Goal: Transaction & Acquisition: Purchase product/service

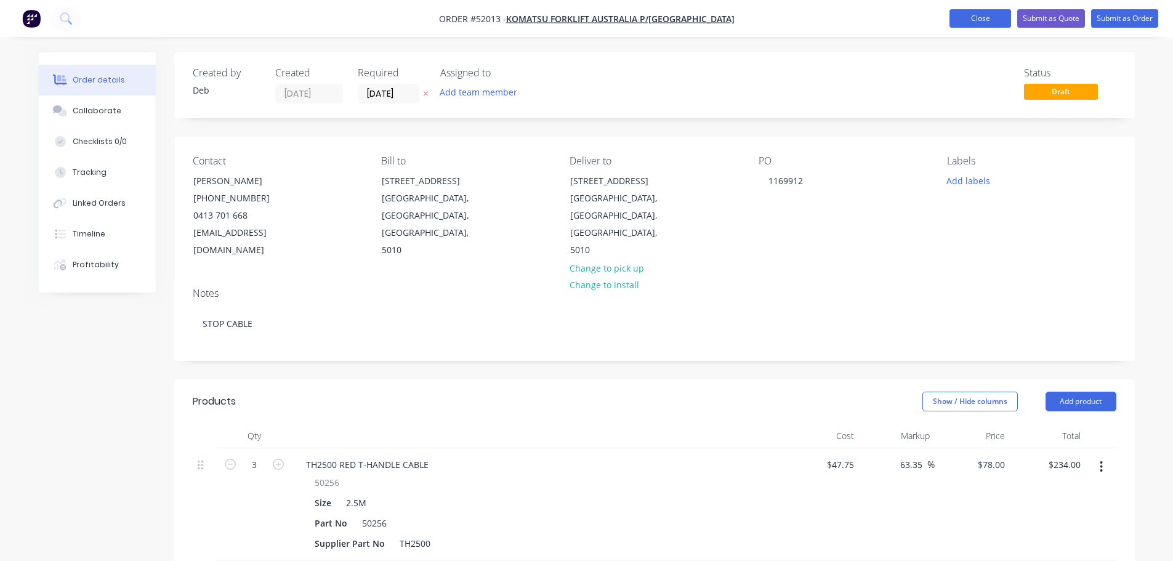
click at [981, 16] on button "Close" at bounding box center [981, 18] width 62 height 18
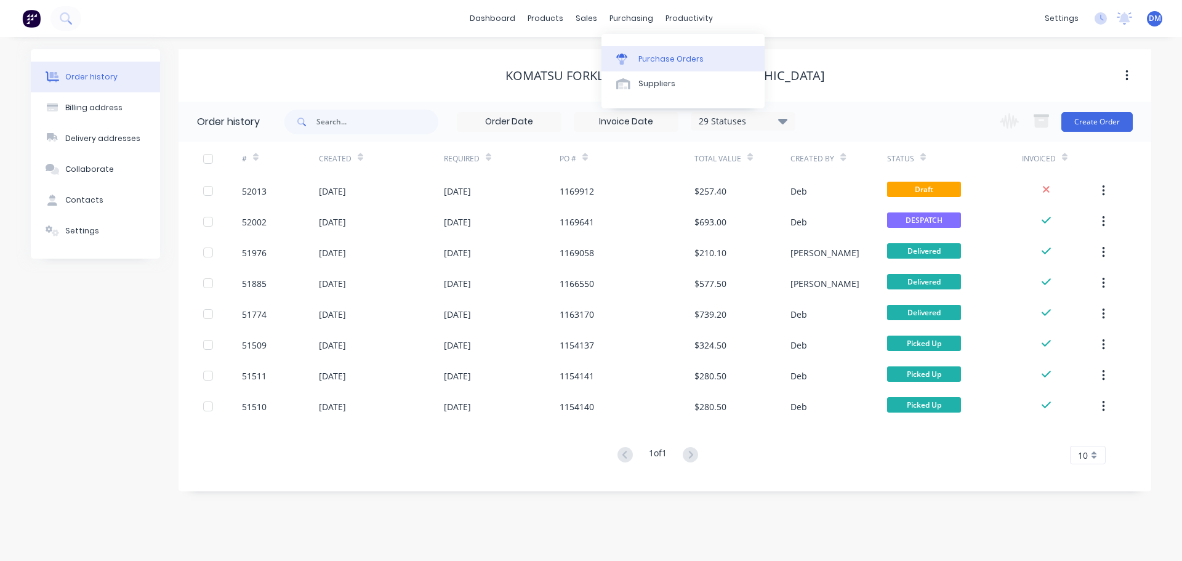
click at [664, 64] on div "Purchase Orders" at bounding box center [671, 59] width 65 height 11
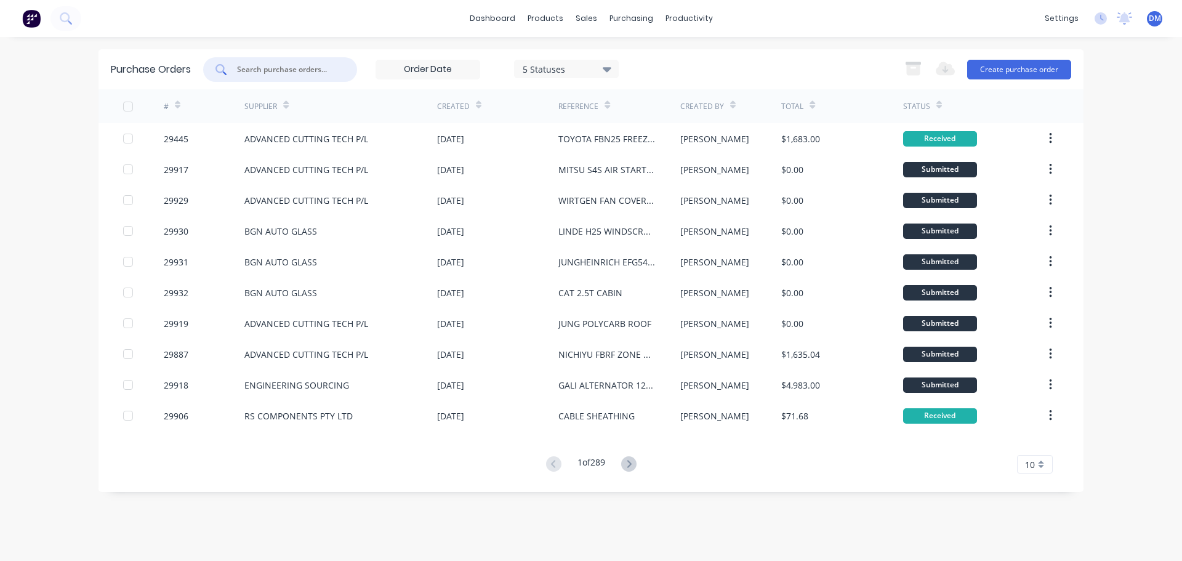
click at [290, 69] on input "text" at bounding box center [287, 69] width 102 height 12
click at [1012, 66] on button "Create purchase order" at bounding box center [1019, 70] width 104 height 20
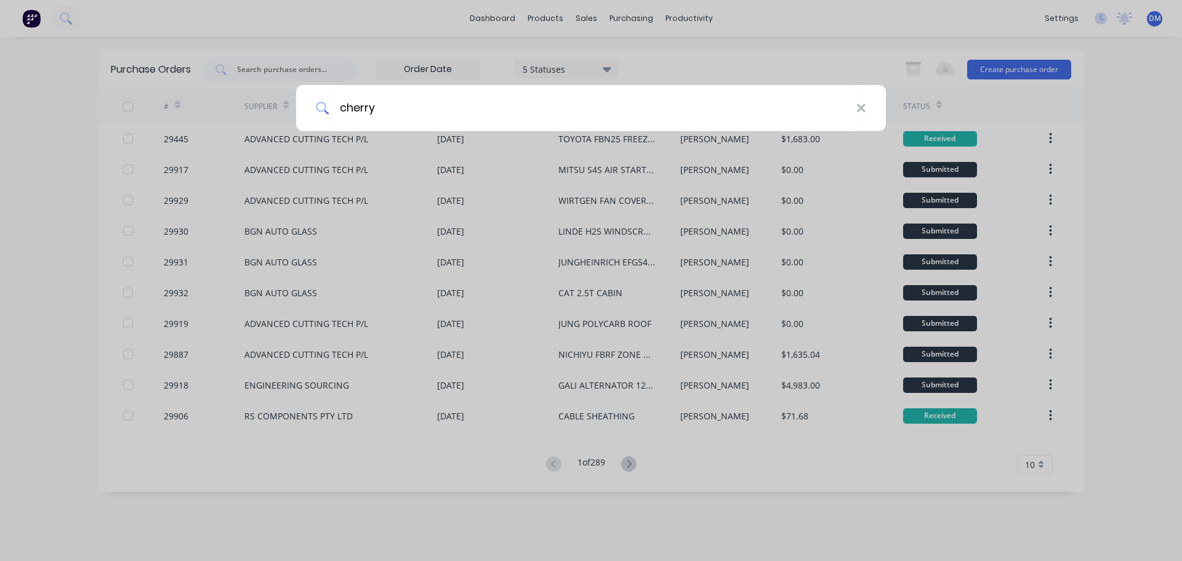
type input "cherry"
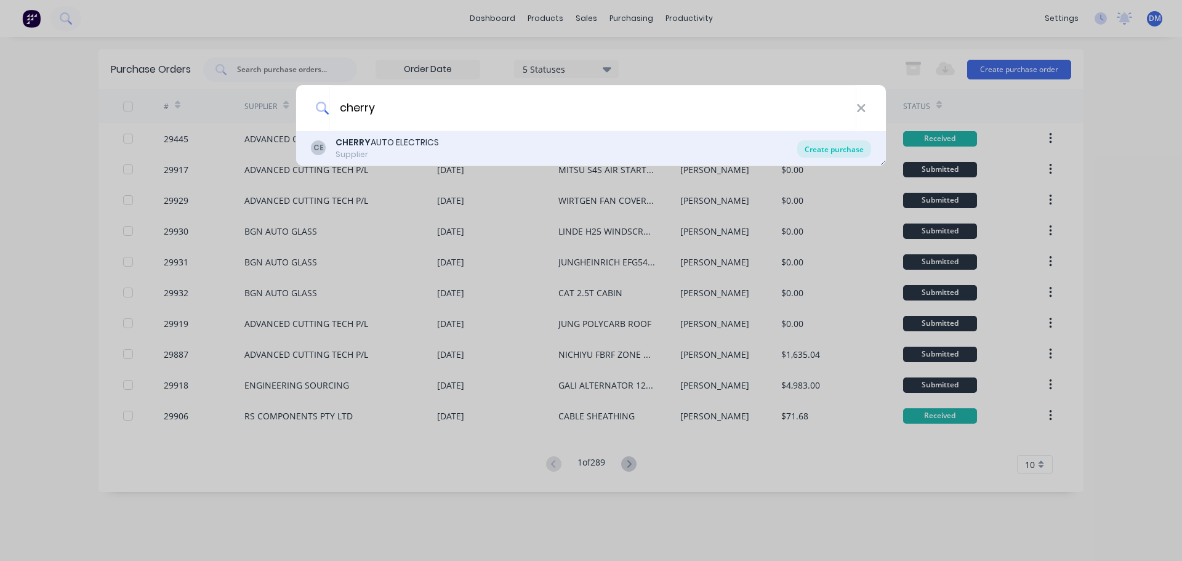
click at [818, 151] on div "Create purchase" at bounding box center [834, 148] width 74 height 17
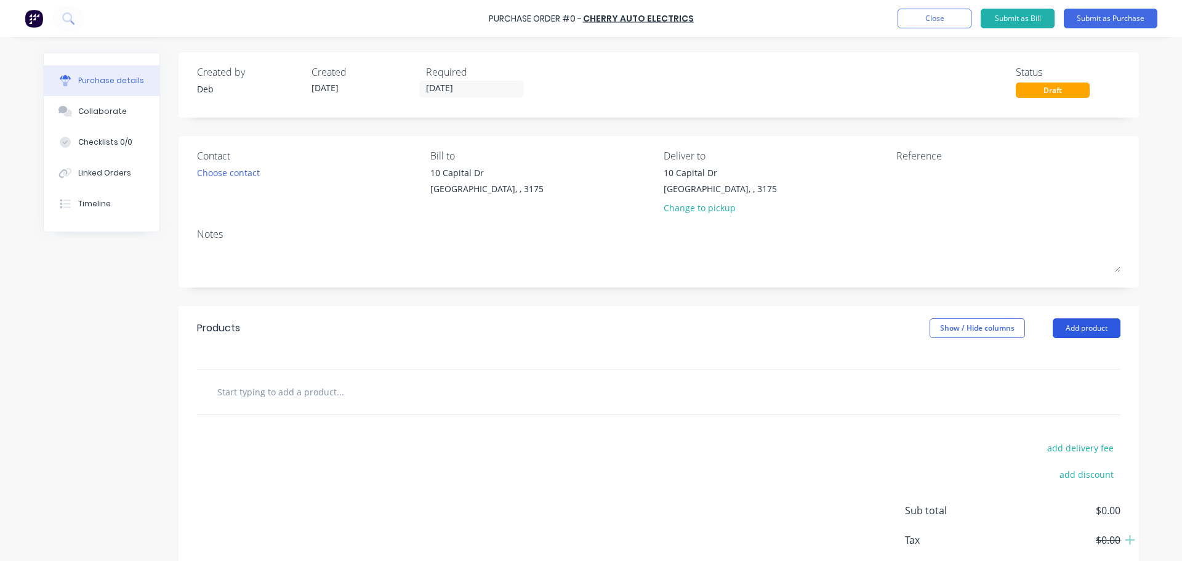
drag, startPoint x: 1089, startPoint y: 327, endPoint x: 1065, endPoint y: 332, distance: 23.9
click at [1089, 328] on button "Add product" at bounding box center [1087, 328] width 68 height 20
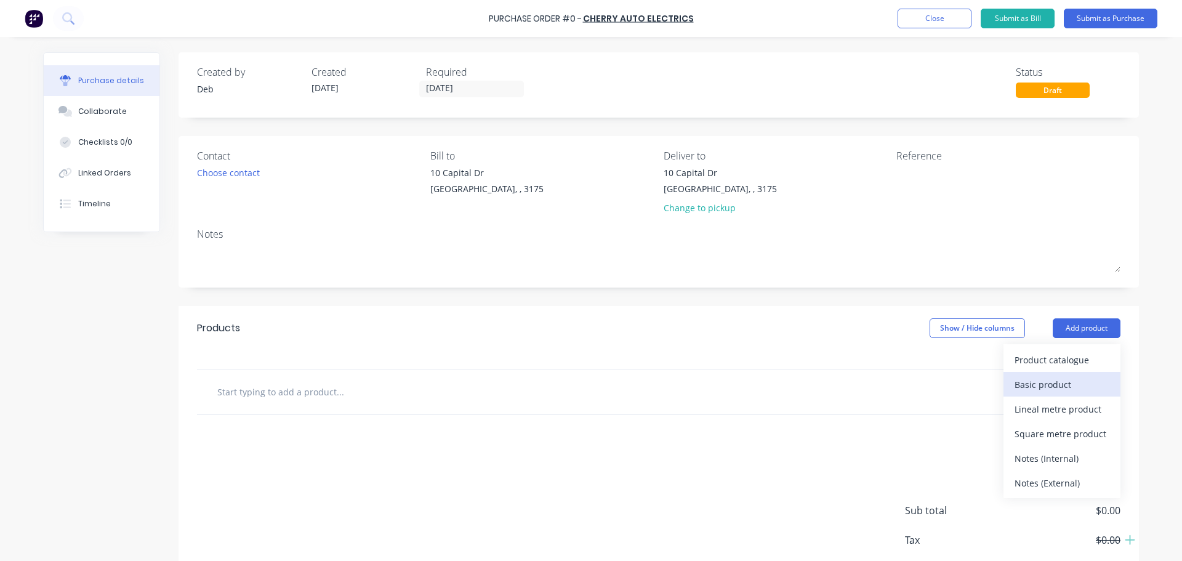
click at [1032, 386] on div "Basic product" at bounding box center [1062, 385] width 95 height 18
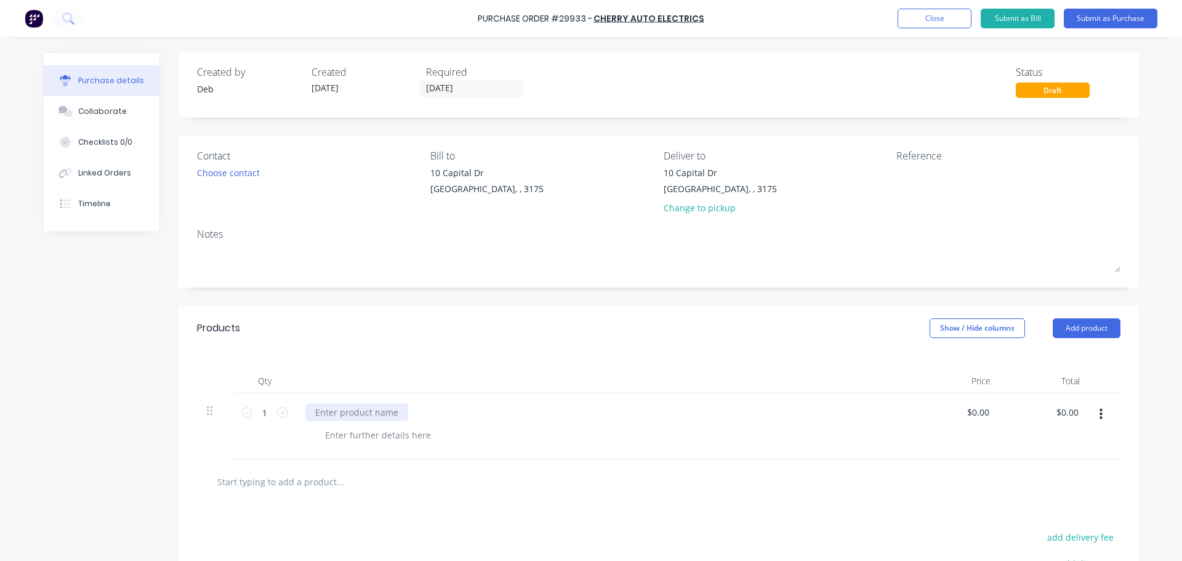
click at [356, 410] on div at bounding box center [356, 412] width 103 height 18
click at [238, 176] on div "Choose contact" at bounding box center [228, 172] width 63 height 13
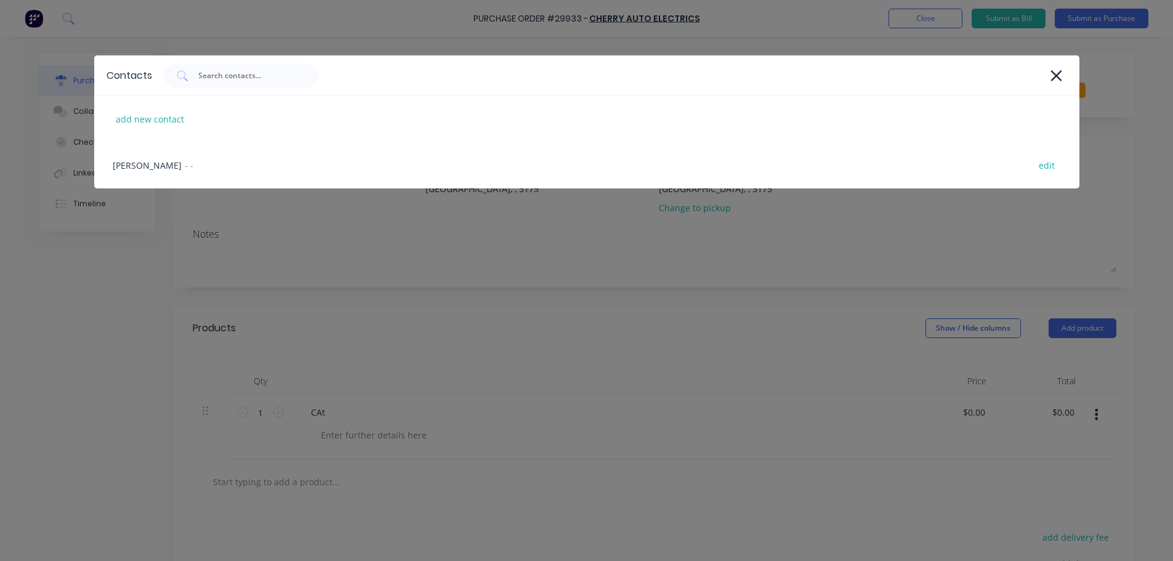
drag, startPoint x: 179, startPoint y: 168, endPoint x: 222, endPoint y: 153, distance: 45.6
click at [179, 168] on div "Stan - - edit" at bounding box center [586, 165] width 985 height 46
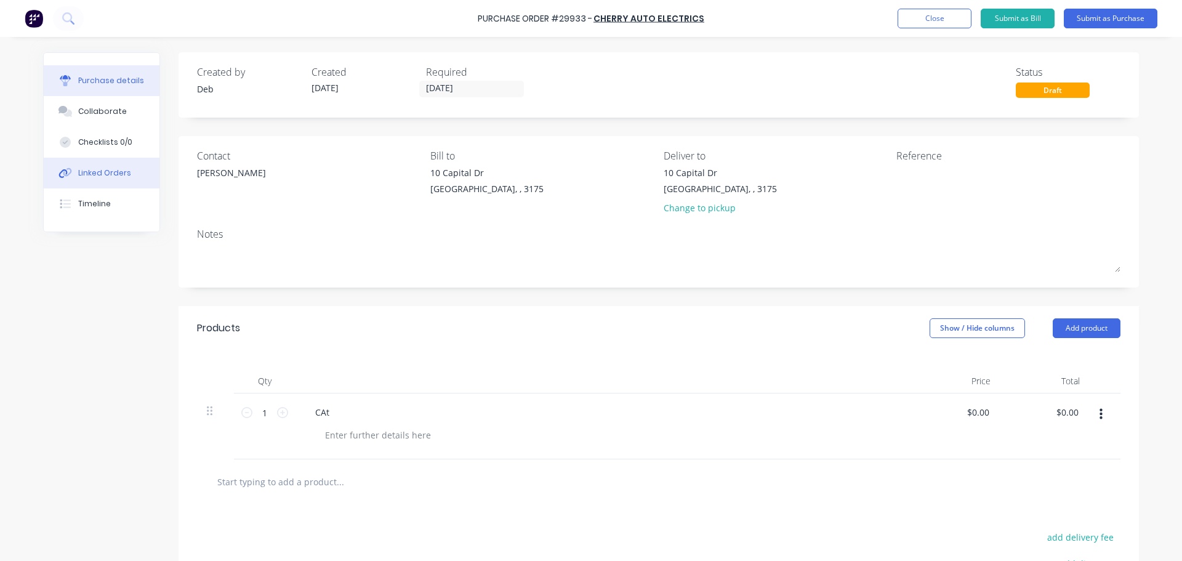
click at [78, 177] on div "Linked Orders" at bounding box center [104, 172] width 53 height 11
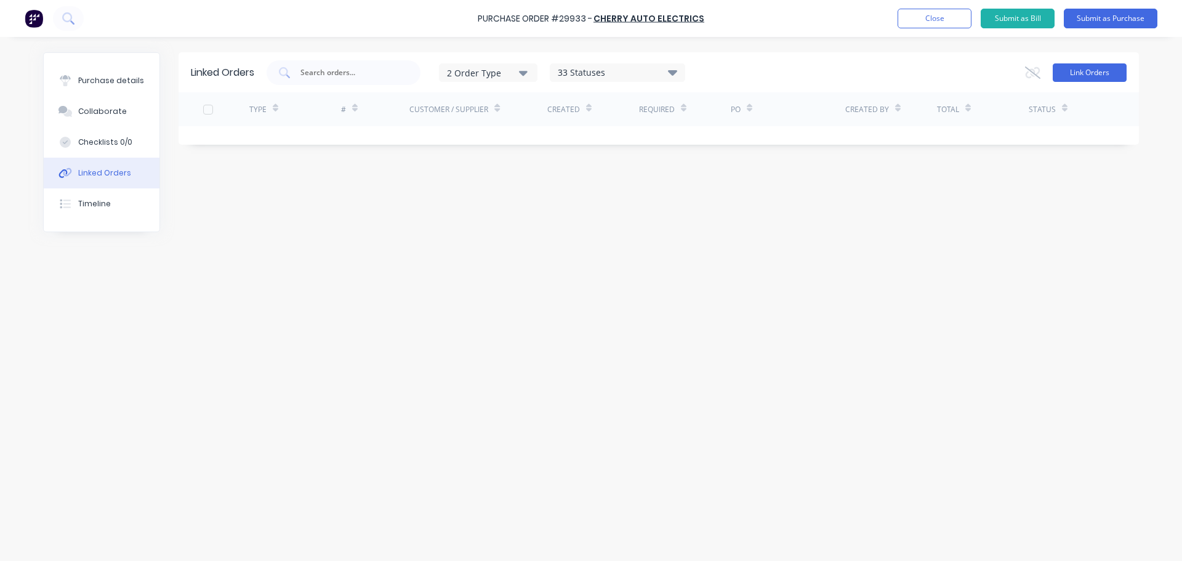
click at [1088, 73] on button "Link Orders" at bounding box center [1090, 72] width 74 height 18
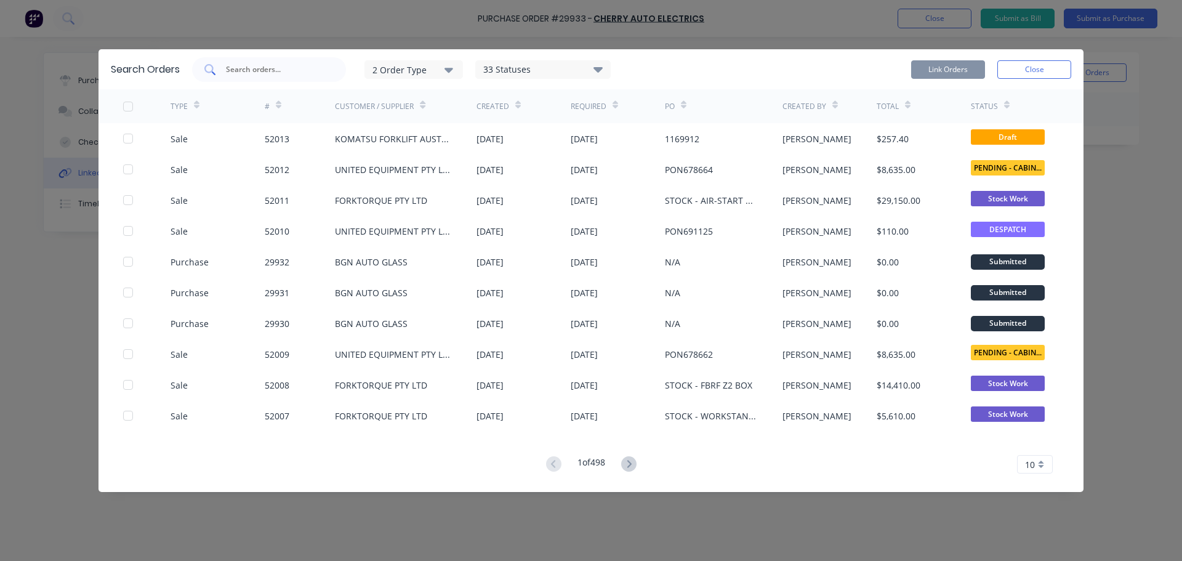
click at [293, 65] on input "text" at bounding box center [276, 69] width 102 height 12
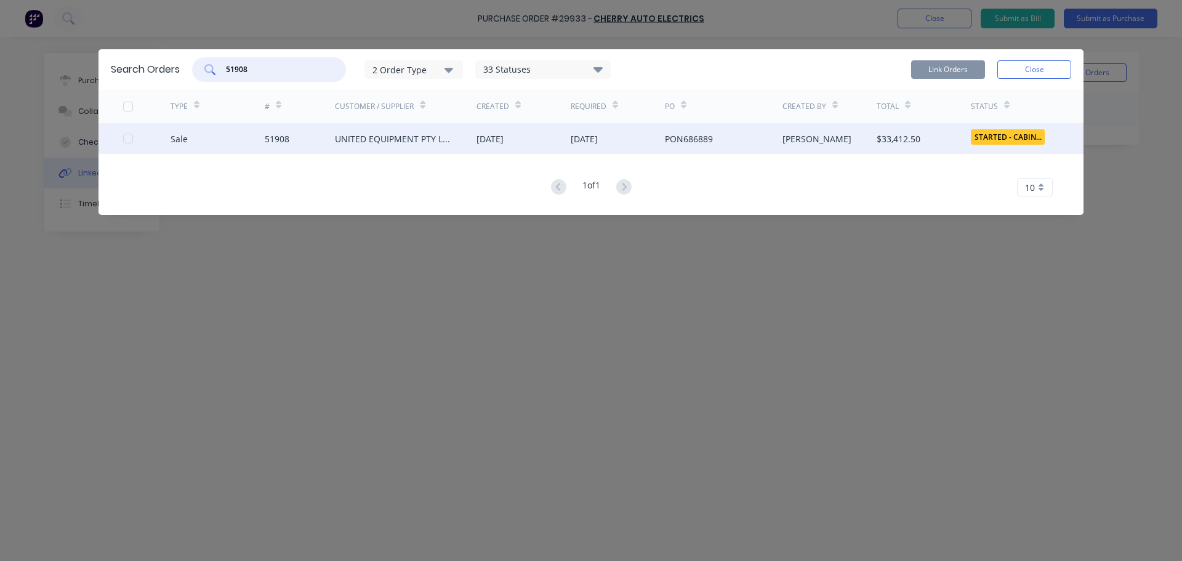
click at [131, 138] on div at bounding box center [128, 138] width 25 height 25
type input "51908"
click at [949, 69] on button "Link Orders" at bounding box center [948, 69] width 74 height 18
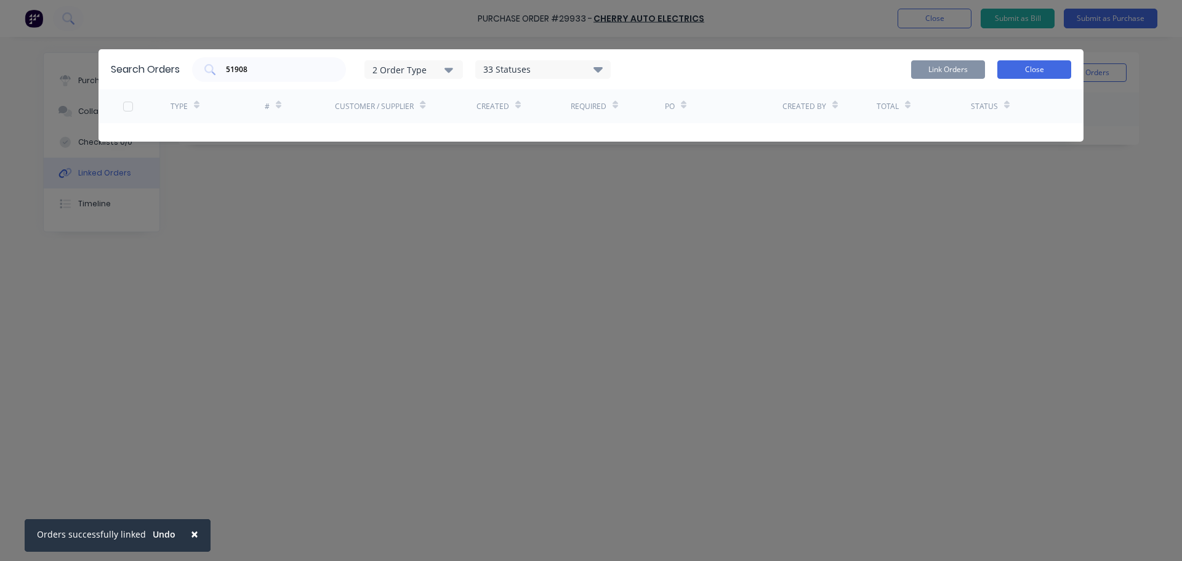
click at [1019, 72] on button "Close" at bounding box center [1035, 69] width 74 height 18
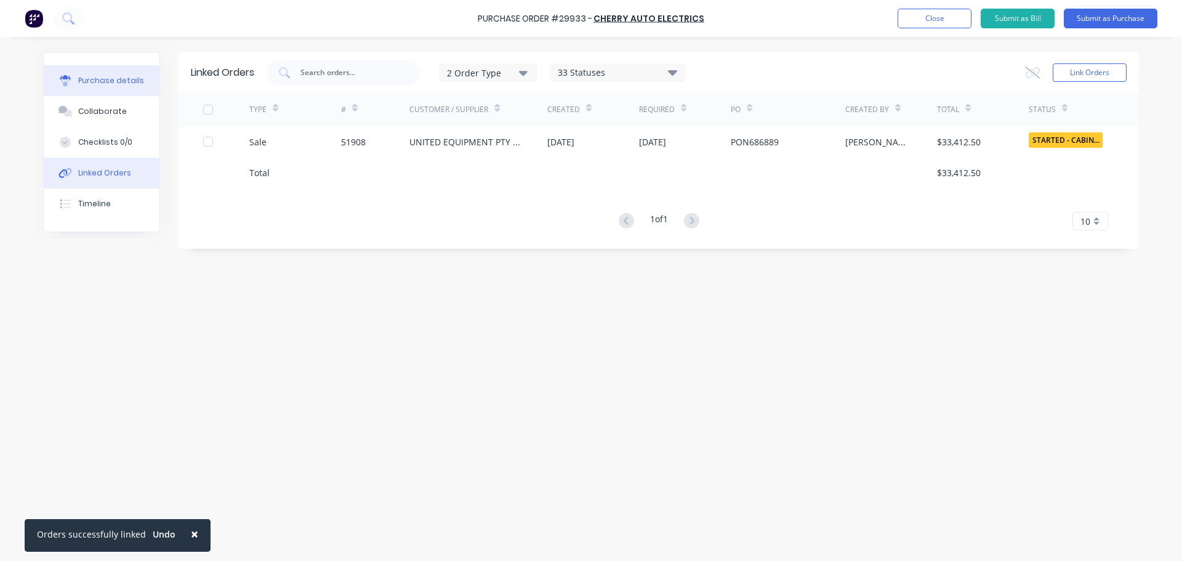
click at [143, 84] on button "Purchase details" at bounding box center [102, 80] width 116 height 31
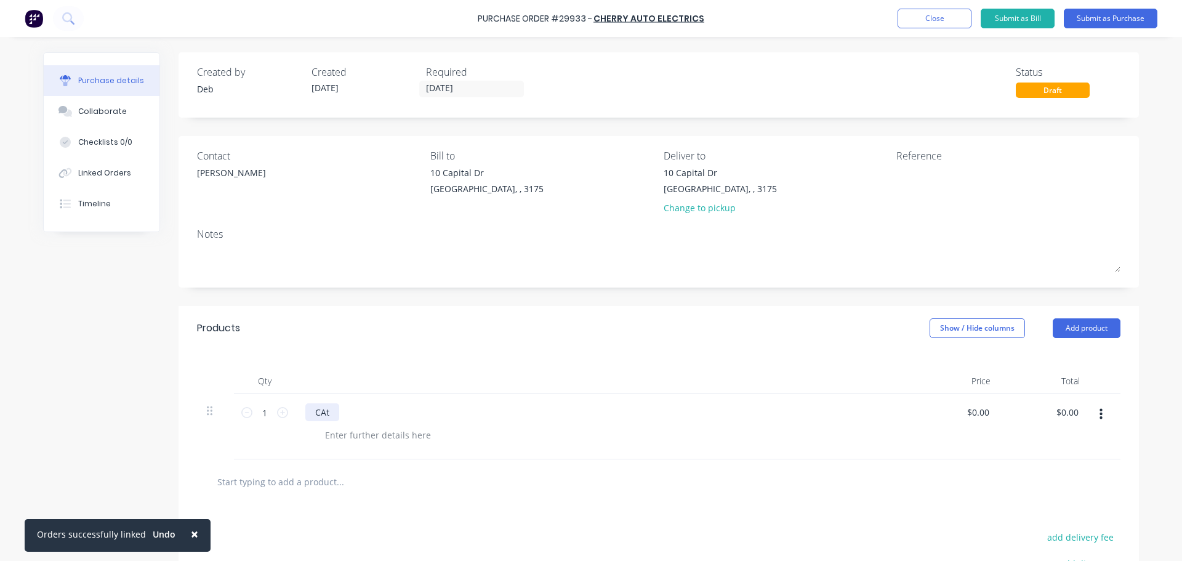
drag, startPoint x: 338, startPoint y: 413, endPoint x: 324, endPoint y: 408, distance: 15.0
click at [330, 410] on div "CAt" at bounding box center [603, 412] width 596 height 18
drag, startPoint x: 337, startPoint y: 408, endPoint x: 230, endPoint y: 401, distance: 106.7
click at [249, 401] on div "1 1 CAt $0.00 $0.00 $0.00 $0.00" at bounding box center [659, 426] width 924 height 66
click at [1078, 18] on button "Submit as Purchase" at bounding box center [1111, 19] width 94 height 20
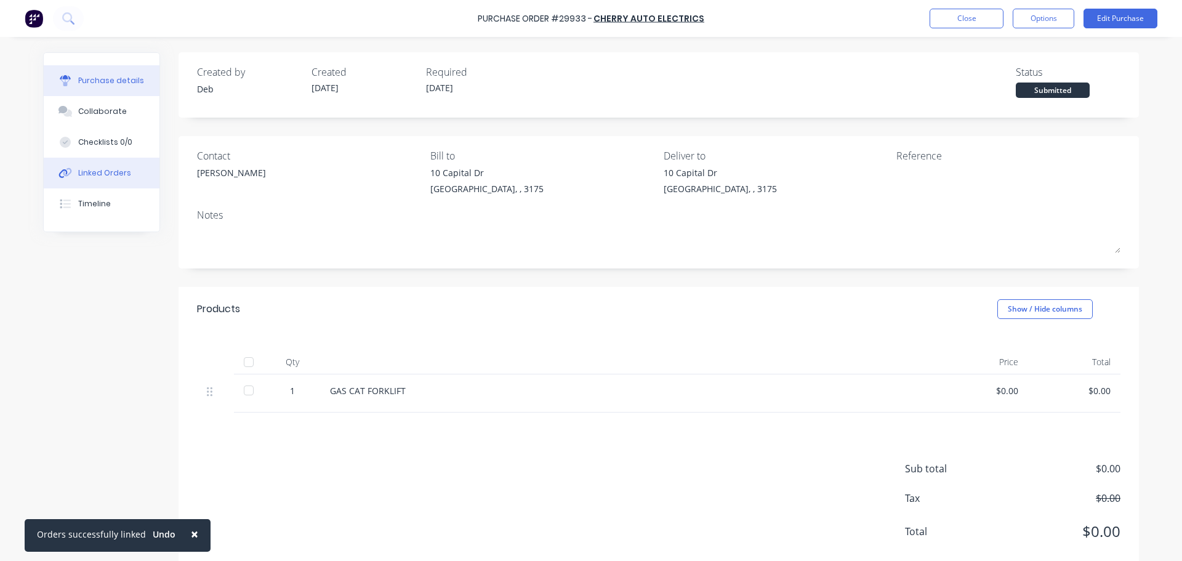
click at [88, 174] on div "Linked Orders" at bounding box center [104, 172] width 53 height 11
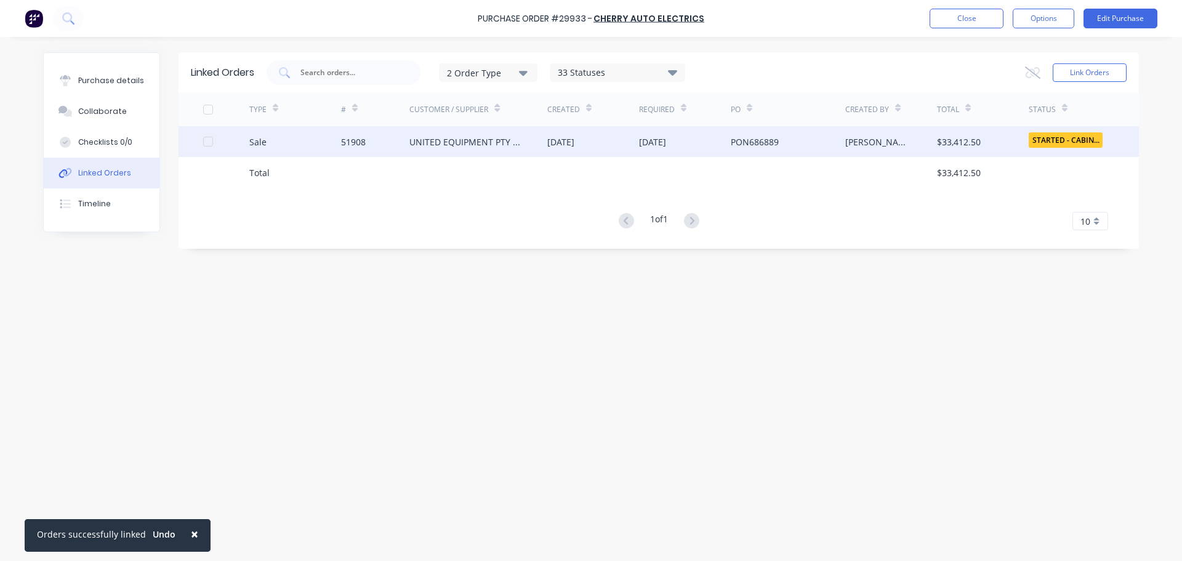
click at [405, 140] on div "51908" at bounding box center [375, 141] width 69 height 31
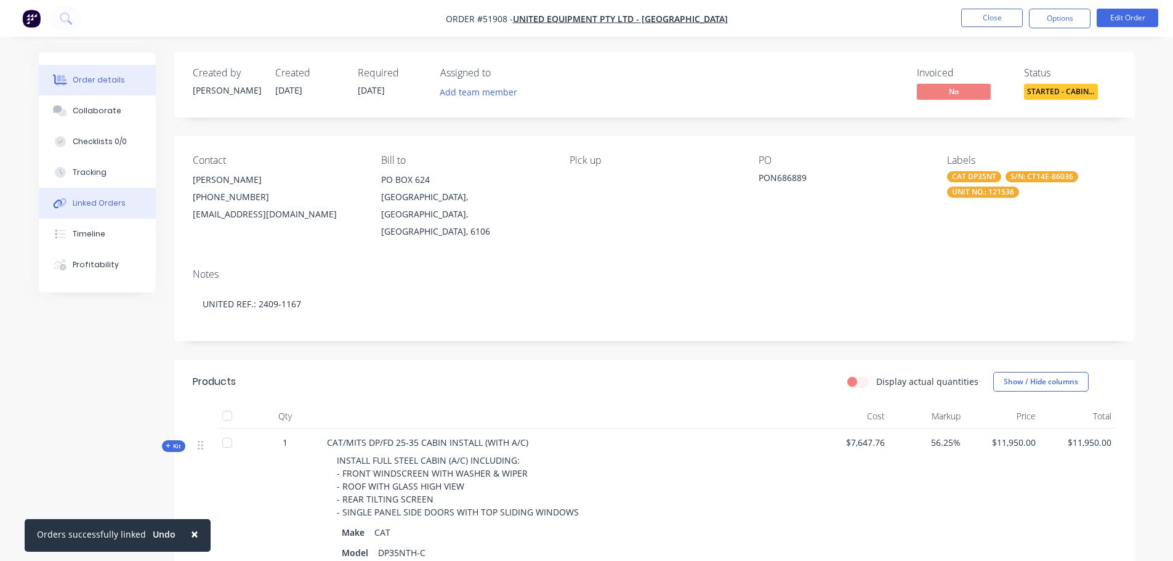
click at [87, 203] on div "Linked Orders" at bounding box center [99, 203] width 53 height 11
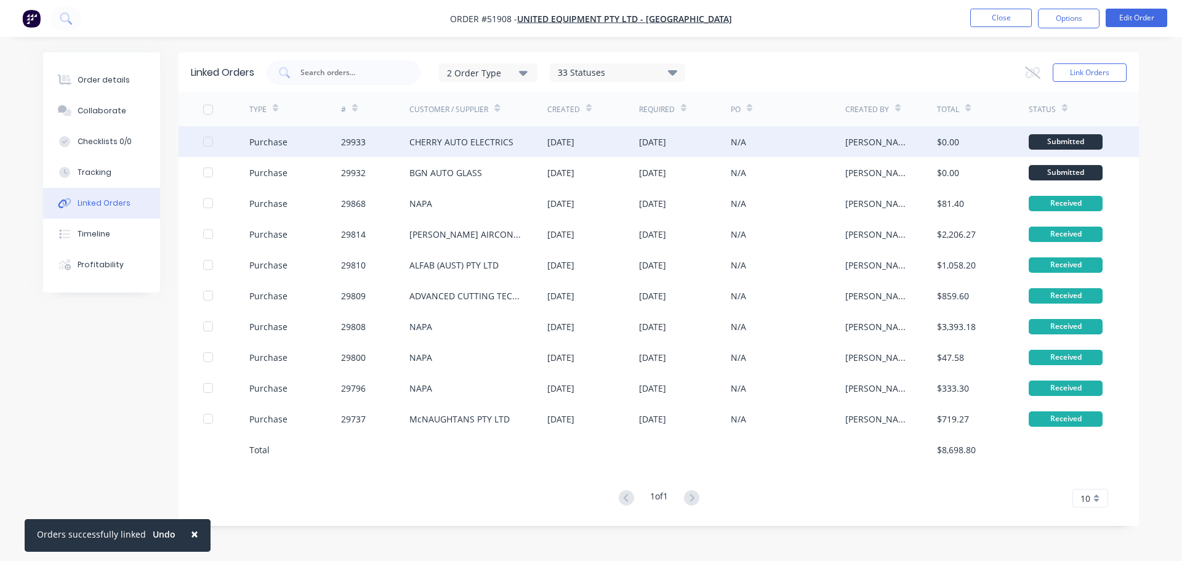
click at [424, 143] on div "CHERRY AUTO ELECTRICS" at bounding box center [462, 141] width 104 height 13
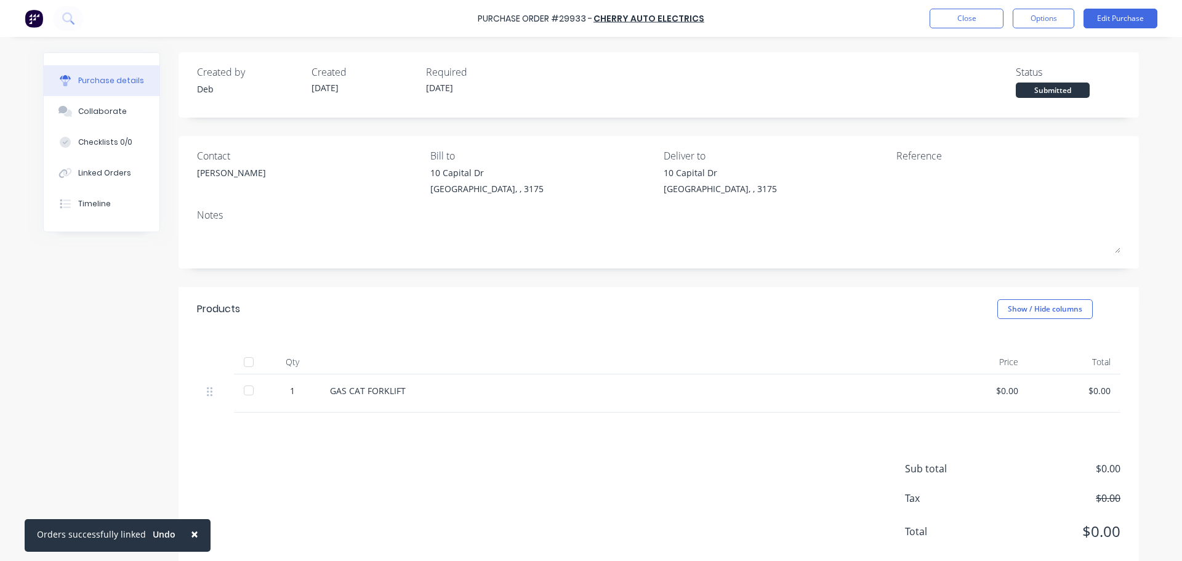
click at [413, 392] on div "GAS CAT FORKLIFT" at bounding box center [628, 390] width 596 height 13
click at [1120, 14] on button "Edit Purchase" at bounding box center [1121, 19] width 74 height 20
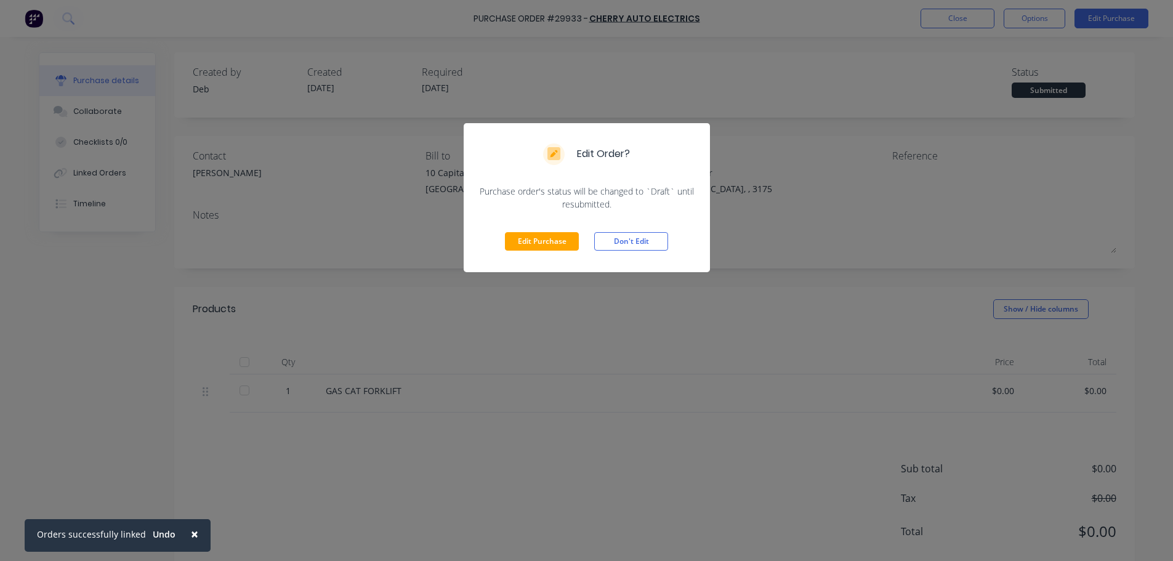
drag, startPoint x: 559, startPoint y: 233, endPoint x: 483, endPoint y: 252, distance: 78.7
click at [559, 234] on button "Edit Purchase" at bounding box center [542, 241] width 74 height 18
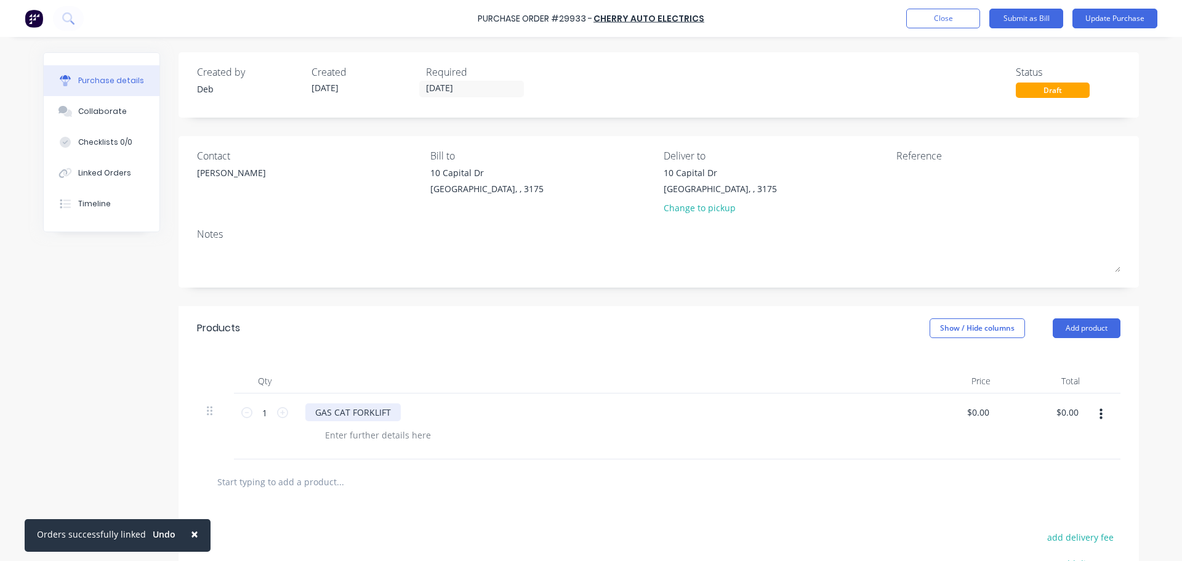
click at [347, 411] on div "GAS CAT FORKLIFT" at bounding box center [352, 412] width 95 height 18
click at [910, 182] on textarea at bounding box center [974, 180] width 154 height 28
type textarea "GAS DP35"
type textarea "x"
type textarea "GAS DP35 C"
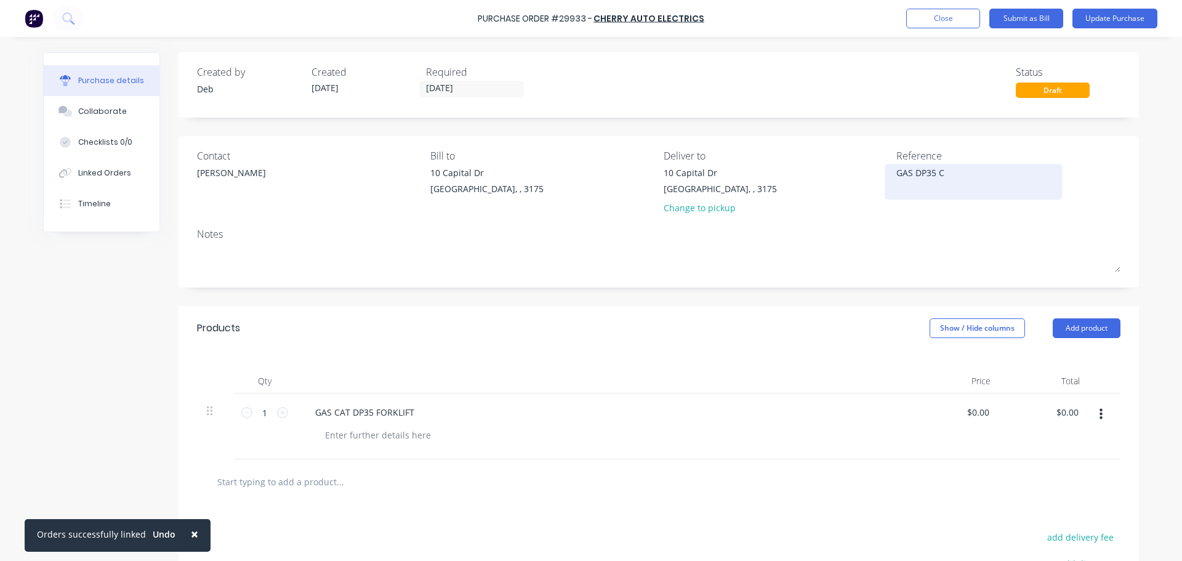
type textarea "x"
type textarea "GAS DP35 CA"
type textarea "x"
type textarea "GAS DP35 CAT"
type textarea "x"
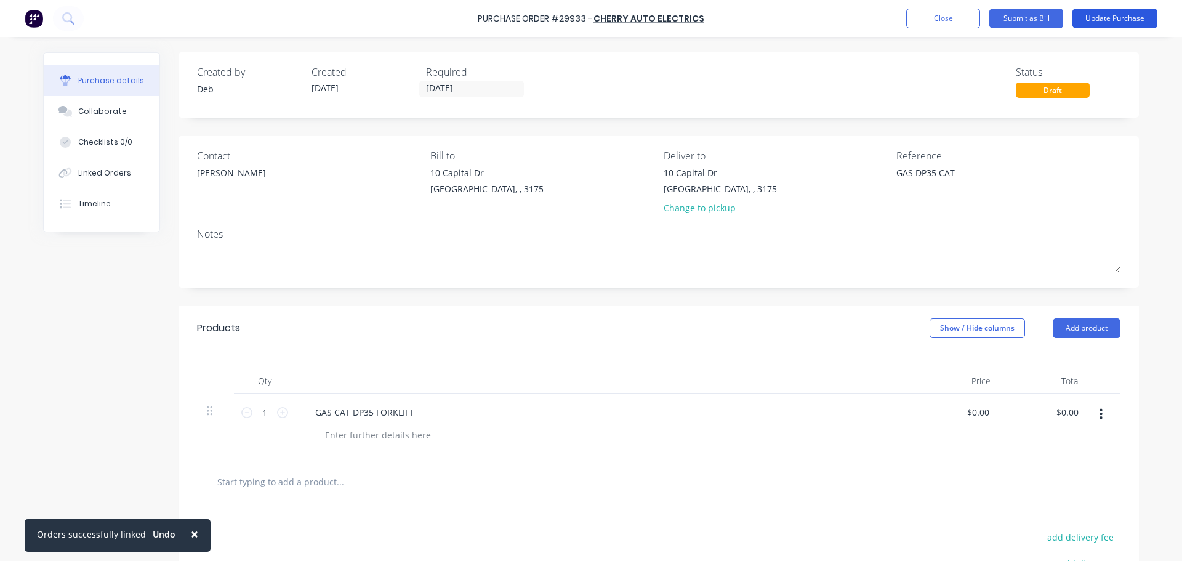
type textarea "GAS DP35 CAT"
click at [1097, 19] on button "Update Purchase" at bounding box center [1115, 19] width 85 height 20
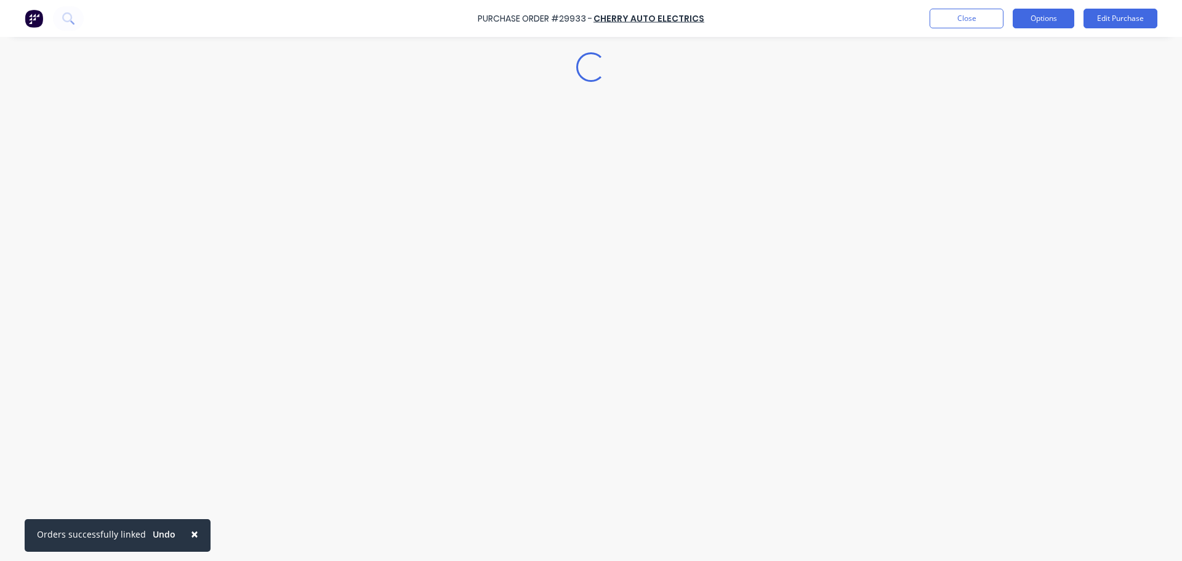
type textarea "x"
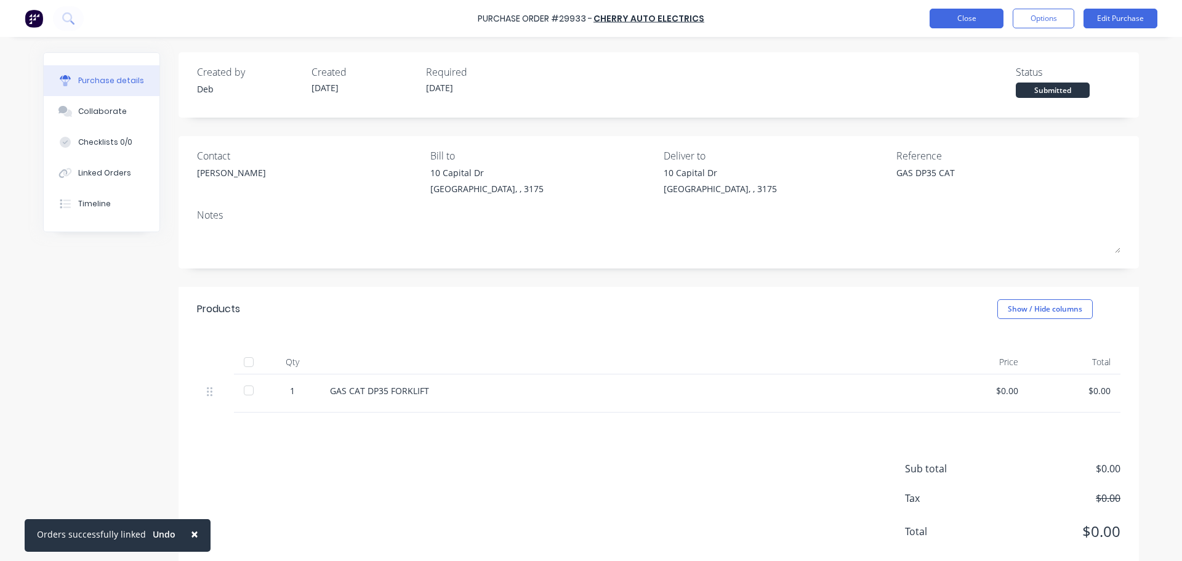
click at [965, 19] on button "Close" at bounding box center [967, 19] width 74 height 20
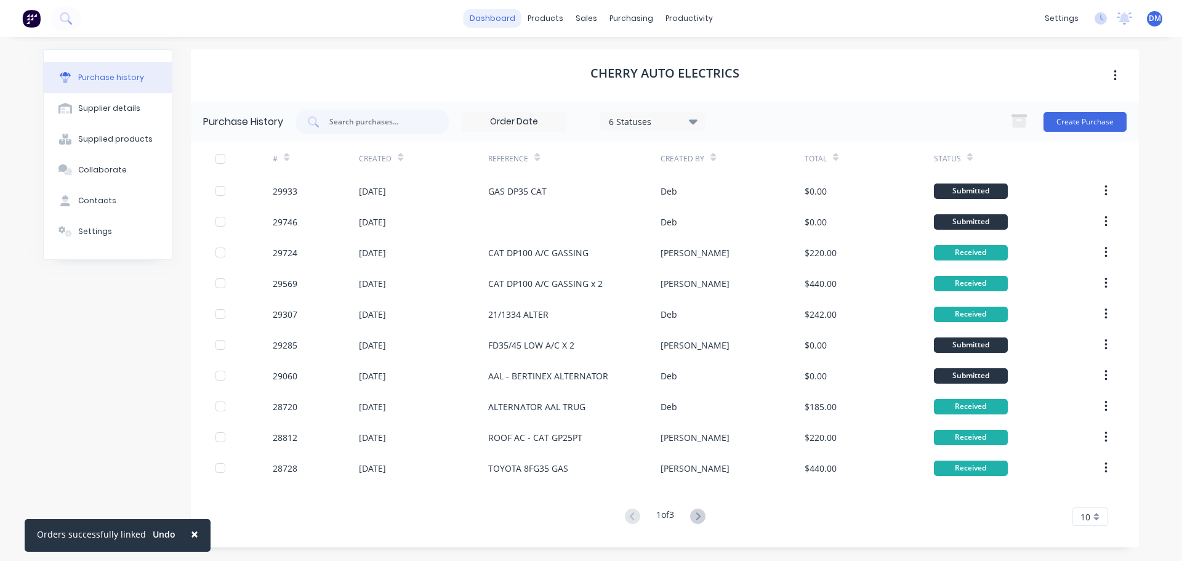
click at [500, 18] on link "dashboard" at bounding box center [493, 18] width 58 height 18
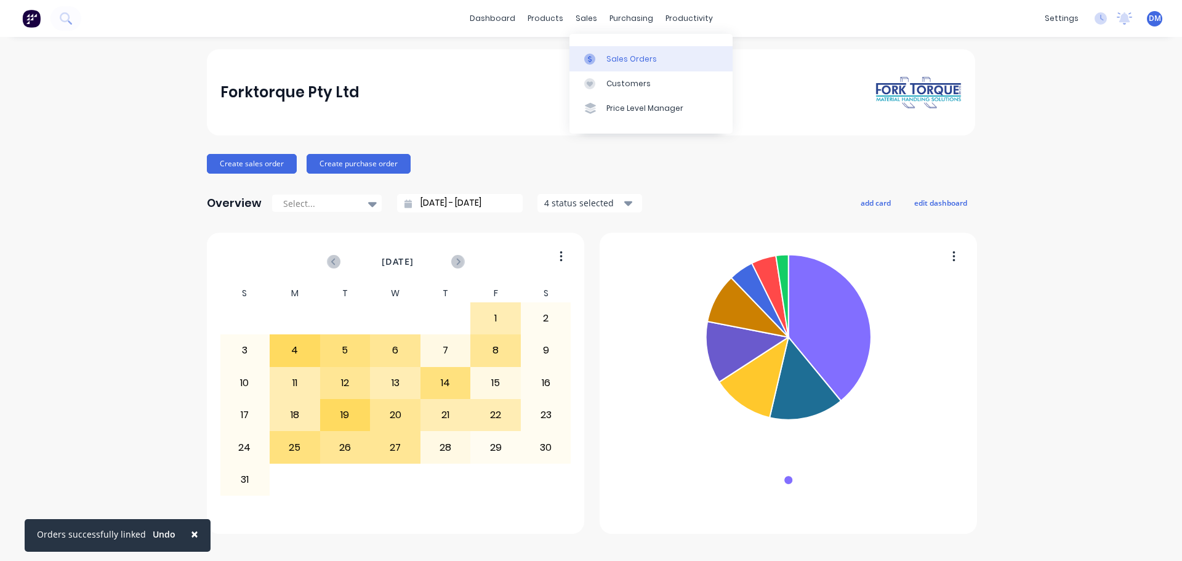
click at [614, 55] on div "Sales Orders" at bounding box center [632, 59] width 50 height 11
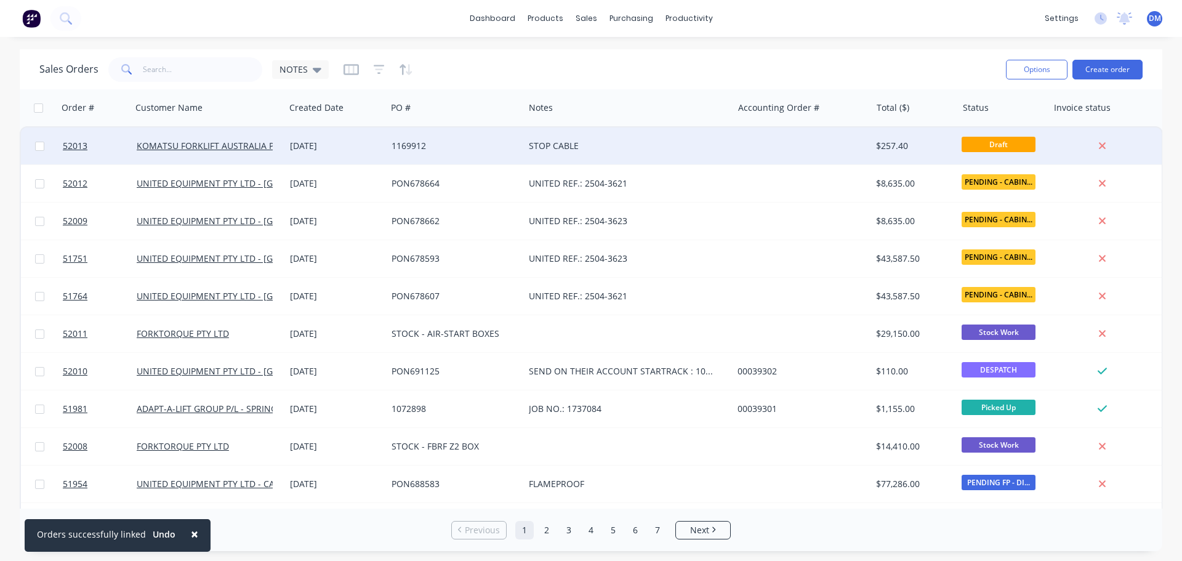
click at [274, 141] on div "KOMATSU FORKLIFT AUSTRALIA P/L-REGENCY PARK" at bounding box center [208, 146] width 143 height 12
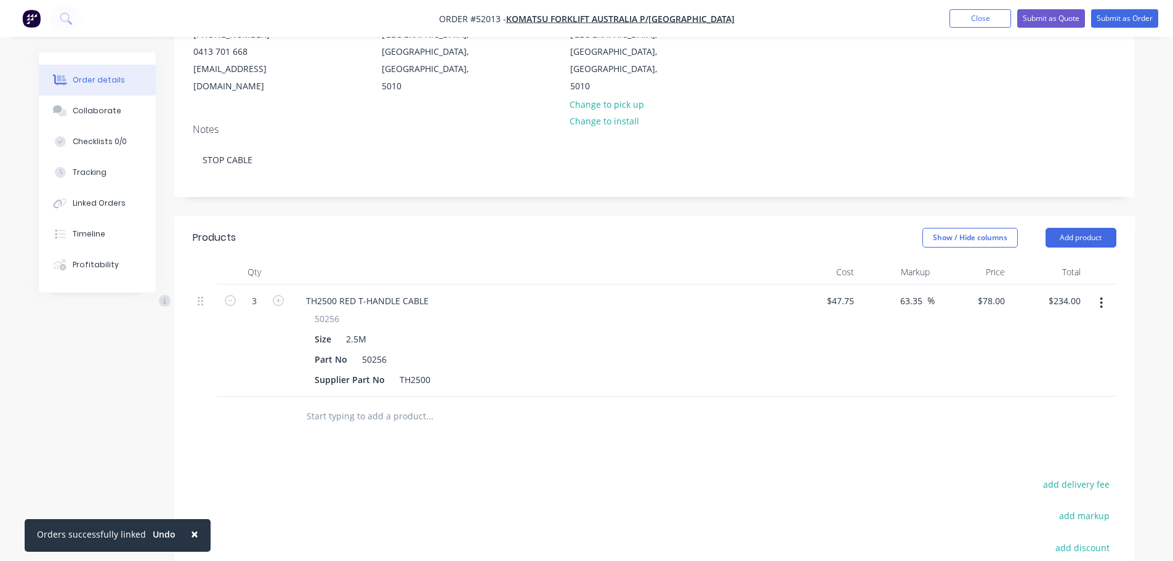
scroll to position [308, 0]
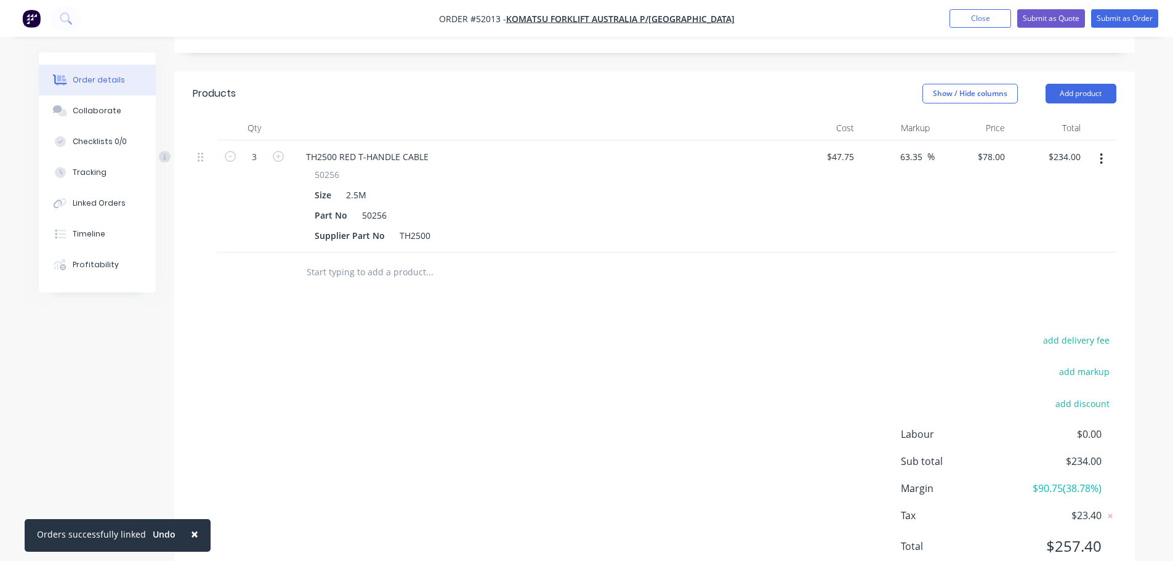
click at [349, 260] on input "text" at bounding box center [429, 272] width 246 height 25
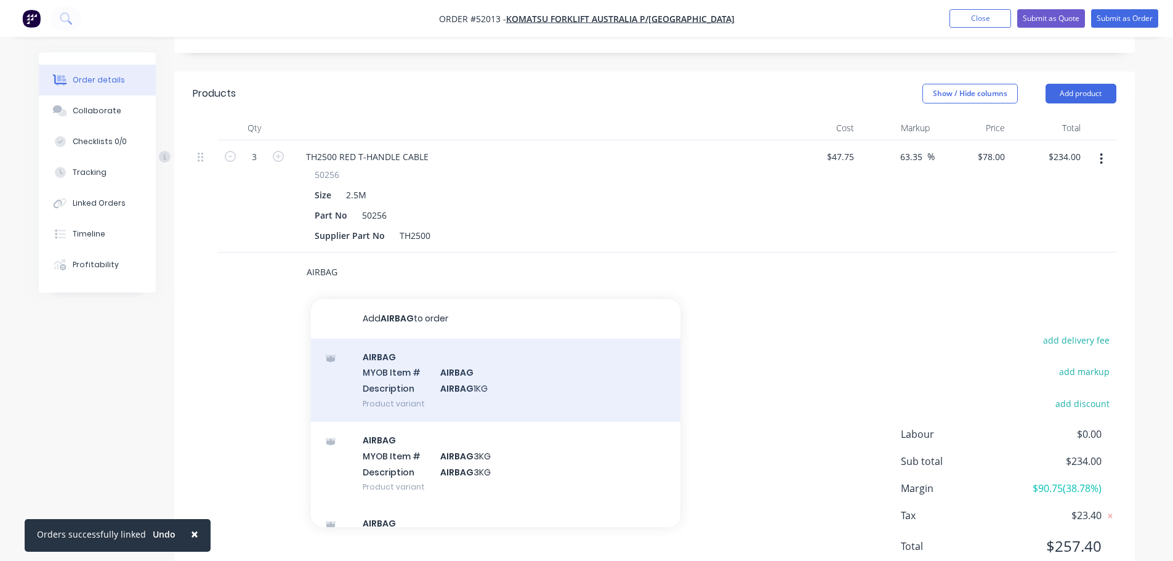
type input "AIRBAG"
click at [421, 358] on div "AIRBAG MYOB Item # AIRBAG Description AIRBAG 1KG Product variant" at bounding box center [495, 380] width 369 height 83
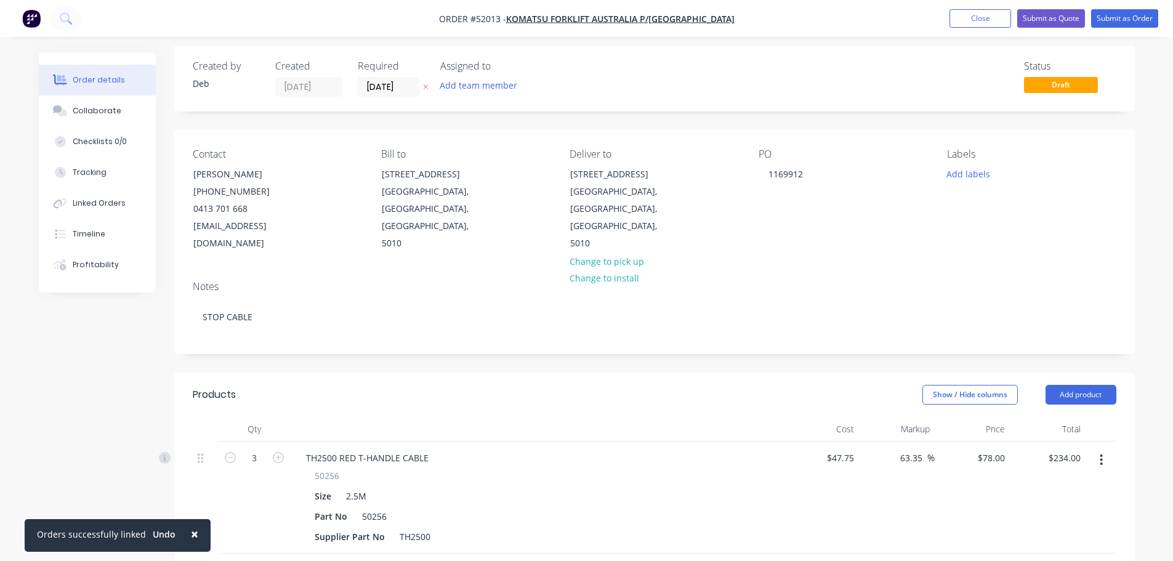
scroll to position [0, 0]
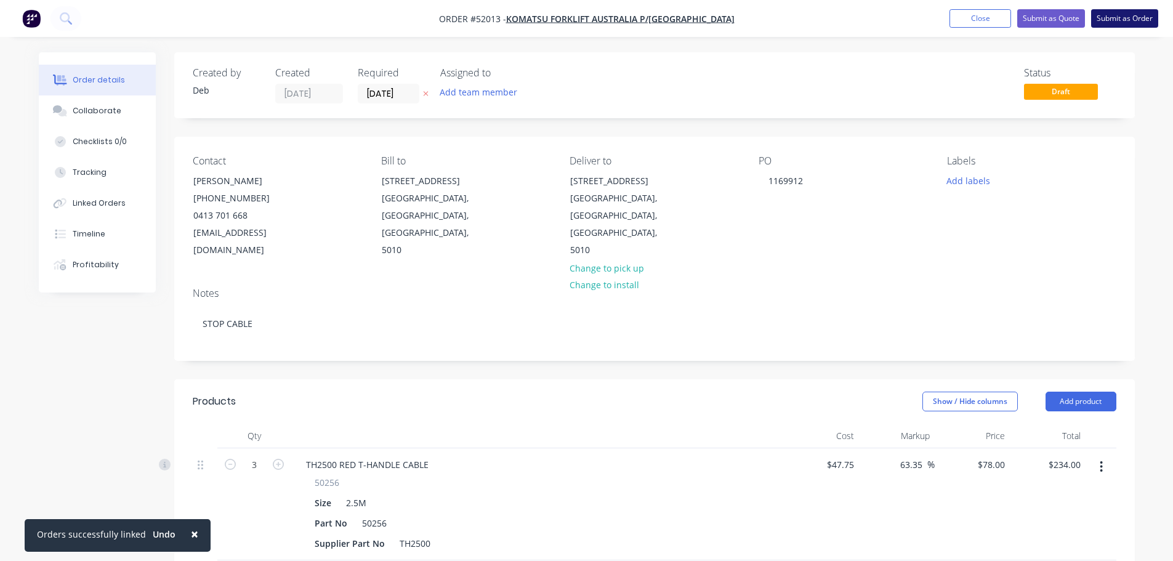
click at [1108, 21] on button "Submit as Order" at bounding box center [1124, 18] width 67 height 18
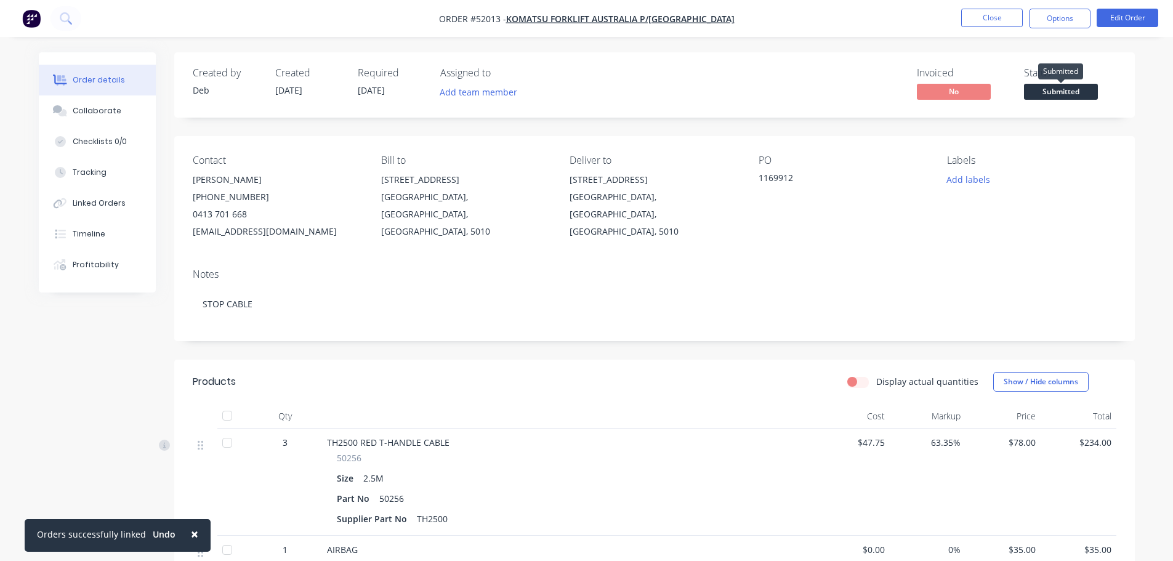
click at [1059, 93] on span "Submitted" at bounding box center [1061, 91] width 74 height 15
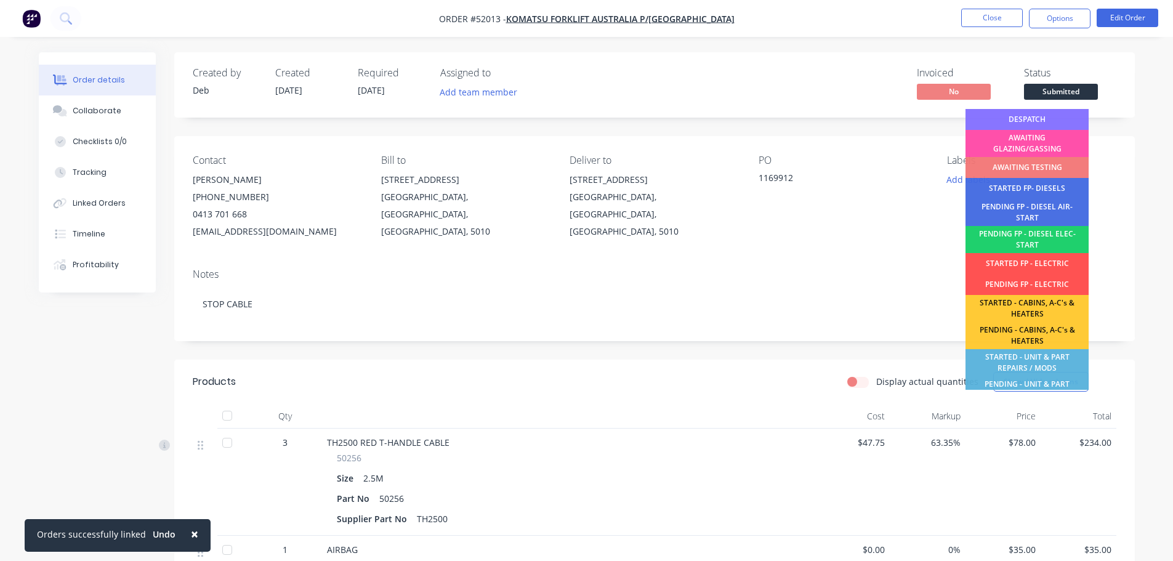
click at [1023, 121] on div "DESPATCH" at bounding box center [1027, 119] width 123 height 21
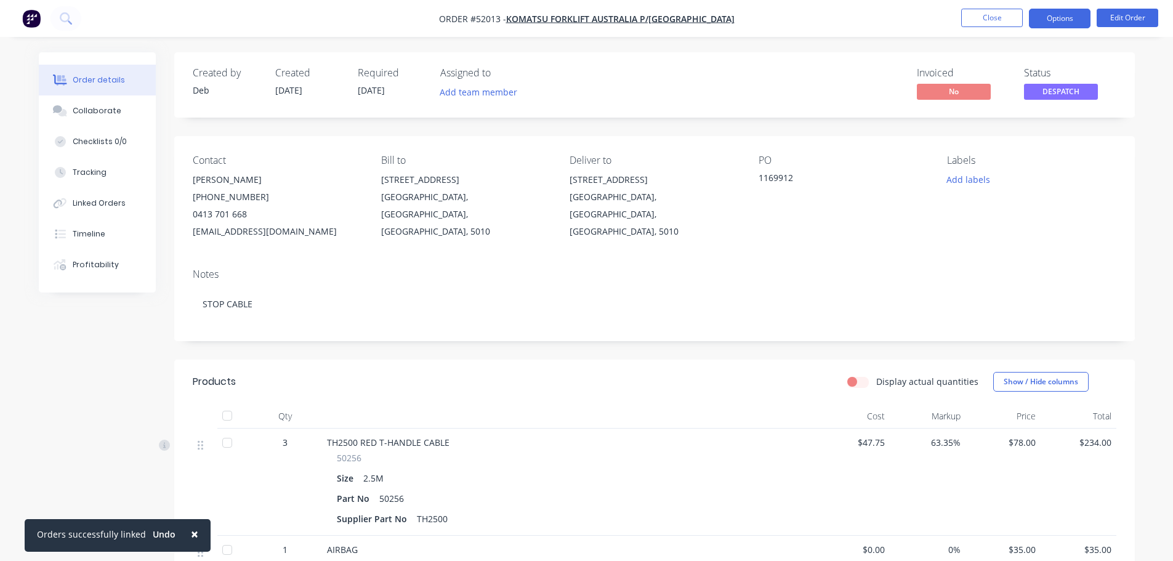
click at [1053, 21] on button "Options" at bounding box center [1060, 19] width 62 height 20
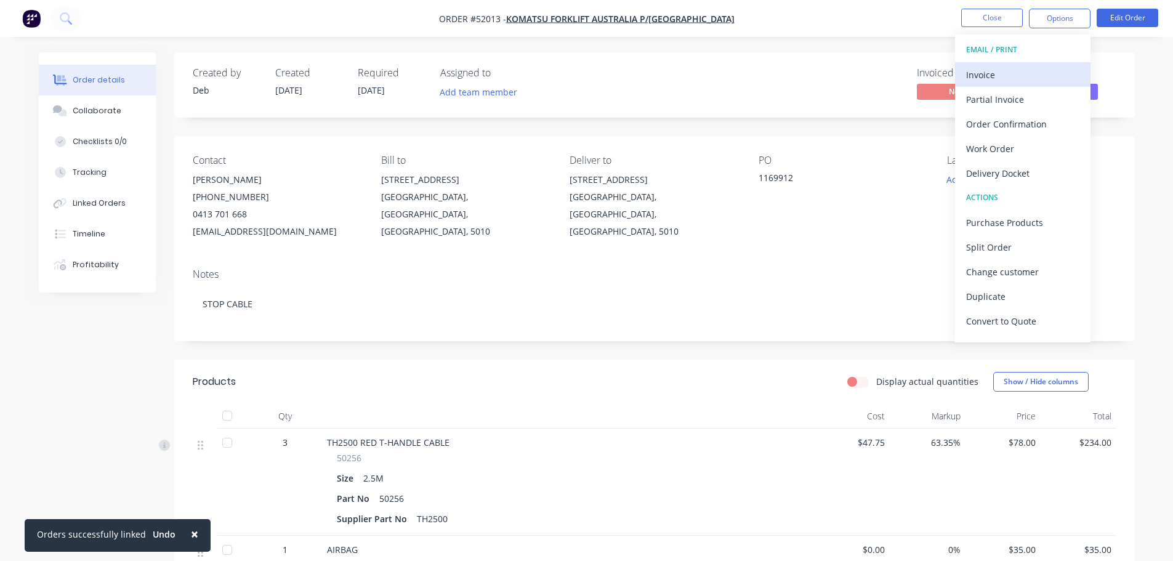
click at [993, 75] on div "Invoice" at bounding box center [1022, 75] width 113 height 18
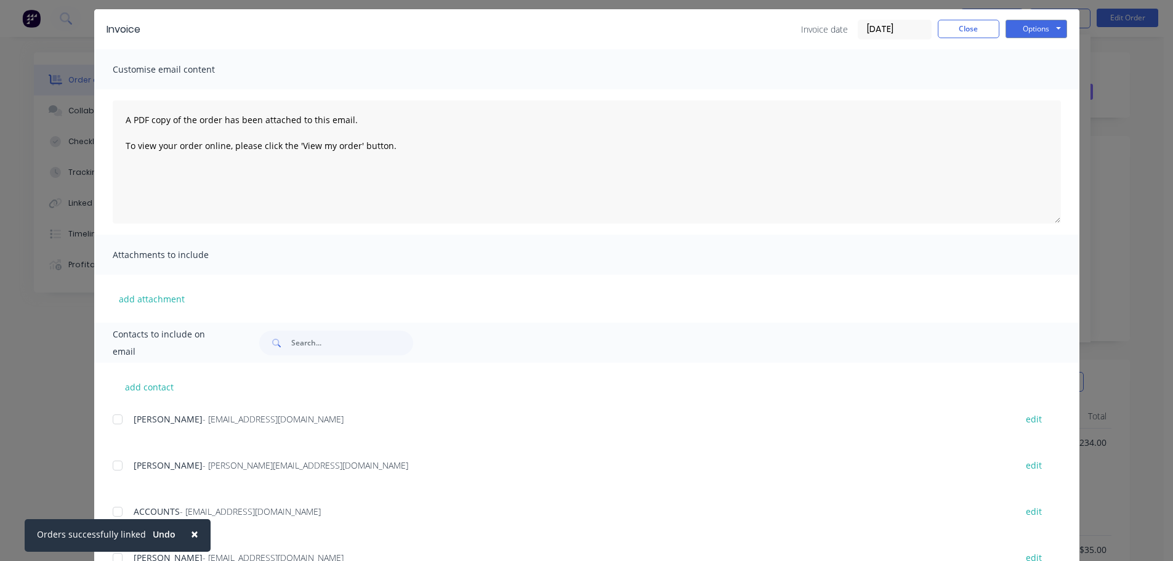
scroll to position [138, 0]
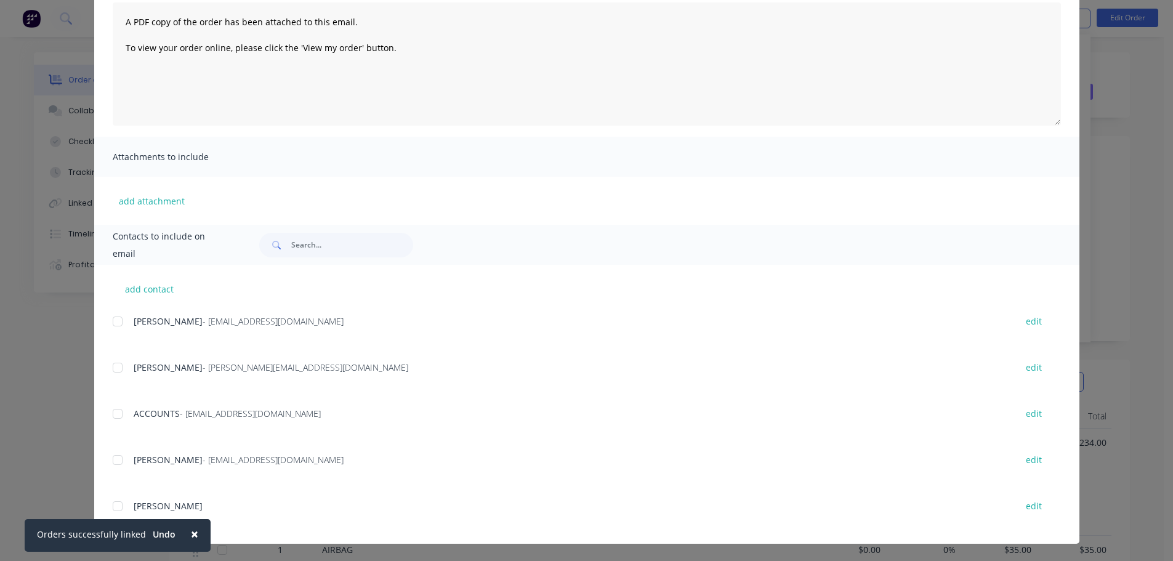
click at [107, 321] on div "add contact DAVID PEACE - dpeace@komatsuforklift.com.au edit JONATHAN LUND - jo…" at bounding box center [586, 404] width 985 height 279
click at [112, 413] on div at bounding box center [117, 414] width 25 height 25
click at [109, 320] on div at bounding box center [117, 321] width 25 height 25
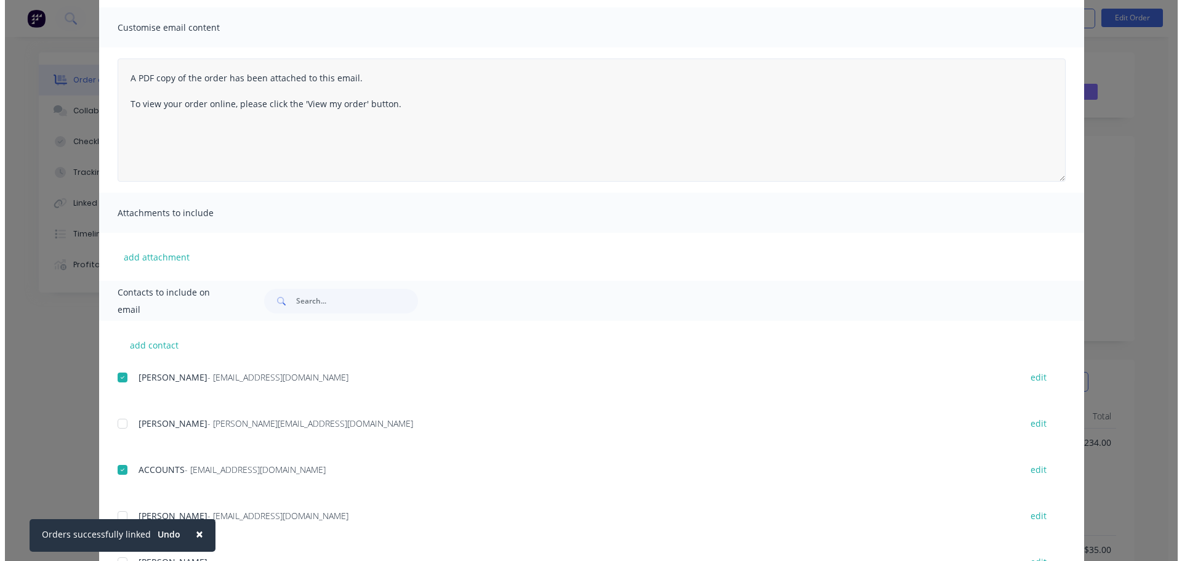
scroll to position [0, 0]
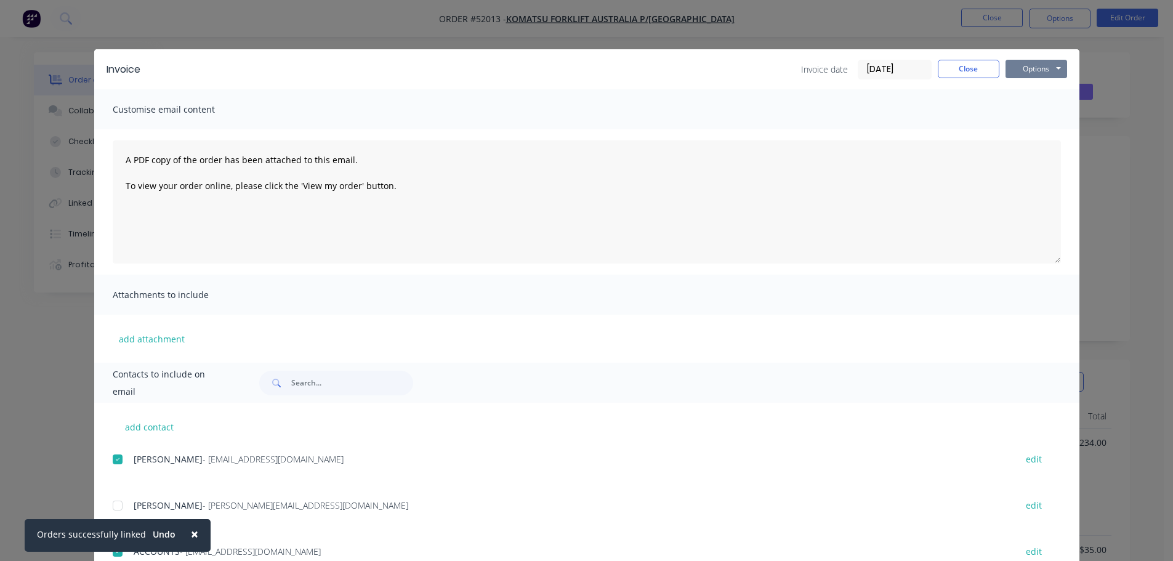
click at [1035, 66] on button "Options" at bounding box center [1037, 69] width 62 height 18
click at [1031, 133] on button "Email" at bounding box center [1045, 131] width 79 height 20
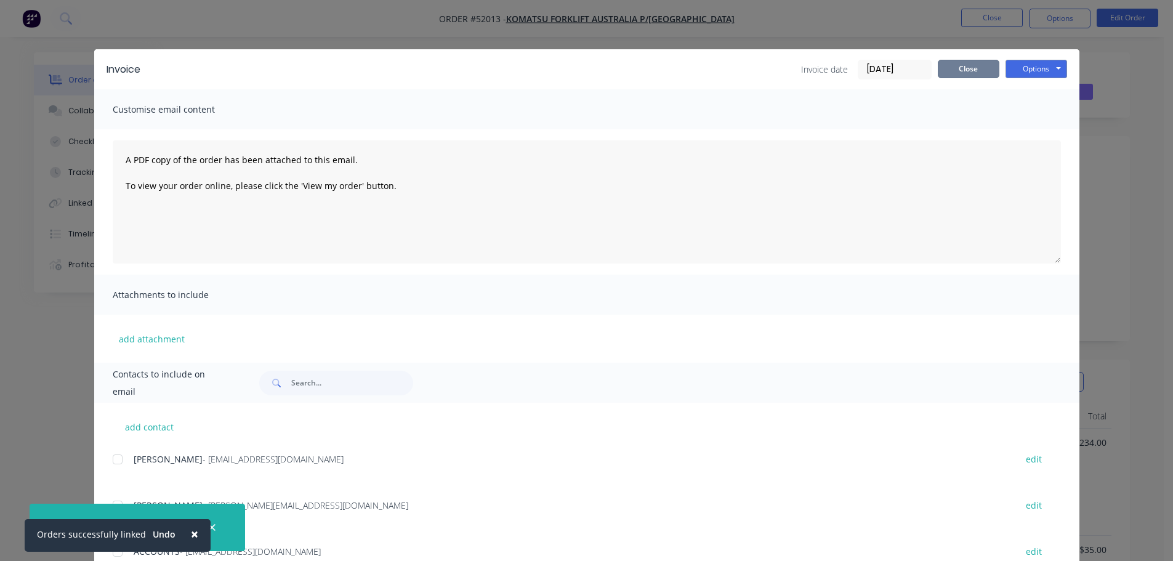
click at [952, 71] on button "Close" at bounding box center [969, 69] width 62 height 18
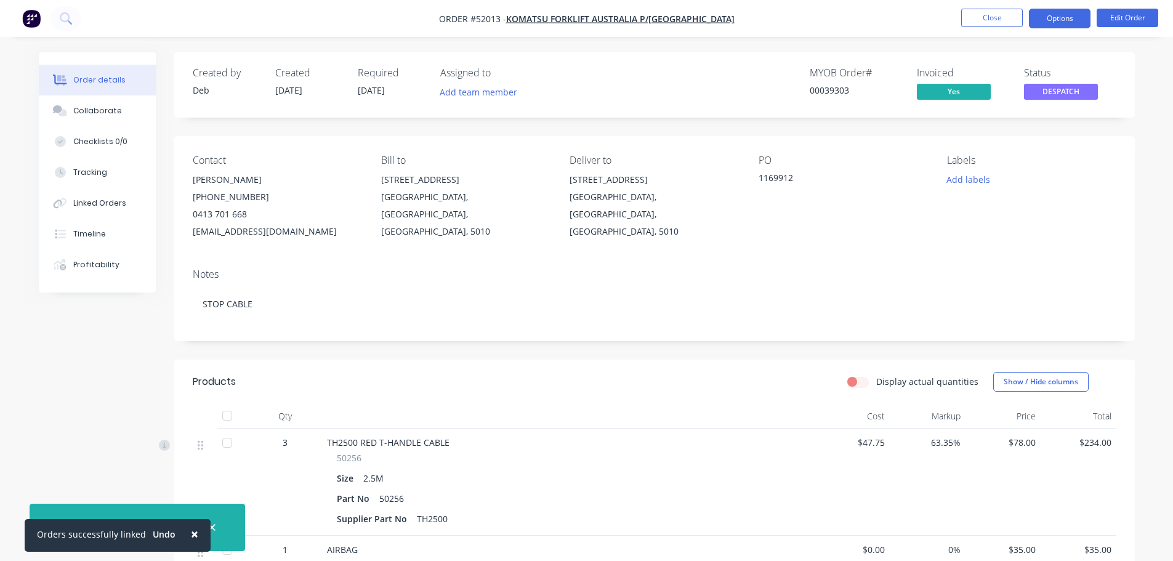
click at [1068, 12] on button "Options" at bounding box center [1060, 19] width 62 height 20
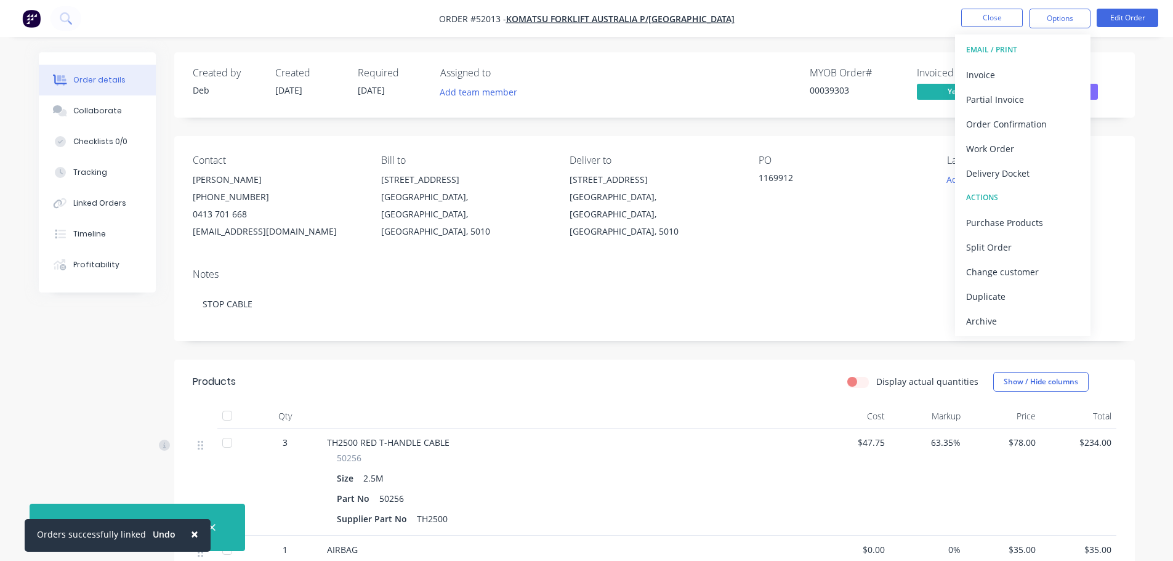
drag, startPoint x: 1004, startPoint y: 174, endPoint x: 996, endPoint y: 174, distance: 8.0
click at [1003, 174] on div "Delivery Docket" at bounding box center [1022, 173] width 113 height 18
click at [1011, 118] on div "Without pricing" at bounding box center [1022, 124] width 113 height 18
click at [1003, 14] on button "Close" at bounding box center [992, 18] width 62 height 18
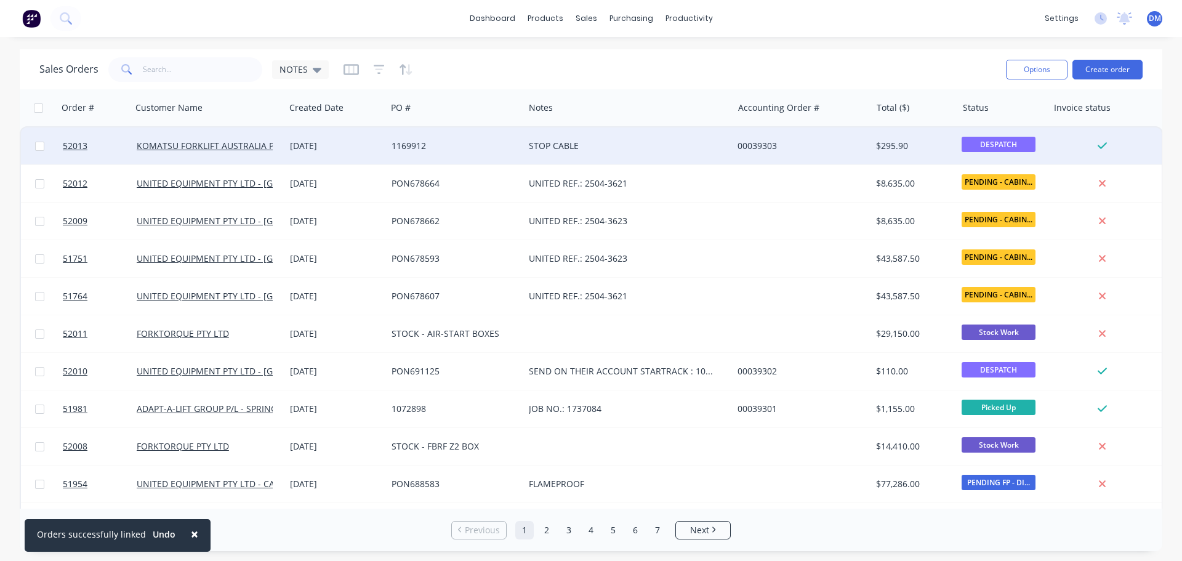
click at [322, 143] on div "[DATE]" at bounding box center [336, 146] width 92 height 12
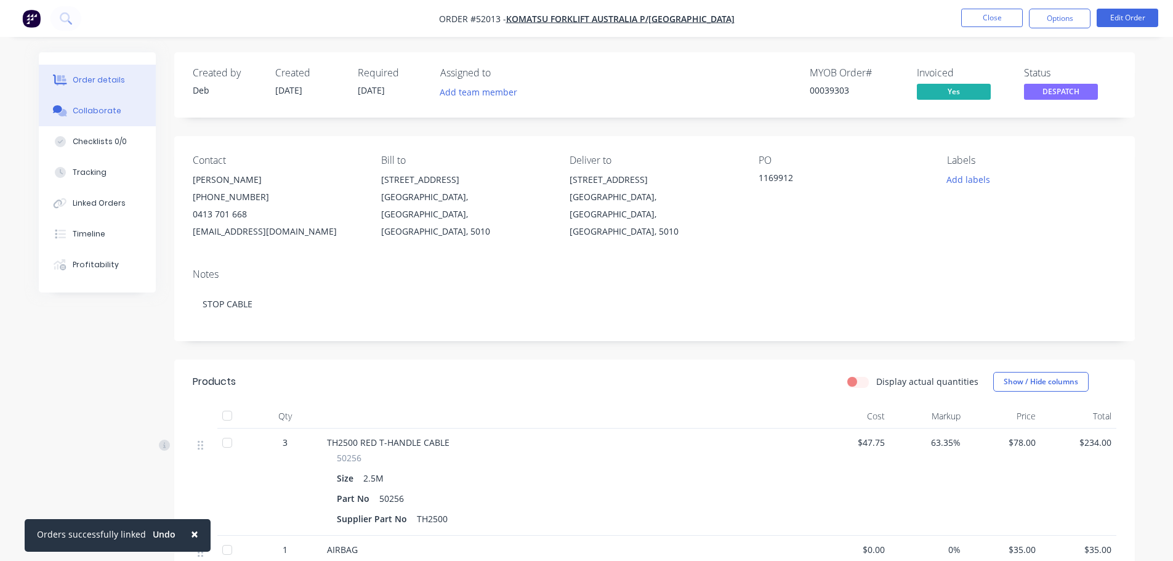
click at [105, 110] on div "Collaborate" at bounding box center [97, 110] width 49 height 11
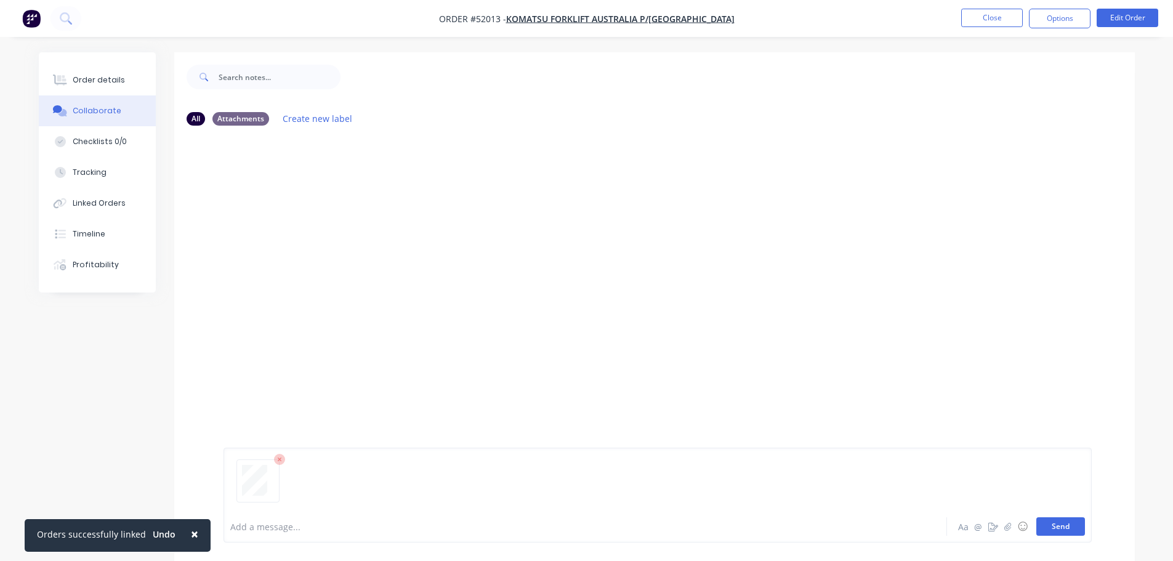
click at [1068, 529] on button "Send" at bounding box center [1060, 526] width 49 height 18
click at [996, 17] on button "Close" at bounding box center [992, 18] width 62 height 18
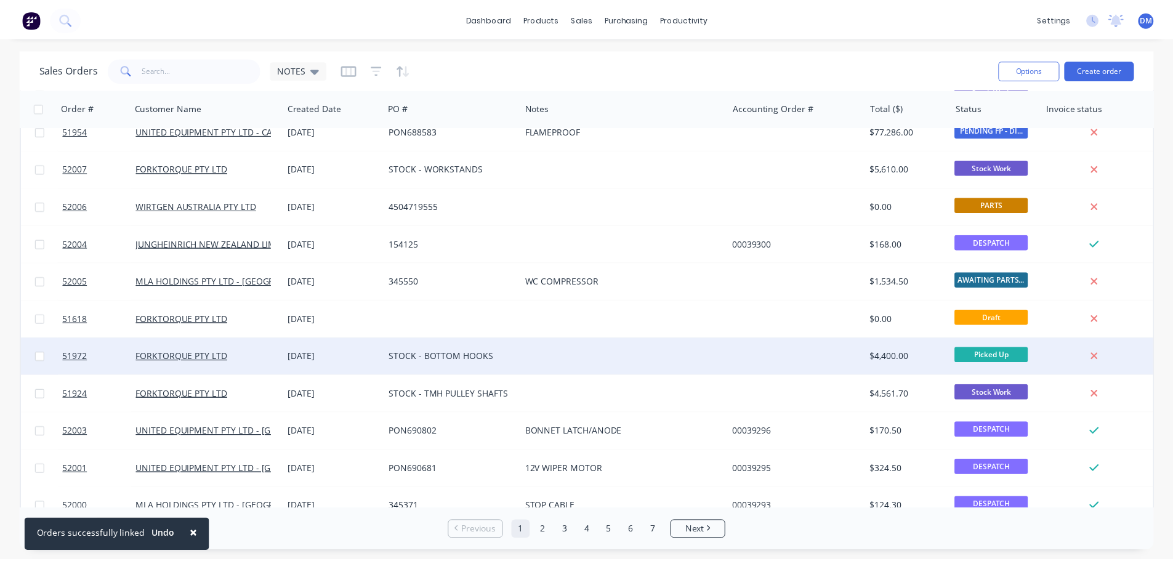
scroll to position [369, 0]
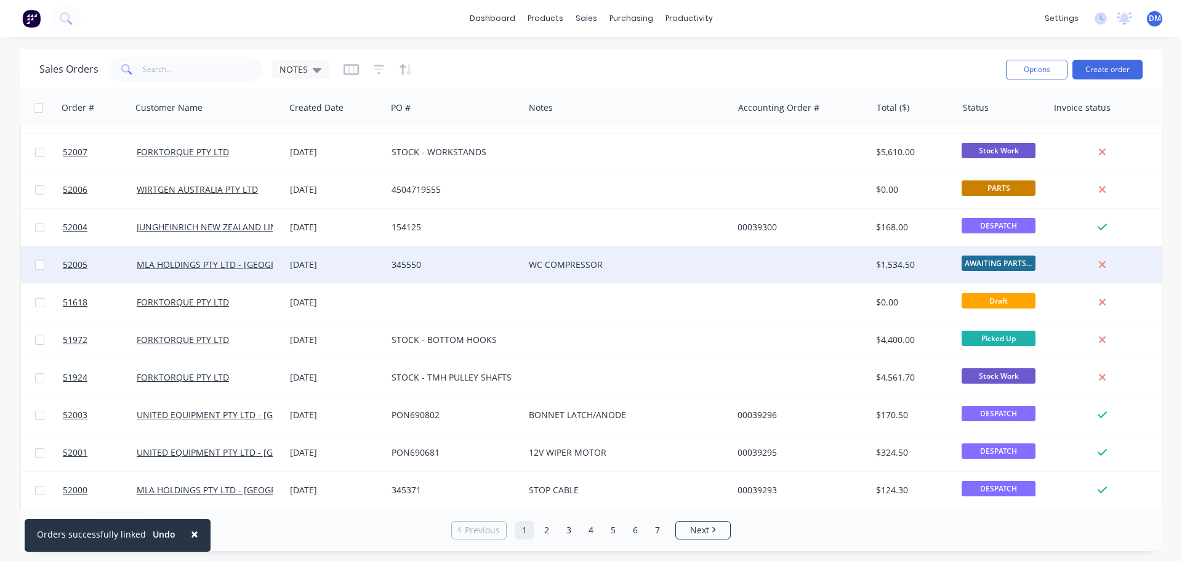
click at [438, 264] on div "345550" at bounding box center [452, 265] width 121 height 12
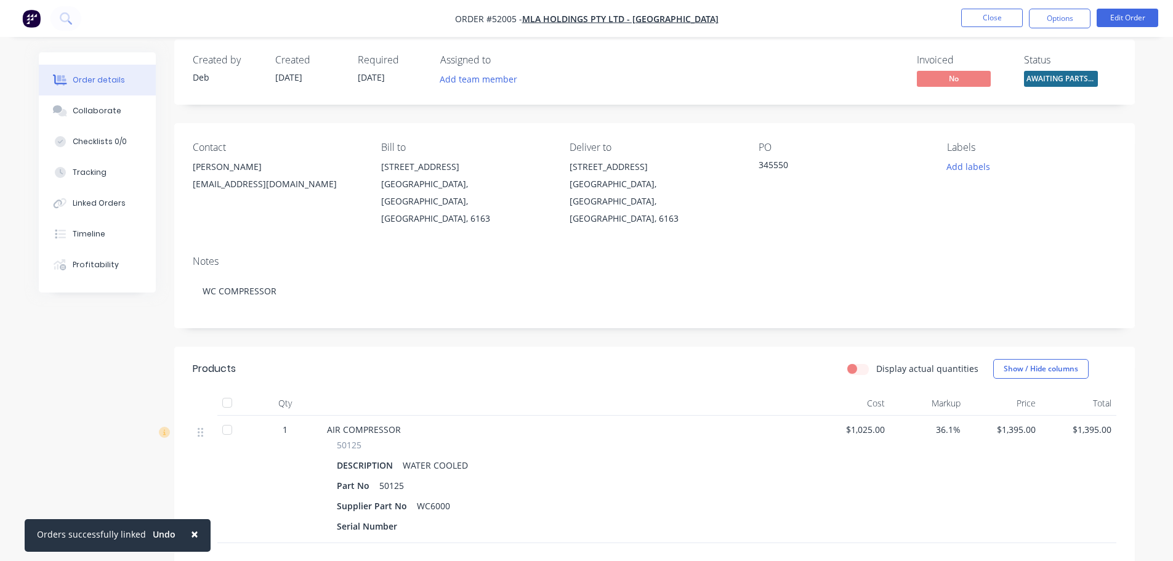
scroll to position [12, 0]
drag, startPoint x: 193, startPoint y: 185, endPoint x: 320, endPoint y: 188, distance: 126.9
click at [320, 188] on div "waspares@mlaholdings.com.au" at bounding box center [277, 184] width 169 height 17
copy div "waspares@mlaholdings.com.au"
click at [993, 18] on button "Close" at bounding box center [992, 18] width 62 height 18
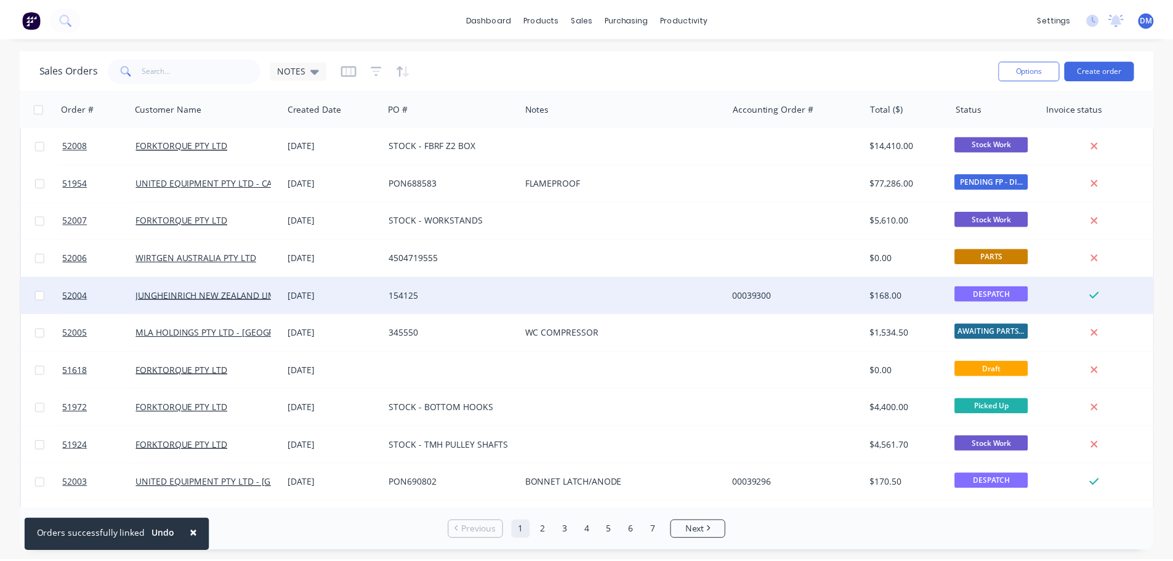
scroll to position [308, 0]
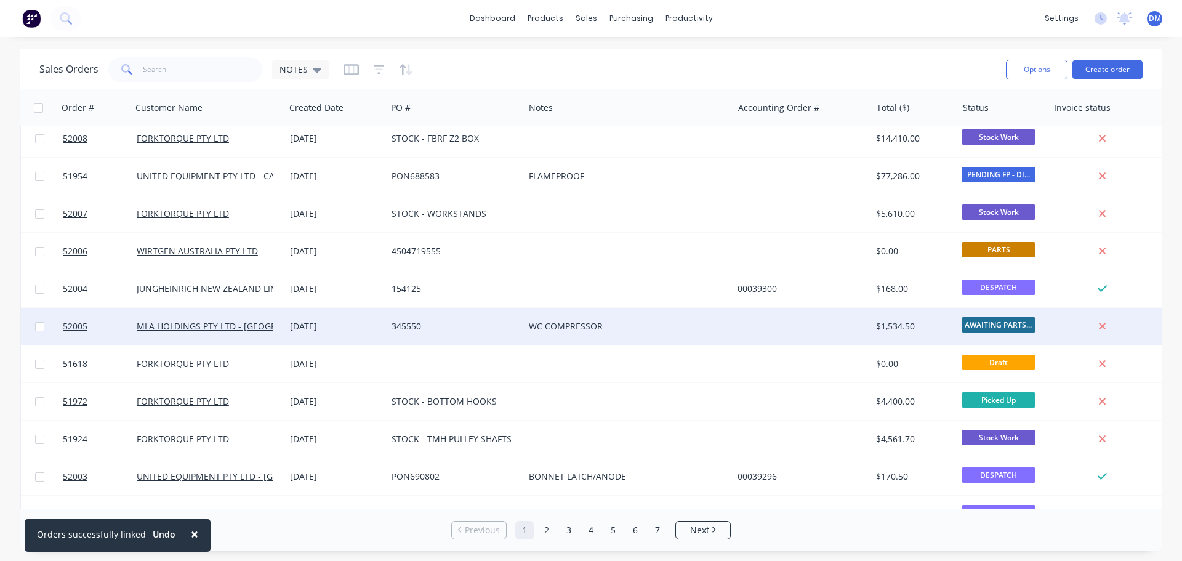
click at [456, 326] on div "345550" at bounding box center [452, 326] width 121 height 12
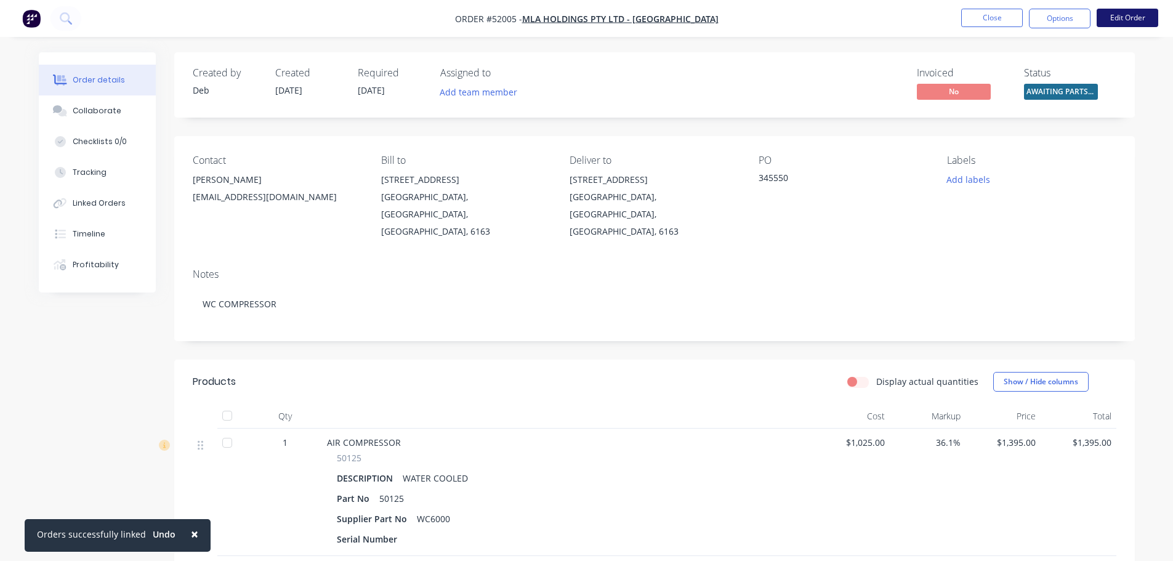
click at [1134, 17] on button "Edit Order" at bounding box center [1128, 18] width 62 height 18
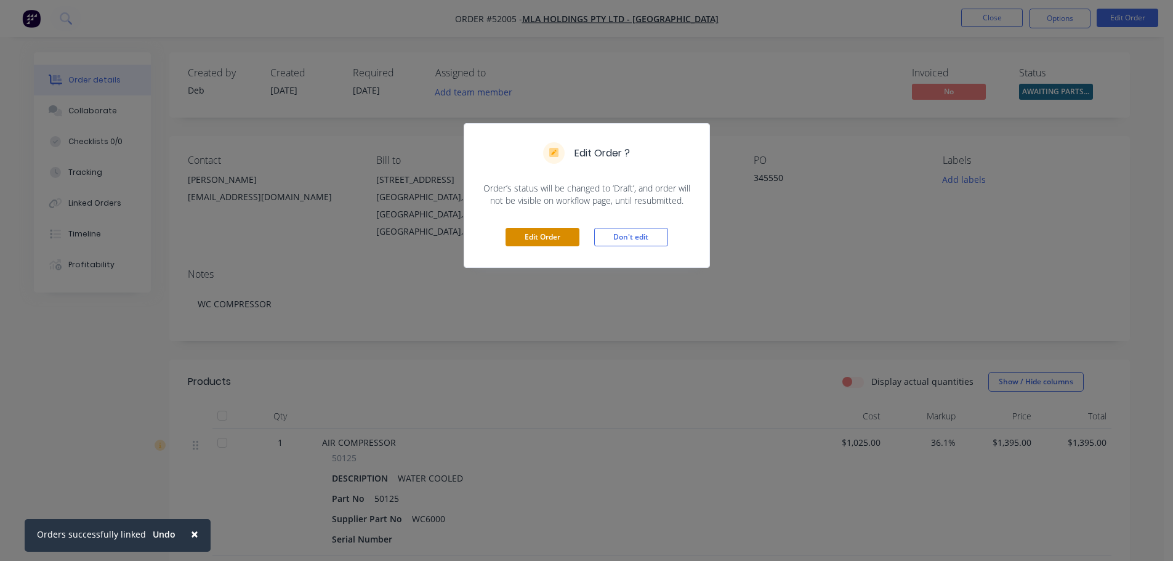
click at [525, 236] on button "Edit Order" at bounding box center [543, 237] width 74 height 18
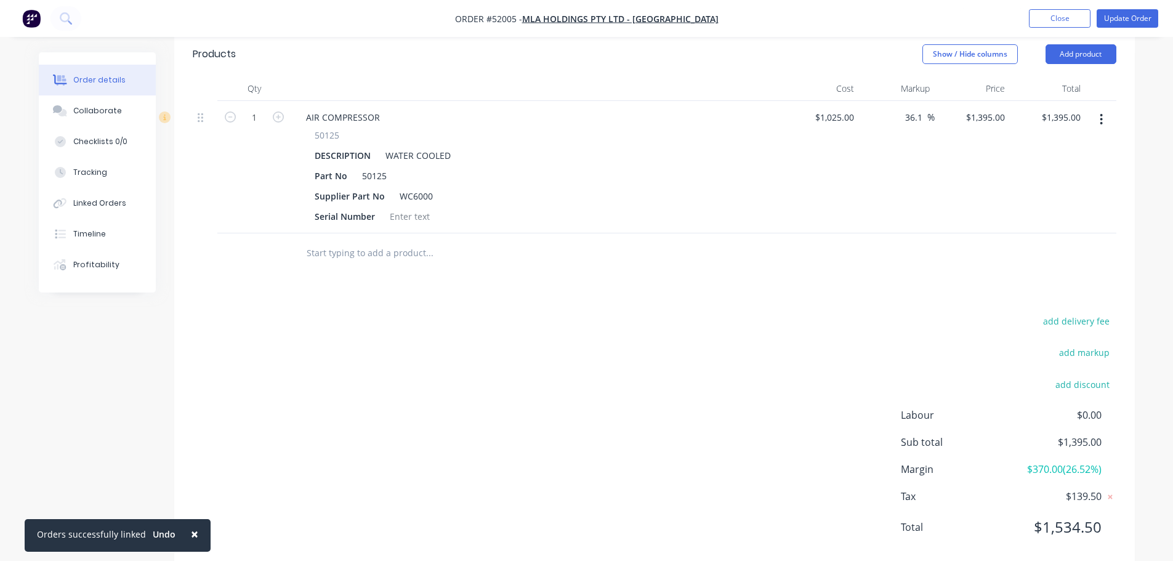
scroll to position [357, 0]
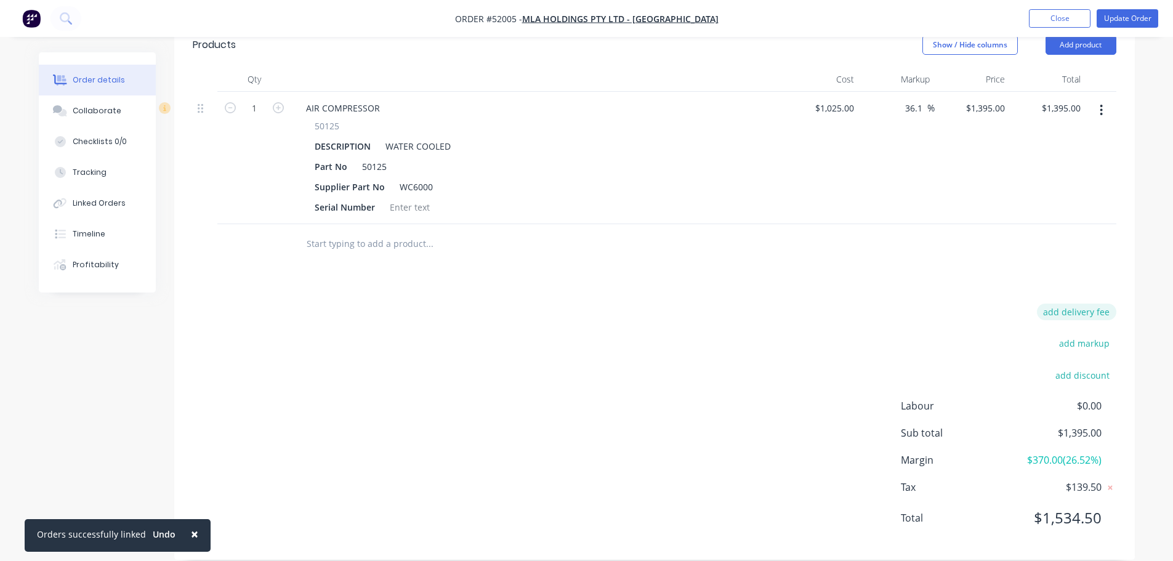
click at [1062, 304] on button "add delivery fee" at bounding box center [1076, 312] width 79 height 17
type input "85"
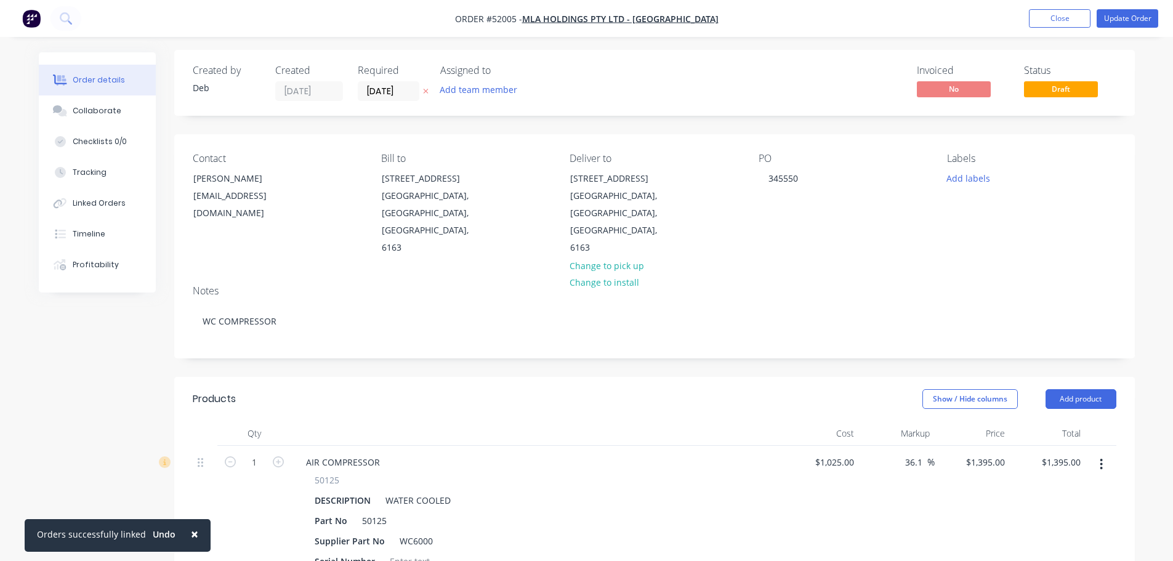
scroll to position [0, 0]
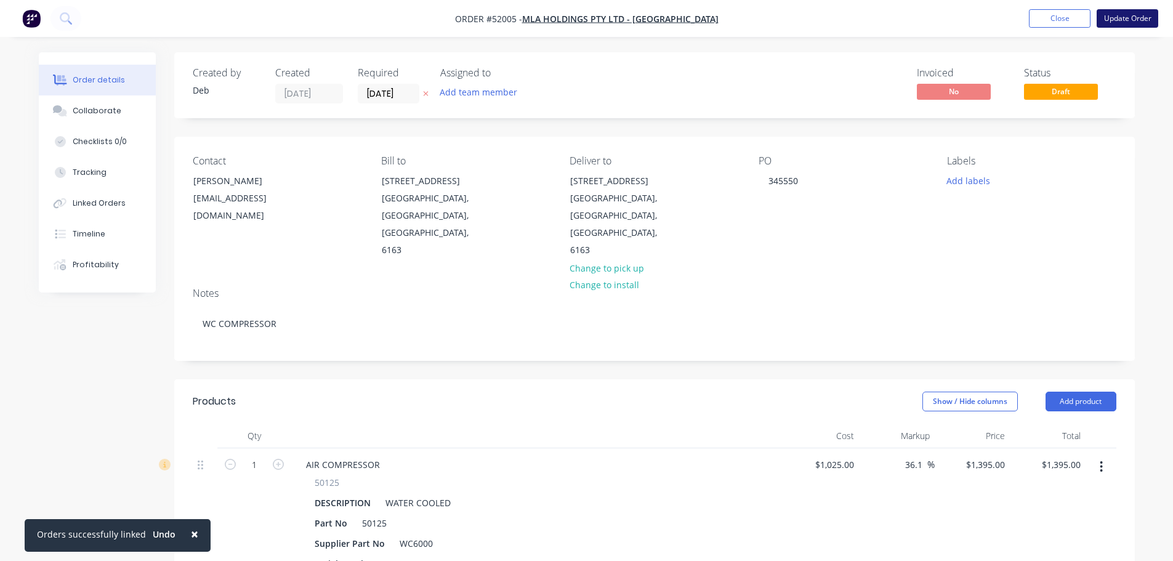
click at [1128, 12] on button "Update Order" at bounding box center [1128, 18] width 62 height 18
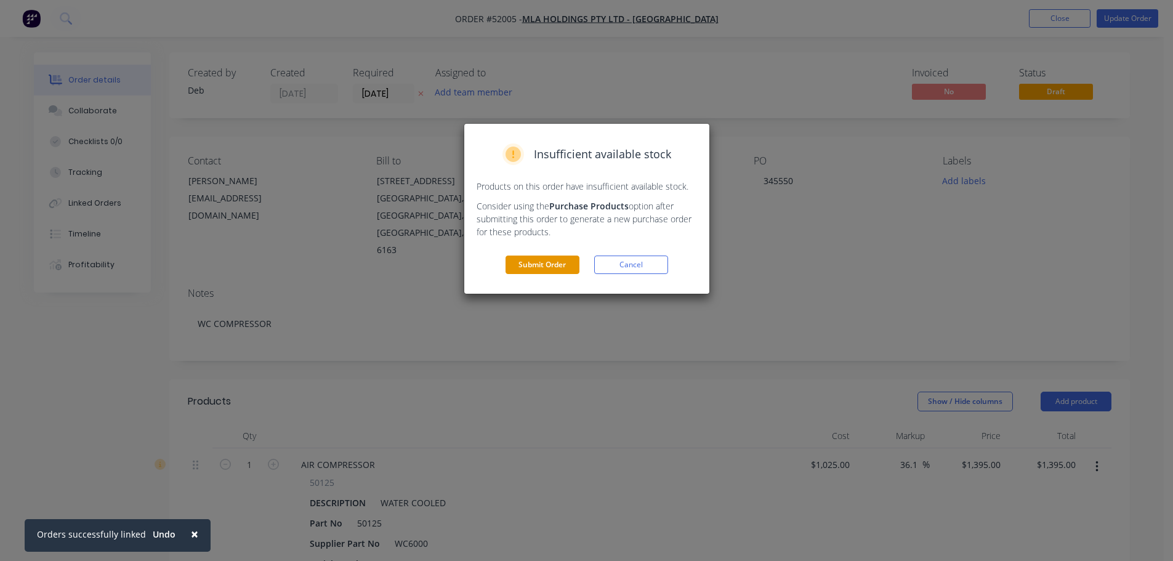
click at [571, 260] on button "Submit Order" at bounding box center [543, 265] width 74 height 18
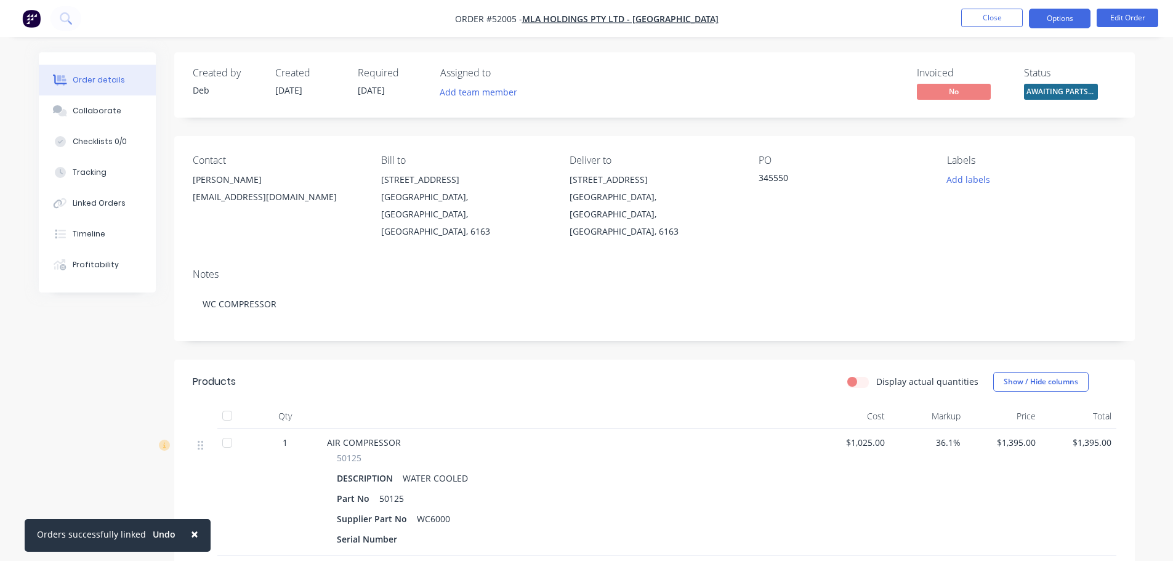
click at [1072, 20] on button "Options" at bounding box center [1060, 19] width 62 height 20
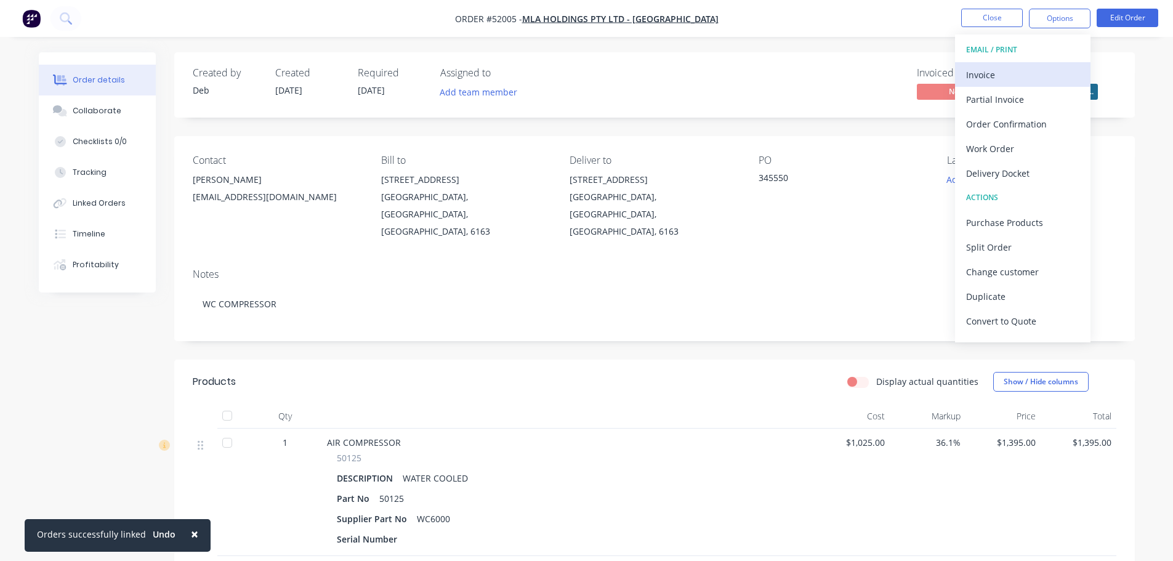
click at [994, 71] on div "Invoice" at bounding box center [1022, 75] width 113 height 18
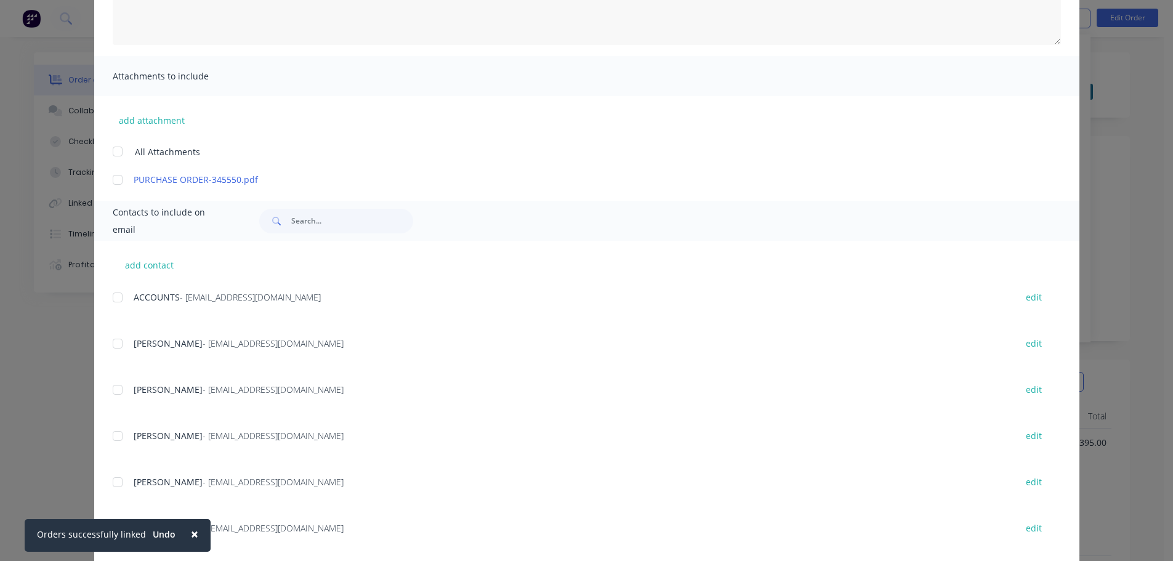
scroll to position [244, 0]
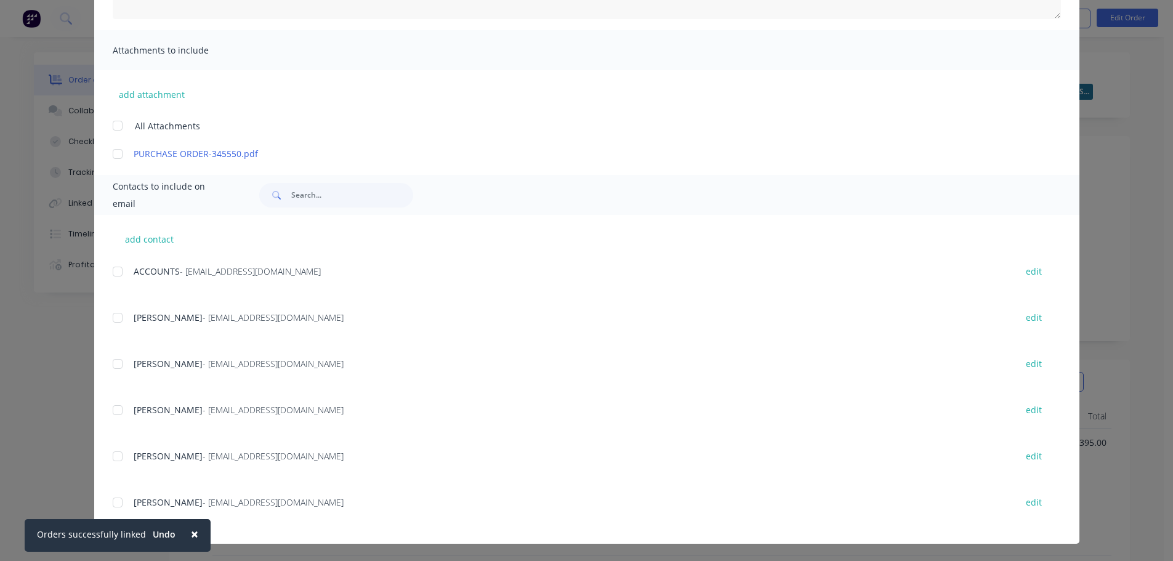
click at [110, 273] on div at bounding box center [117, 271] width 25 height 25
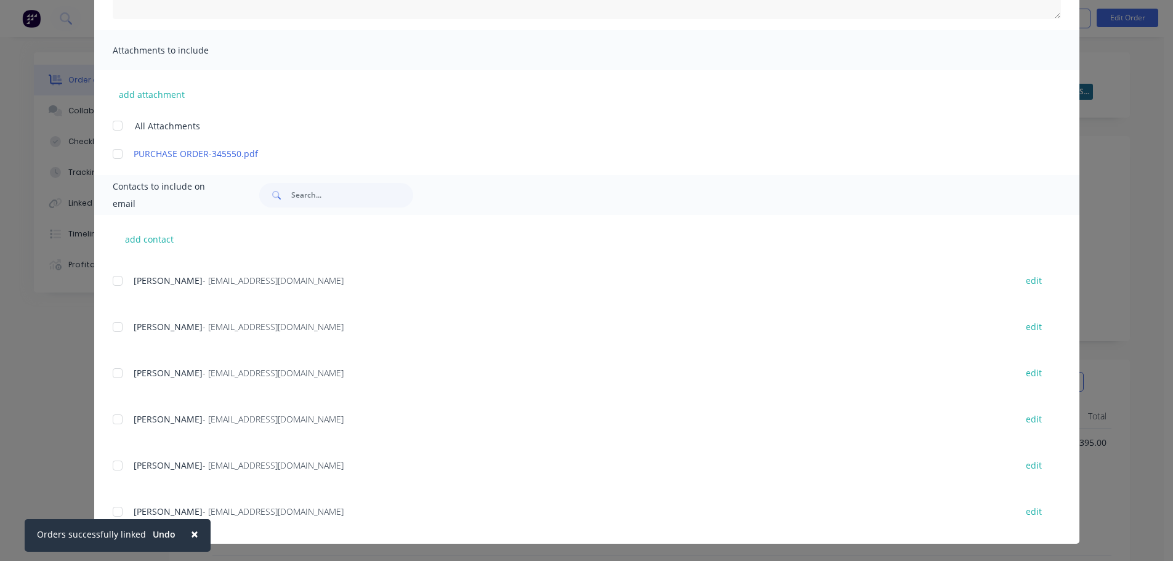
scroll to position [227, 0]
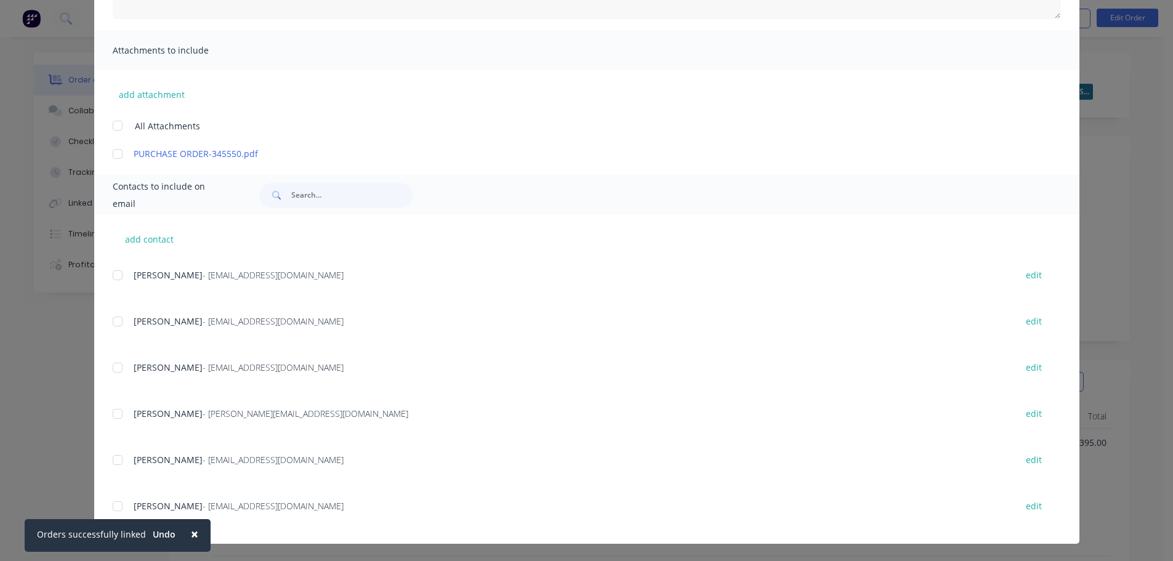
drag, startPoint x: 118, startPoint y: 369, endPoint x: 132, endPoint y: 366, distance: 15.0
click at [117, 369] on div at bounding box center [117, 367] width 25 height 25
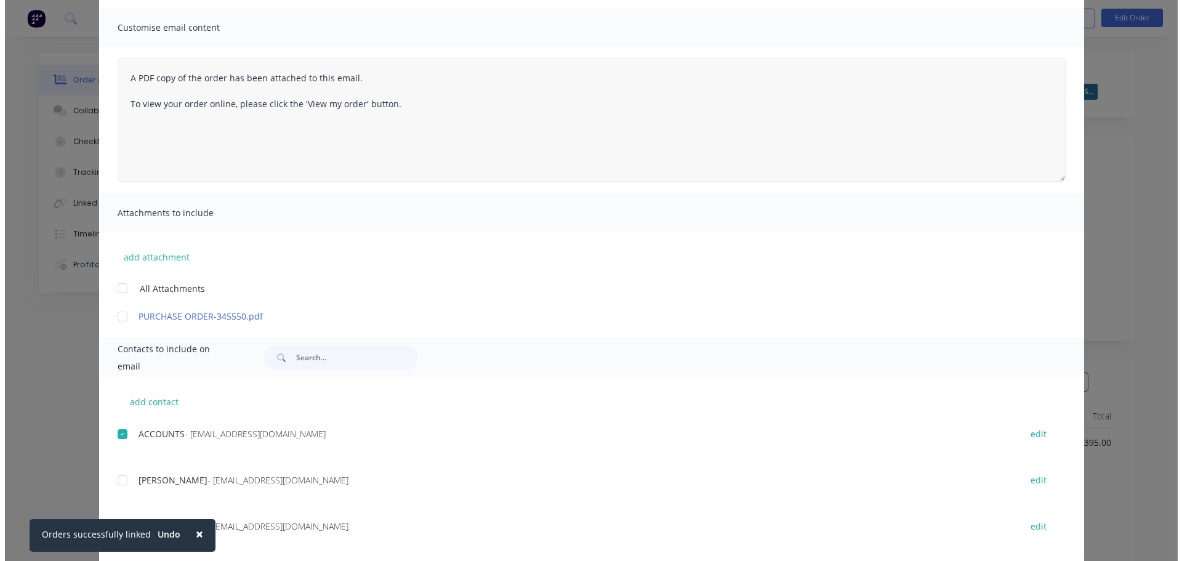
scroll to position [0, 0]
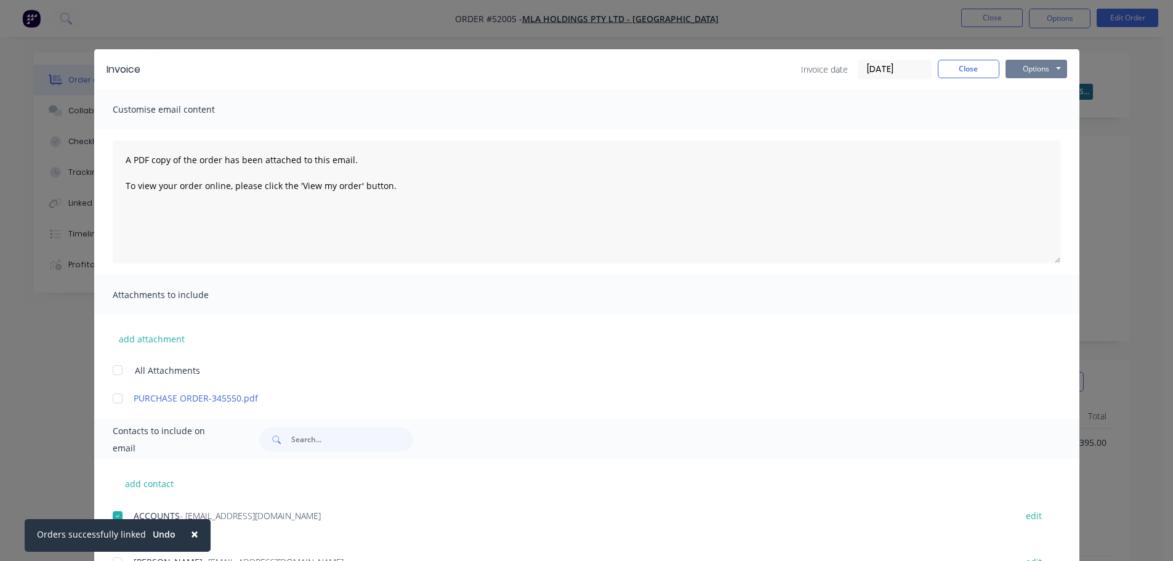
click at [1015, 66] on button "Options" at bounding box center [1037, 69] width 62 height 18
click at [1036, 135] on button "Email" at bounding box center [1045, 131] width 79 height 20
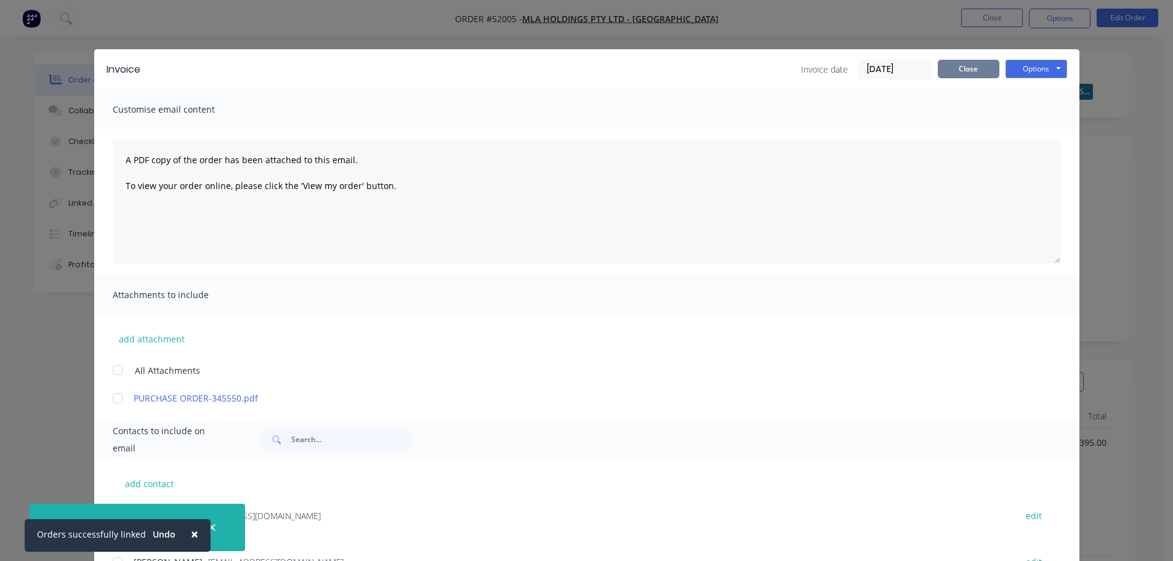
click at [964, 65] on button "Close" at bounding box center [969, 69] width 62 height 18
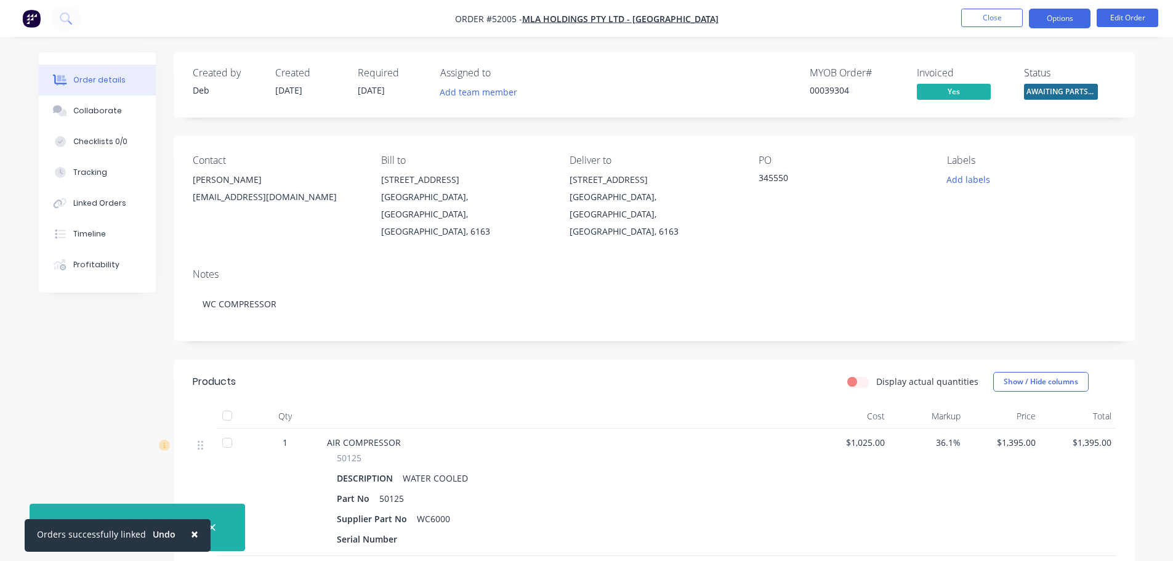
click at [1056, 22] on button "Options" at bounding box center [1060, 19] width 62 height 20
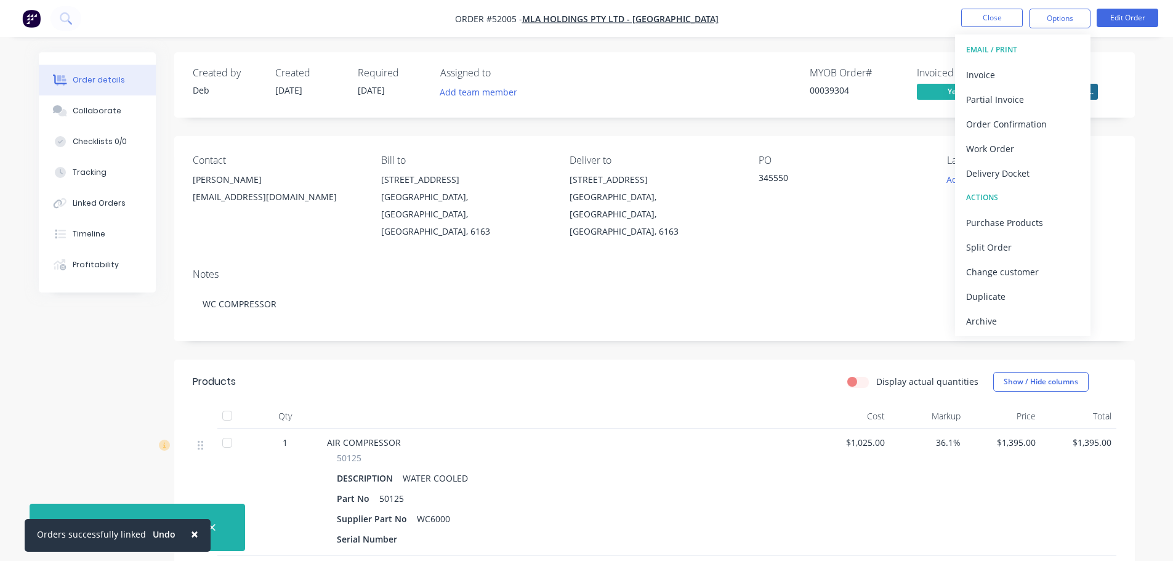
click at [1014, 168] on div "Delivery Docket" at bounding box center [1022, 173] width 113 height 18
click at [996, 122] on div "Without pricing" at bounding box center [1022, 124] width 113 height 18
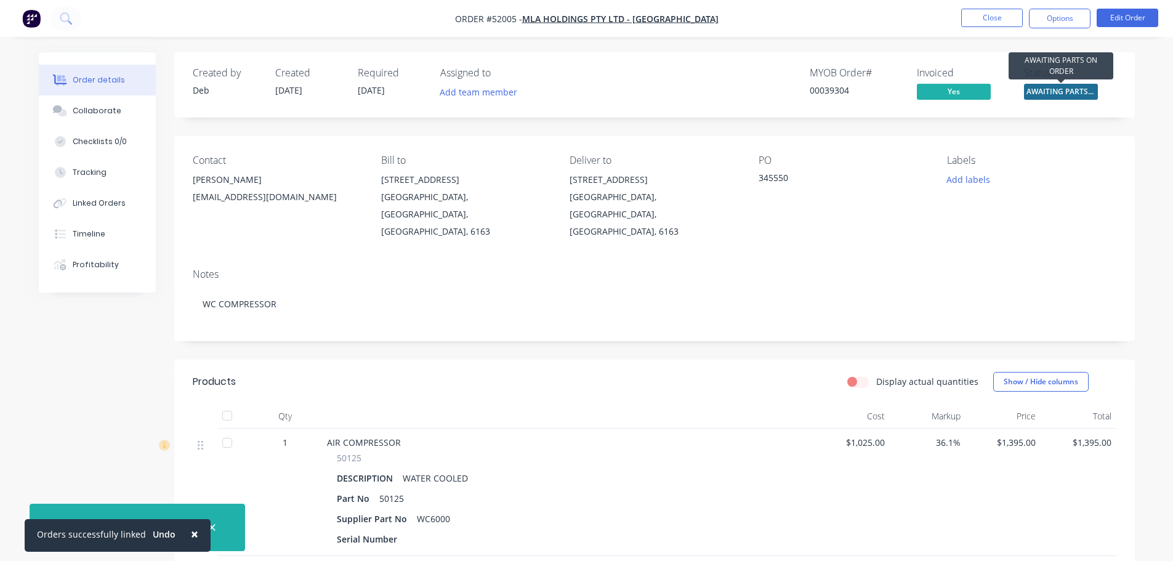
click at [1096, 92] on span "AWAITING PARTS ..." at bounding box center [1061, 91] width 74 height 15
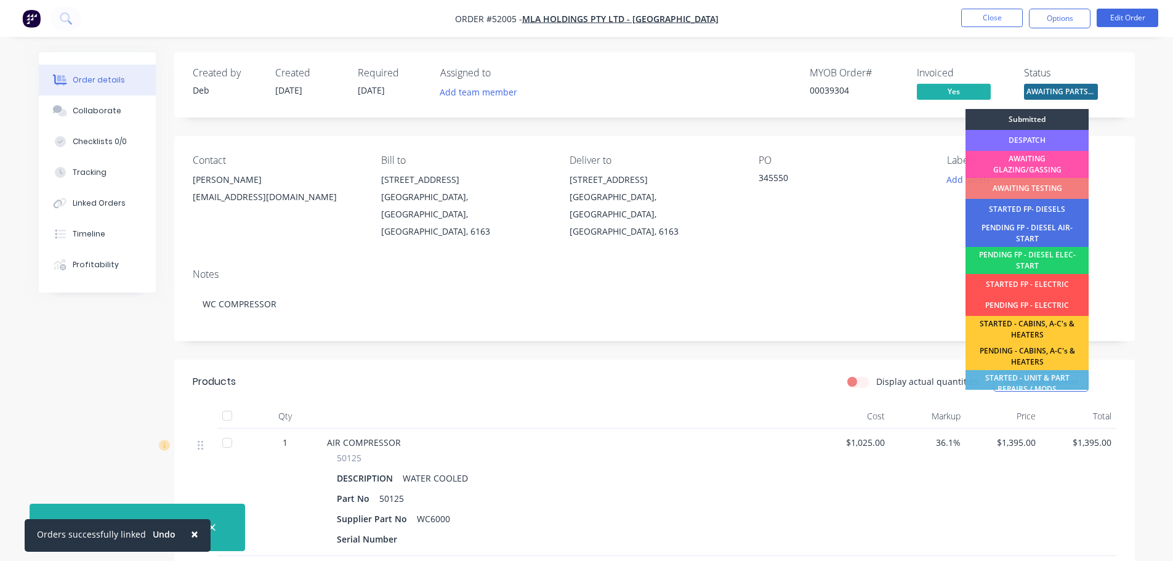
click at [1045, 136] on div "DESPATCH" at bounding box center [1027, 140] width 123 height 21
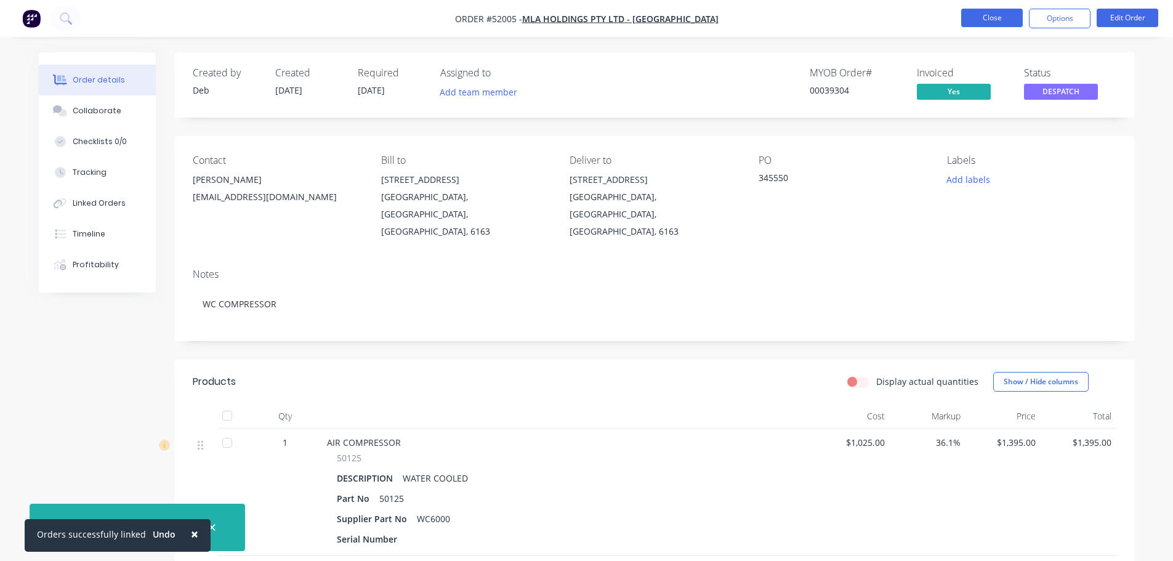
click at [976, 19] on button "Close" at bounding box center [992, 18] width 62 height 18
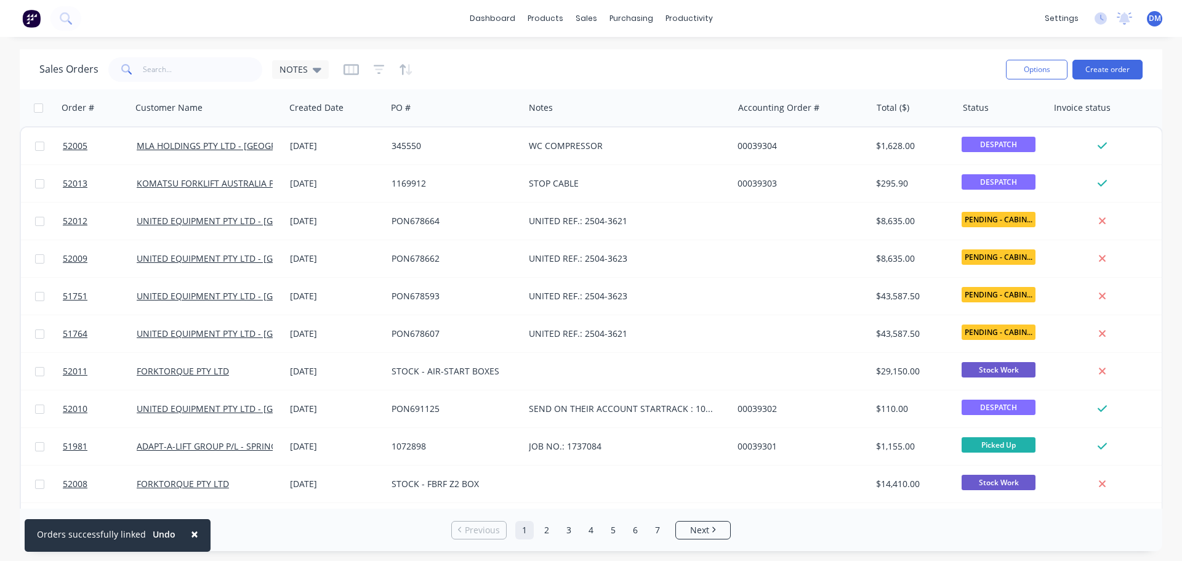
click at [191, 532] on span "×" at bounding box center [194, 533] width 7 height 17
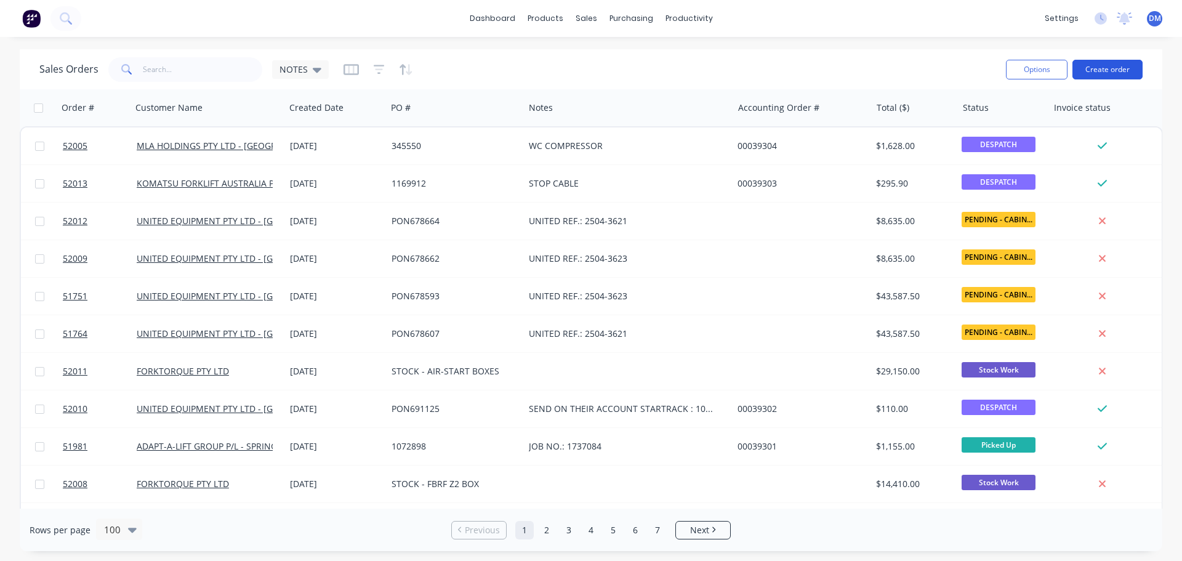
click at [1115, 71] on button "Create order" at bounding box center [1108, 70] width 70 height 20
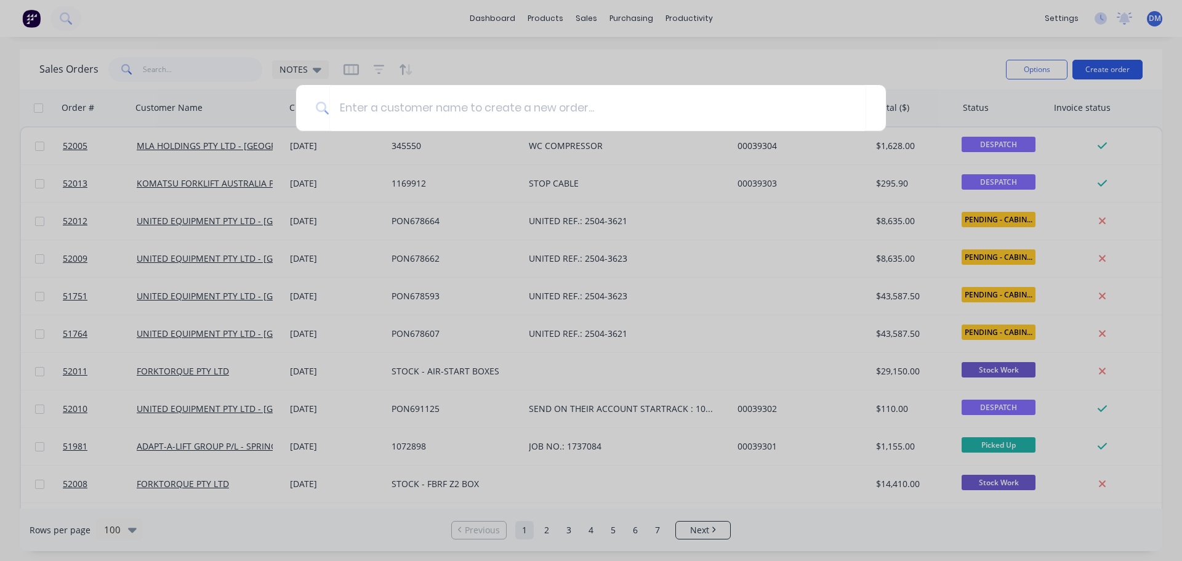
click at [1115, 71] on div at bounding box center [591, 280] width 1182 height 561
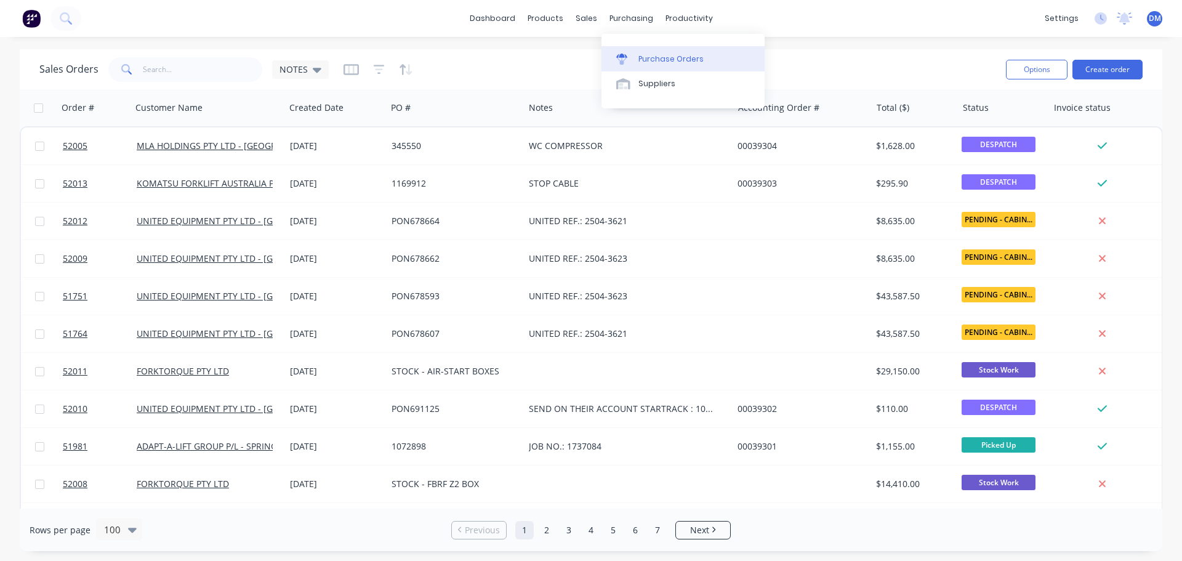
click at [655, 59] on div "Purchase Orders" at bounding box center [671, 59] width 65 height 11
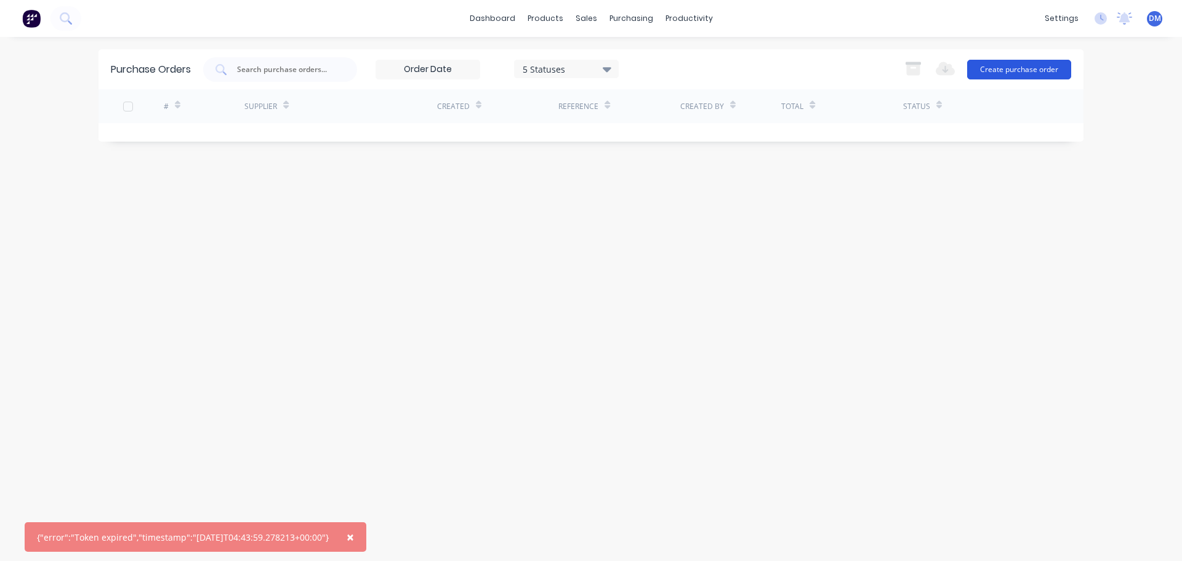
click at [1051, 68] on button "Create purchase order" at bounding box center [1019, 70] width 104 height 20
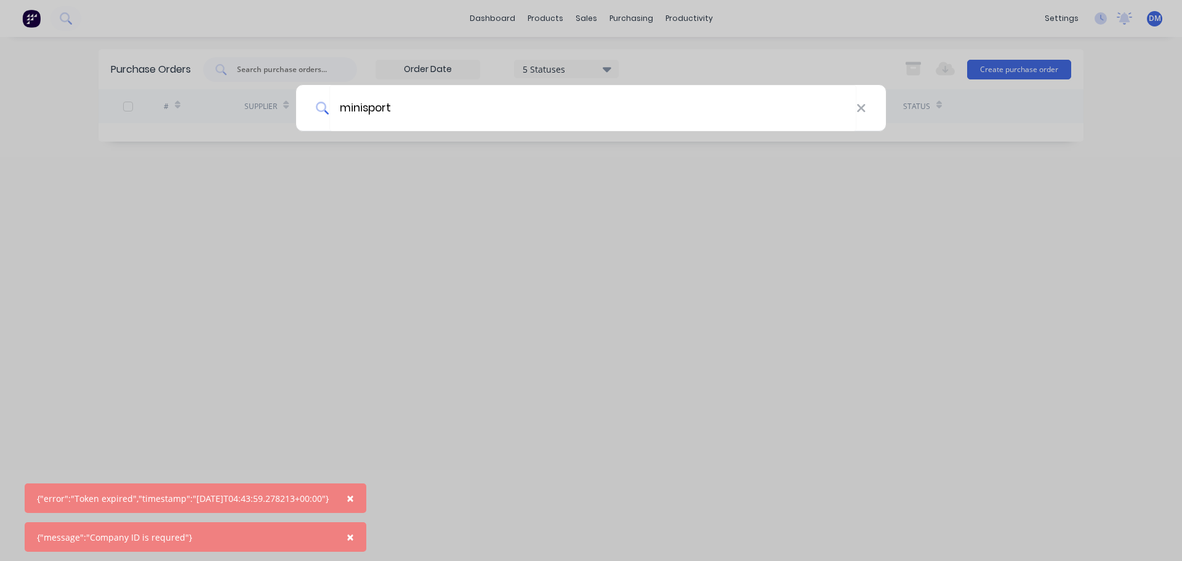
type input "minisport"
click at [354, 499] on span "×" at bounding box center [350, 498] width 7 height 17
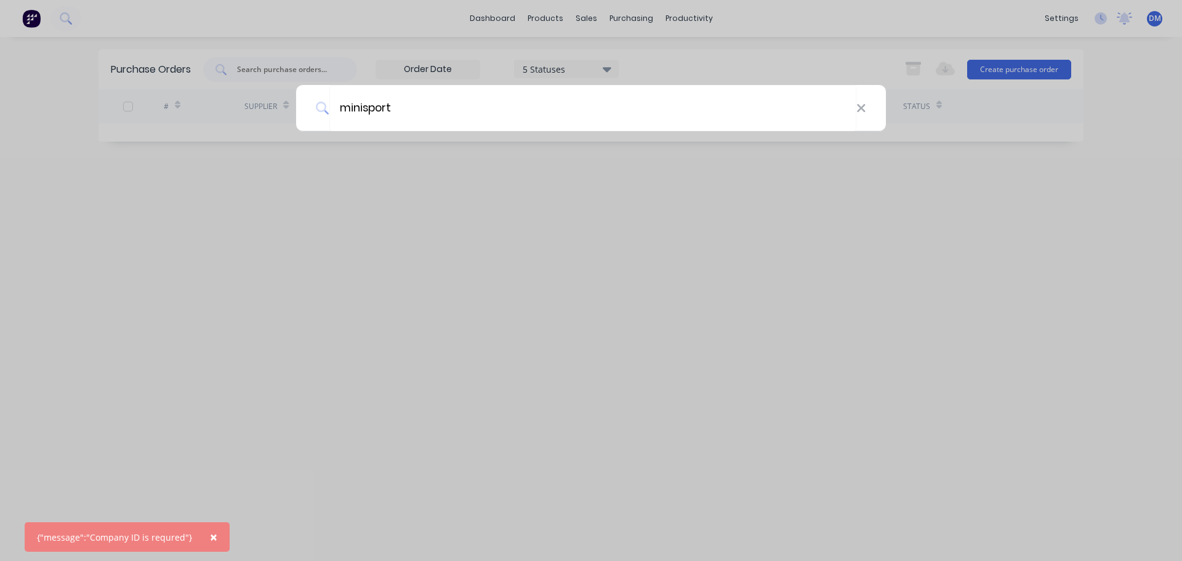
click at [210, 533] on span "×" at bounding box center [213, 536] width 7 height 17
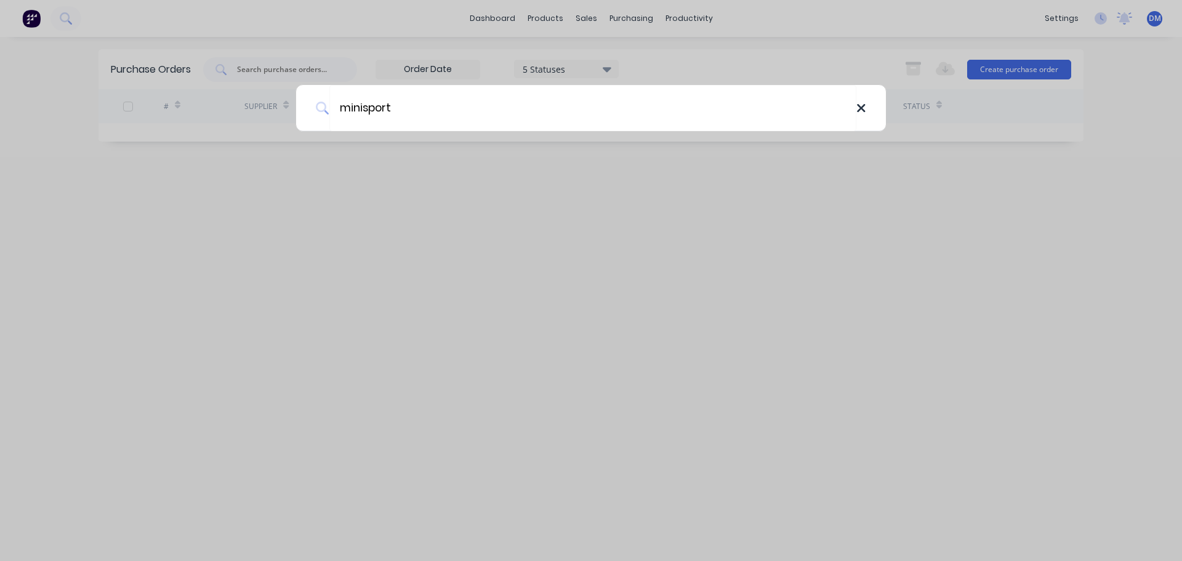
click at [860, 112] on icon at bounding box center [862, 109] width 10 height 14
click at [624, 15] on div at bounding box center [591, 280] width 1182 height 561
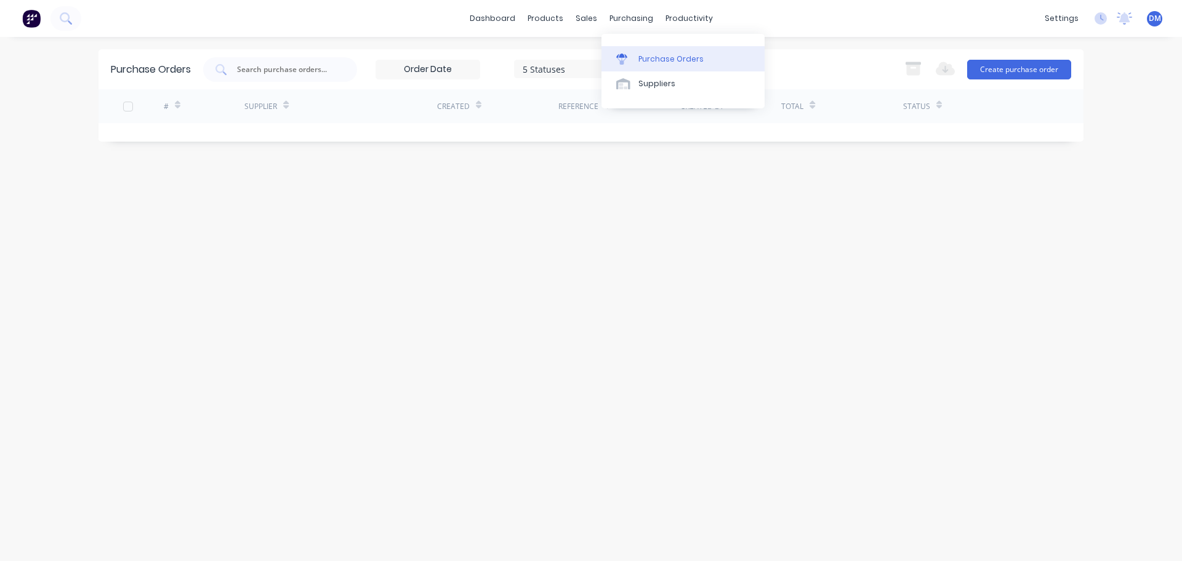
click at [647, 55] on div "Purchase Orders" at bounding box center [671, 59] width 65 height 11
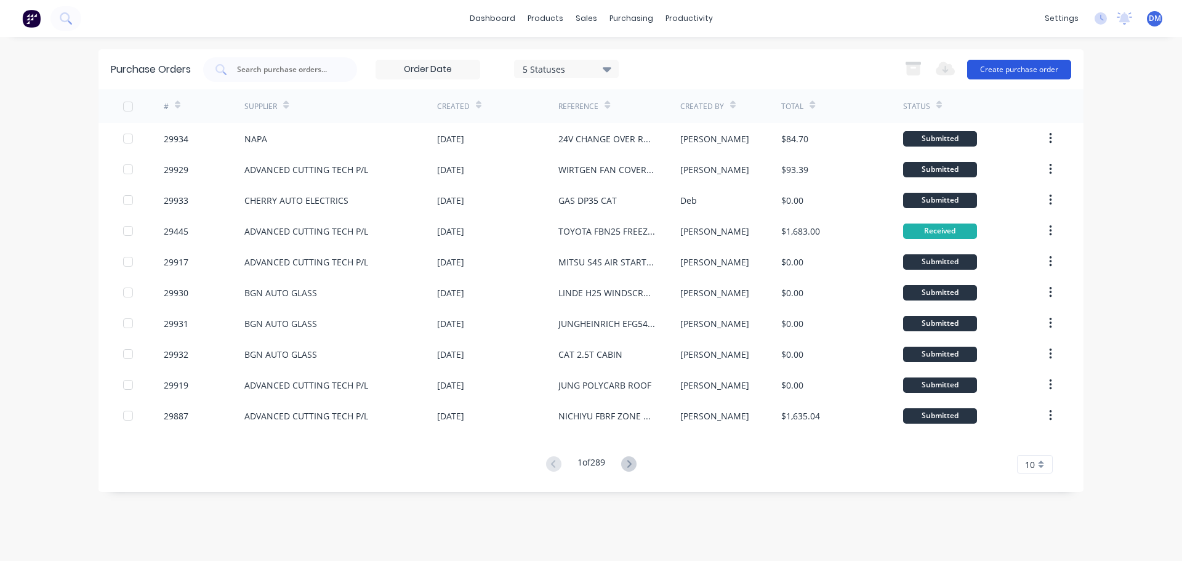
click at [1039, 66] on button "Create purchase order" at bounding box center [1019, 70] width 104 height 20
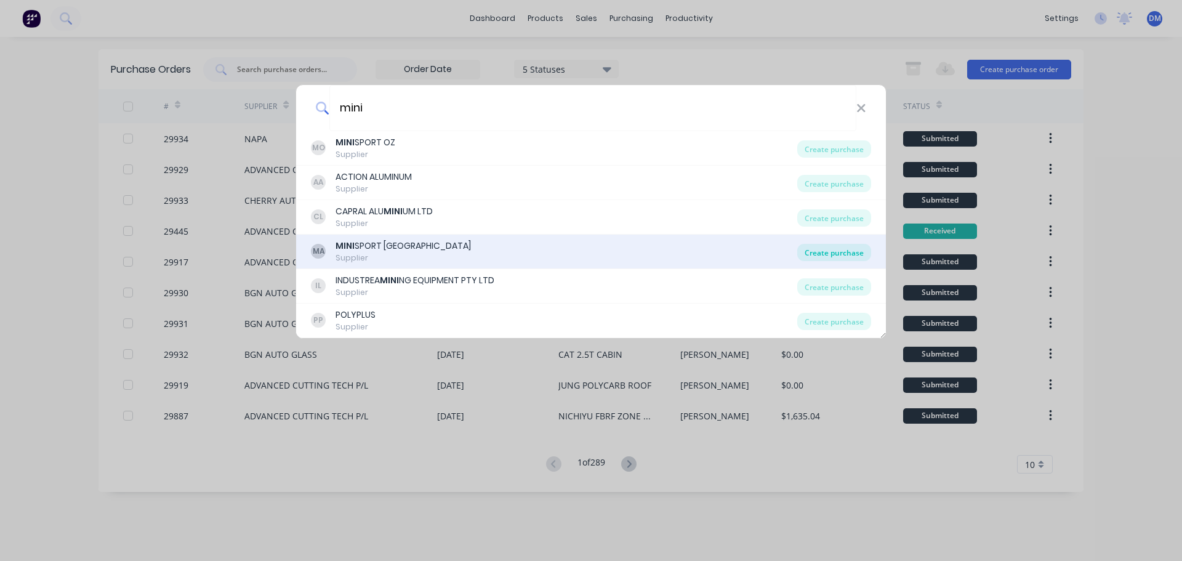
type input "mini"
click at [844, 247] on div "Create purchase" at bounding box center [834, 252] width 74 height 17
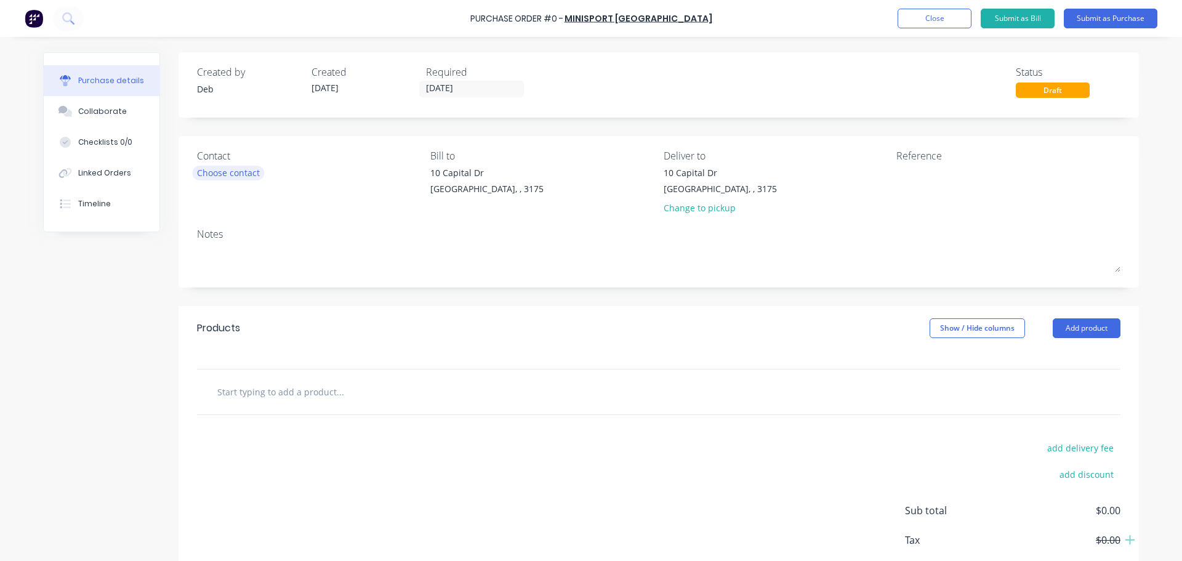
click at [255, 172] on div "Choose contact" at bounding box center [228, 172] width 63 height 13
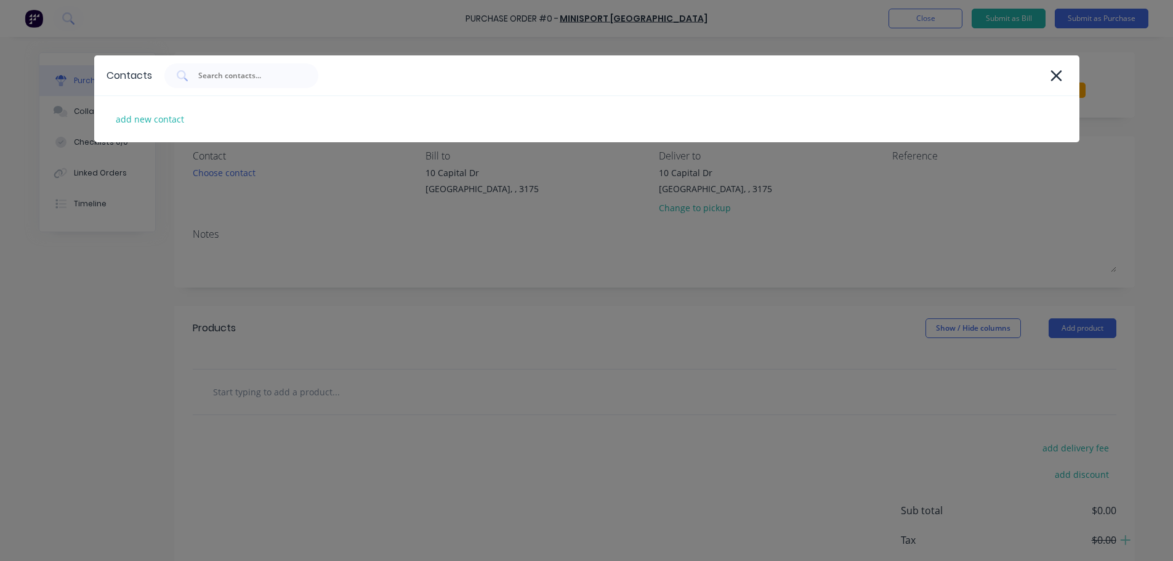
click at [254, 172] on div "Contacts add new contact" at bounding box center [586, 280] width 1173 height 561
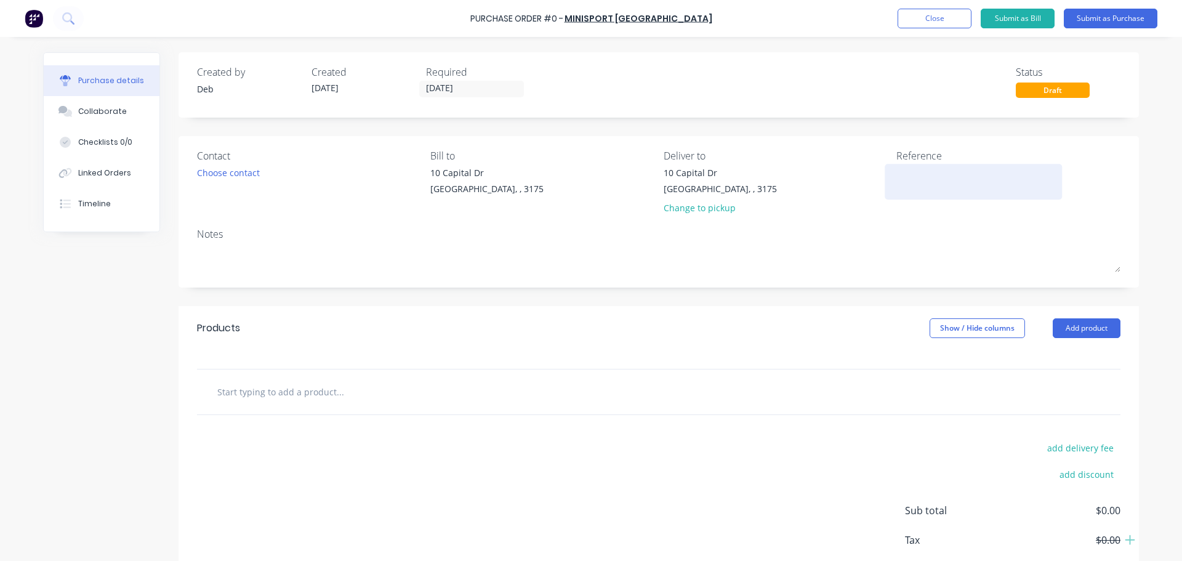
click at [919, 174] on textarea at bounding box center [974, 180] width 154 height 28
type textarea "w"
type textarea "WASHER BOTTLE/BUTTON DASH"
type textarea "x"
type textarea "WASHER BOTTLE/BUTTON DASH"
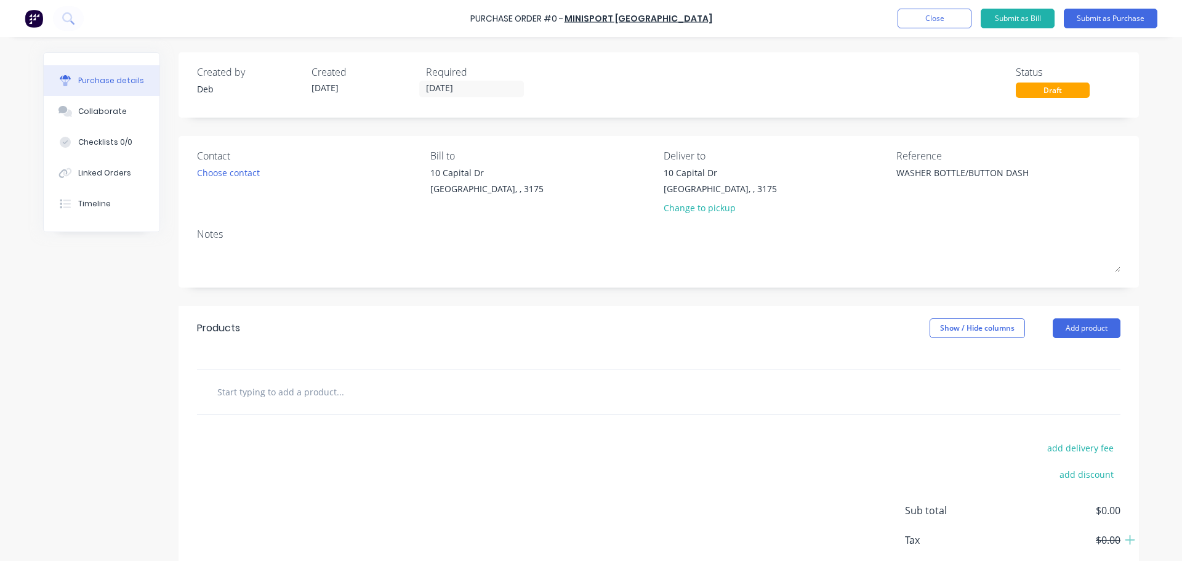
click at [291, 396] on input "text" at bounding box center [340, 391] width 246 height 25
type textarea "x"
type input "W"
type textarea "x"
type input "WA"
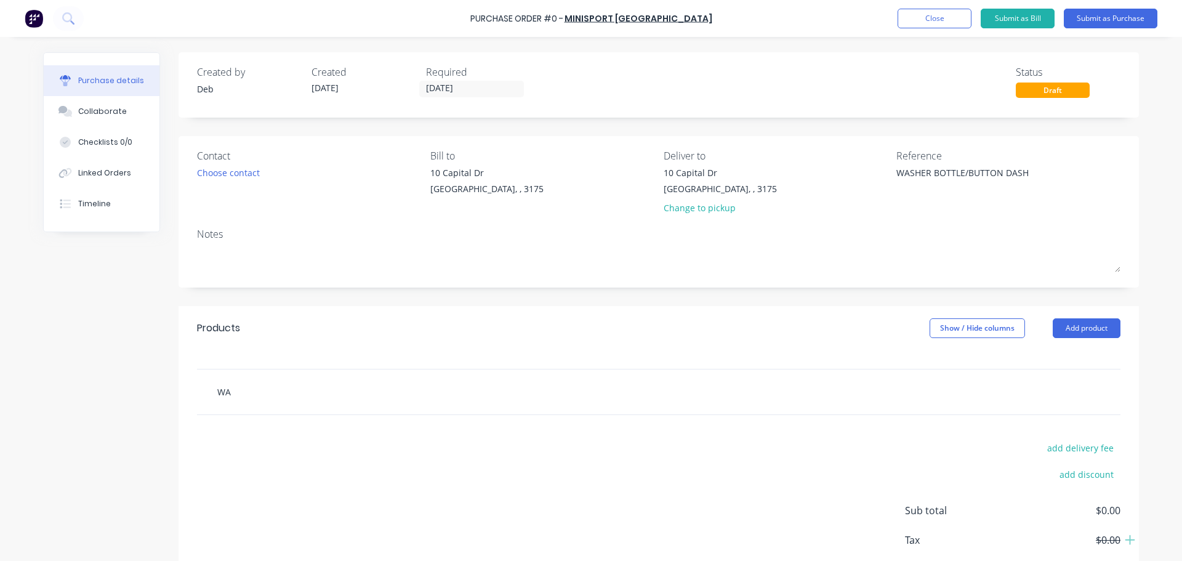
type textarea "x"
type input "WAS"
type textarea "x"
type input "WASH"
type textarea "x"
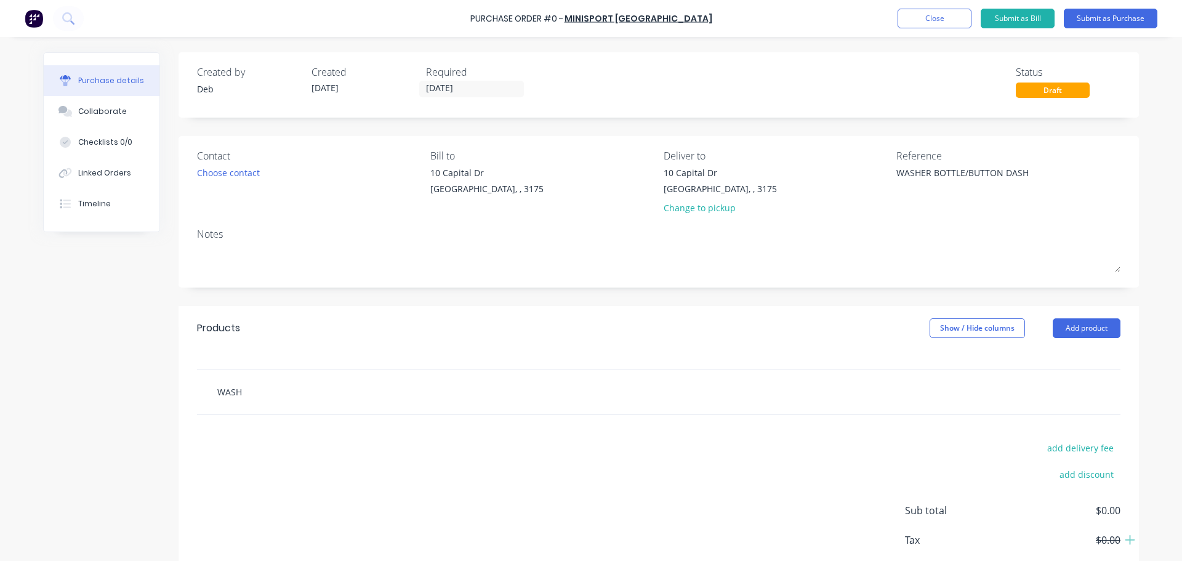
type input "WASHE"
type textarea "x"
type input "WASHER"
type textarea "x"
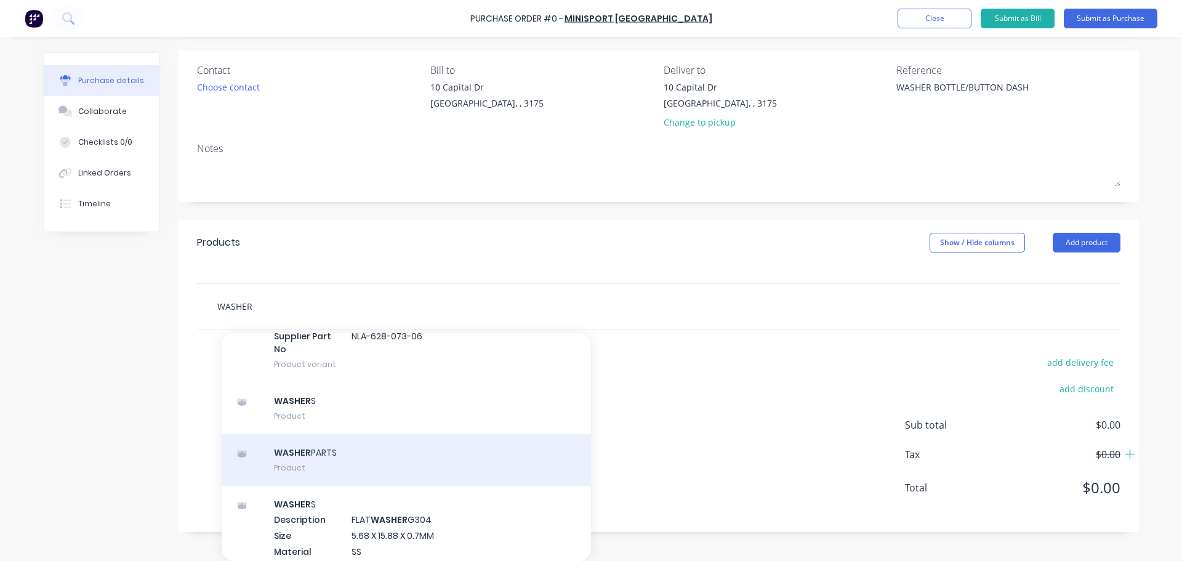
scroll to position [3818, 0]
type input "WASHER"
click at [300, 458] on div "WASHER PARTS Product" at bounding box center [406, 459] width 369 height 52
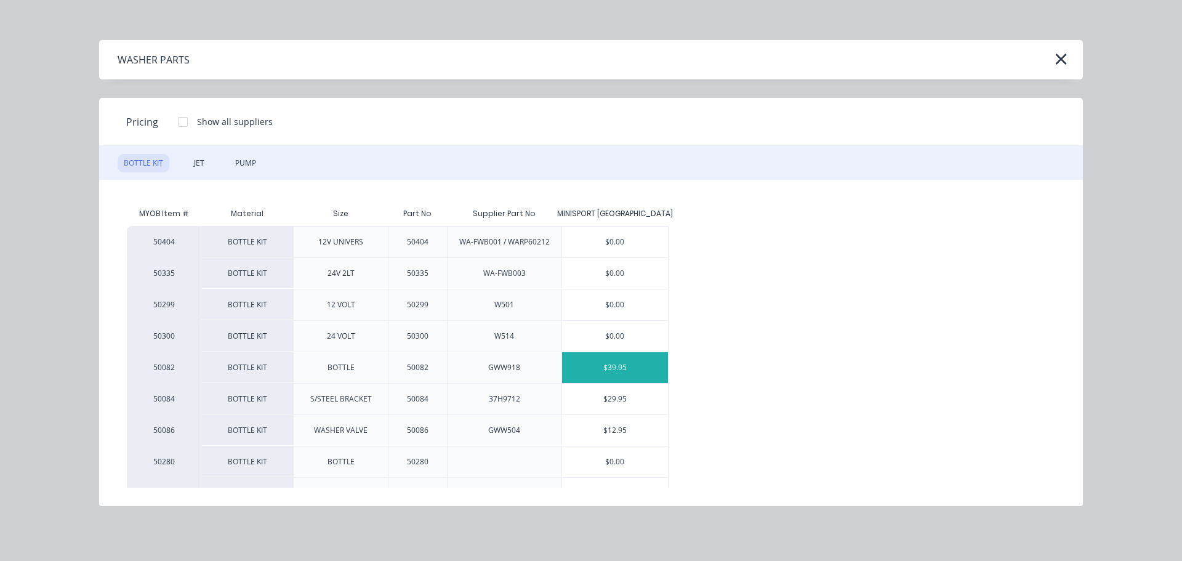
click at [625, 366] on div "$39.95" at bounding box center [615, 367] width 106 height 31
type textarea "x"
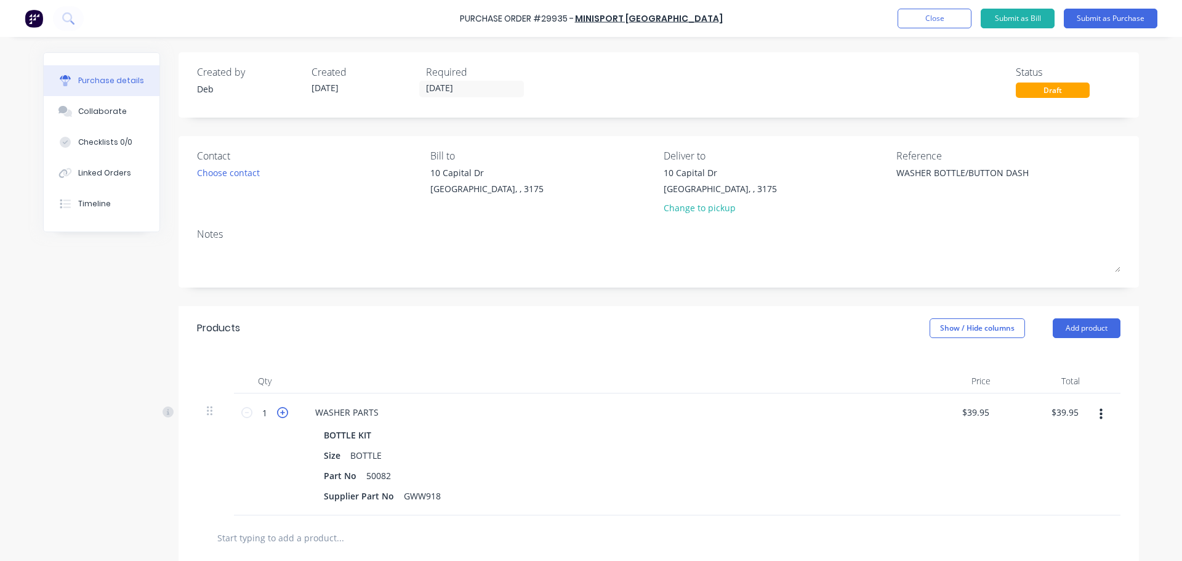
click at [281, 416] on icon at bounding box center [282, 412] width 11 height 11
type textarea "x"
type input "2"
type input "$79.90"
click at [280, 416] on icon at bounding box center [282, 412] width 11 height 11
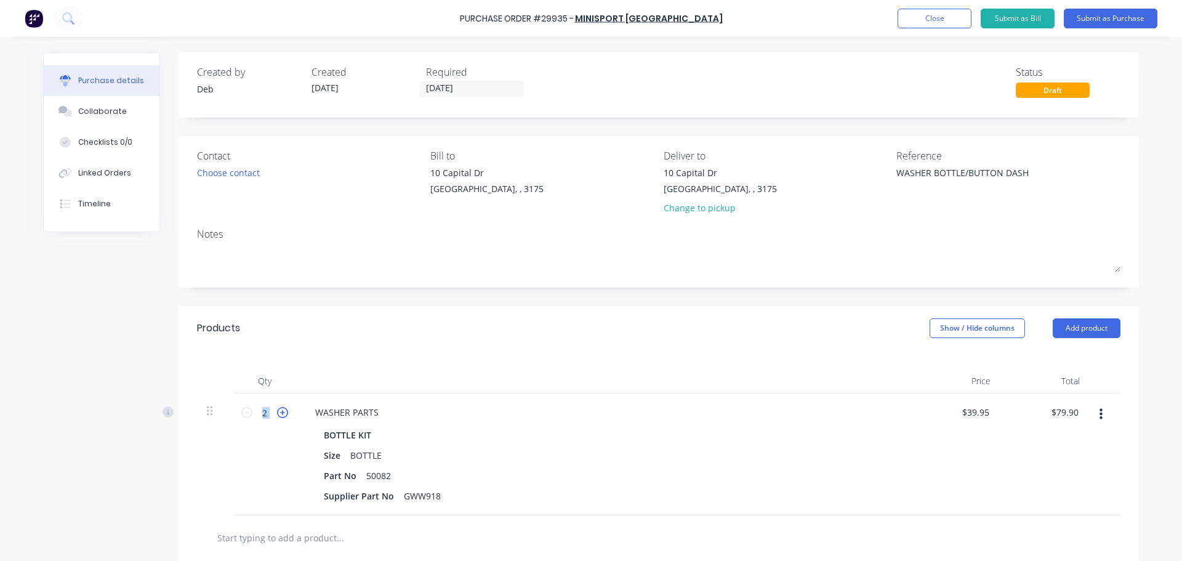
type textarea "x"
type input "3"
type input "$119.85"
click at [279, 416] on icon at bounding box center [282, 412] width 11 height 11
type textarea "x"
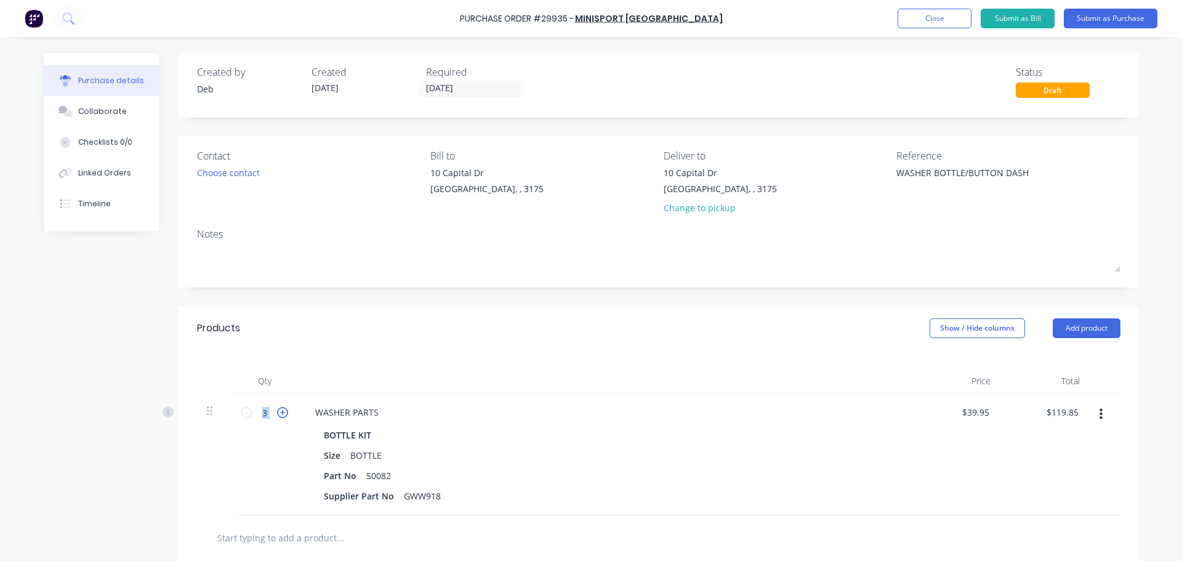
type input "4"
type input "$159.80"
click at [278, 416] on icon at bounding box center [282, 412] width 11 height 11
type textarea "x"
type input "5"
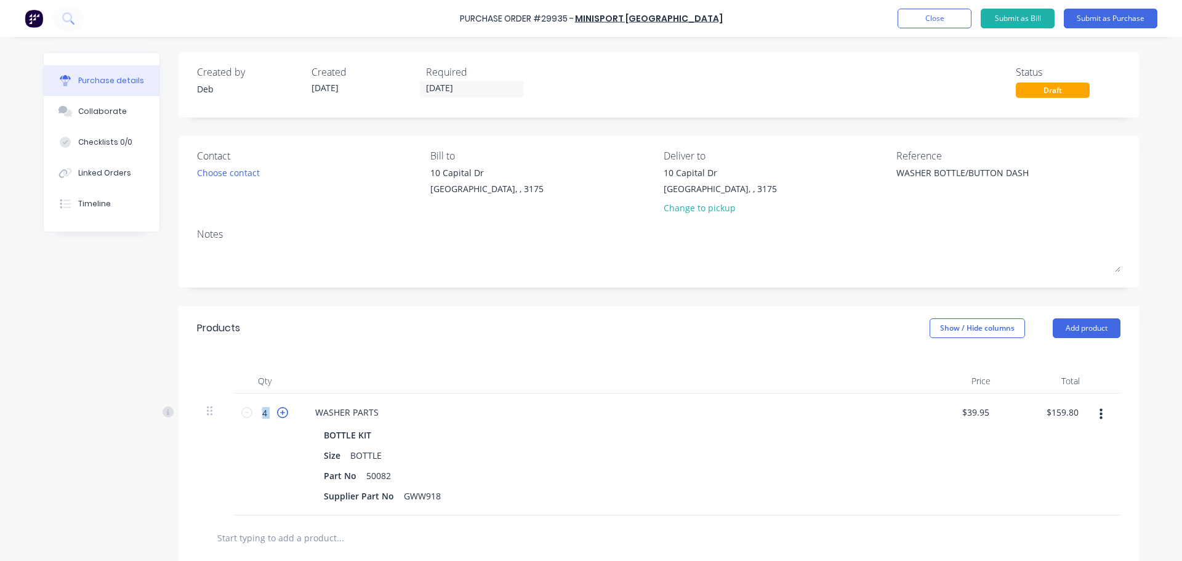
type input "$199.75"
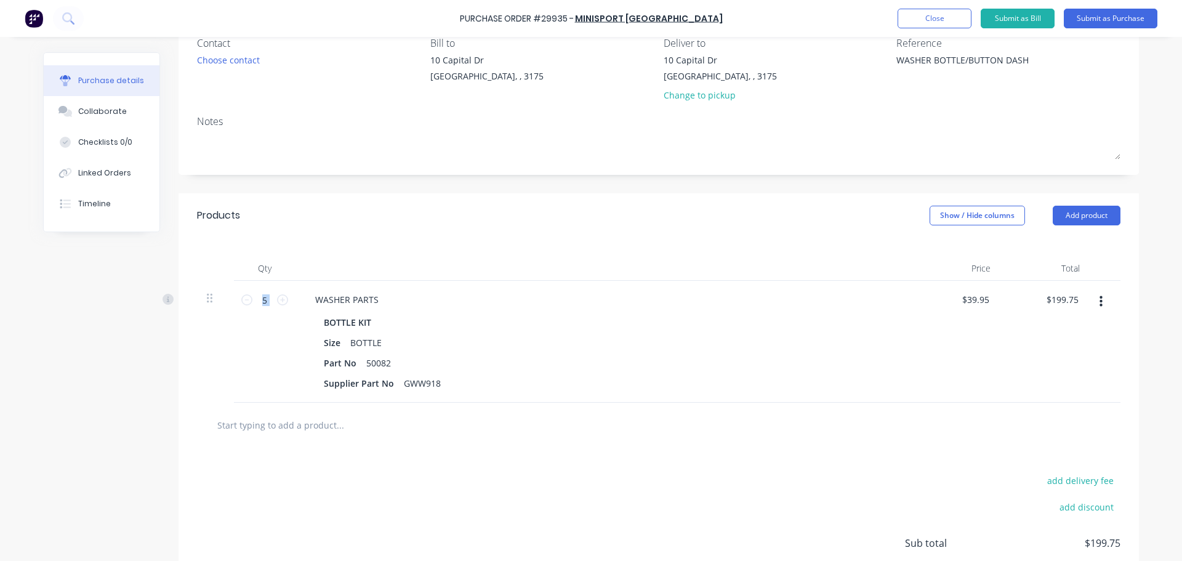
scroll to position [123, 0]
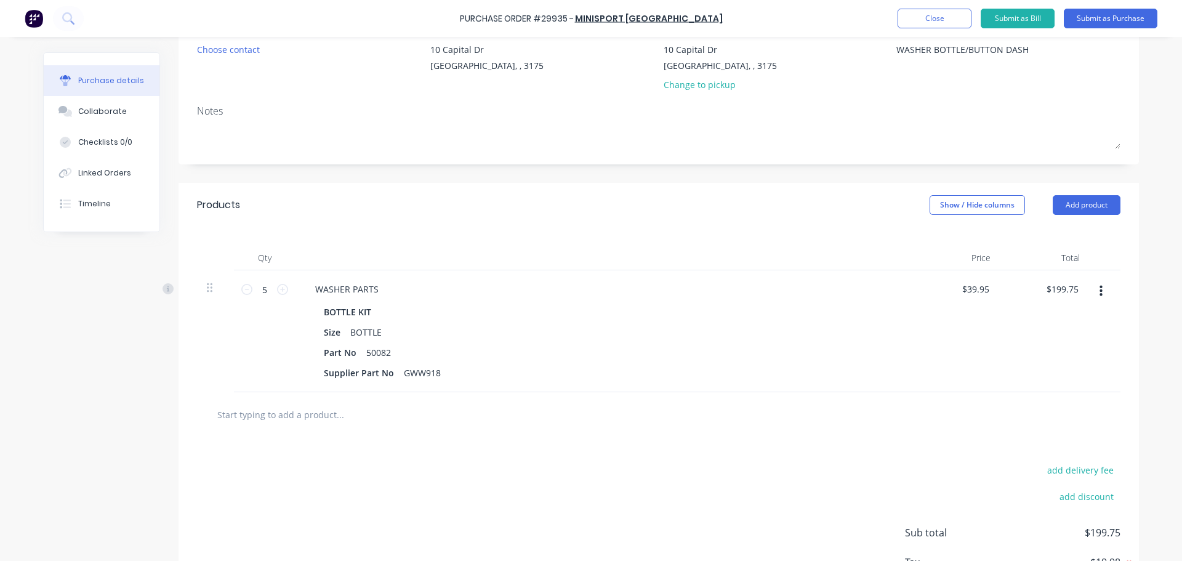
click at [241, 415] on input "text" at bounding box center [340, 414] width 246 height 25
type textarea "x"
type input "W"
type textarea "x"
type input "WA"
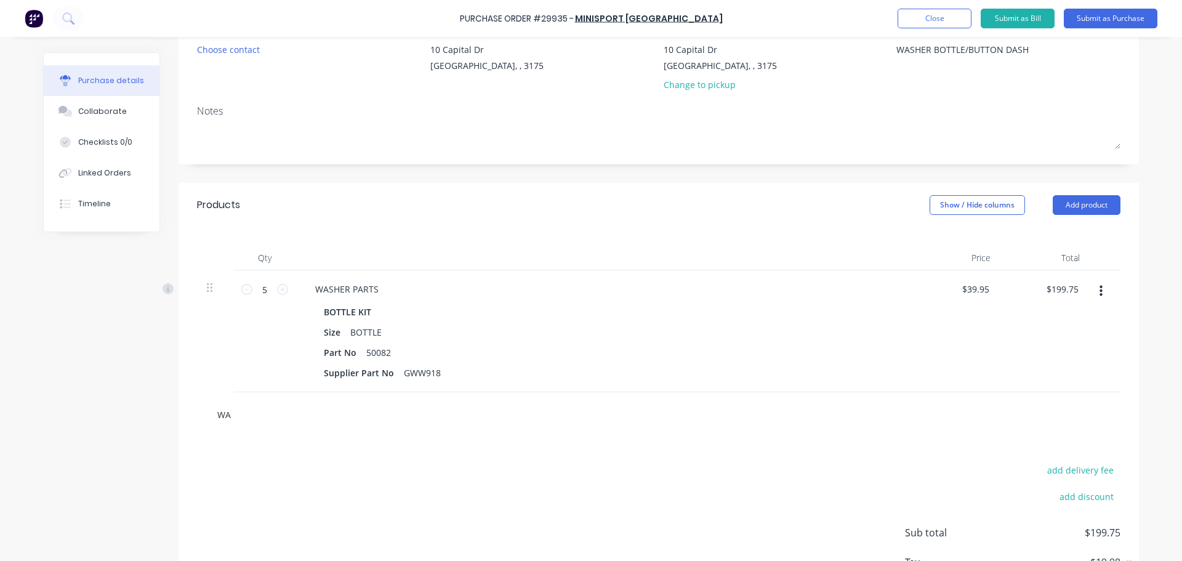
type textarea "x"
type input "WAS"
type textarea "x"
type input "WASH"
type textarea "x"
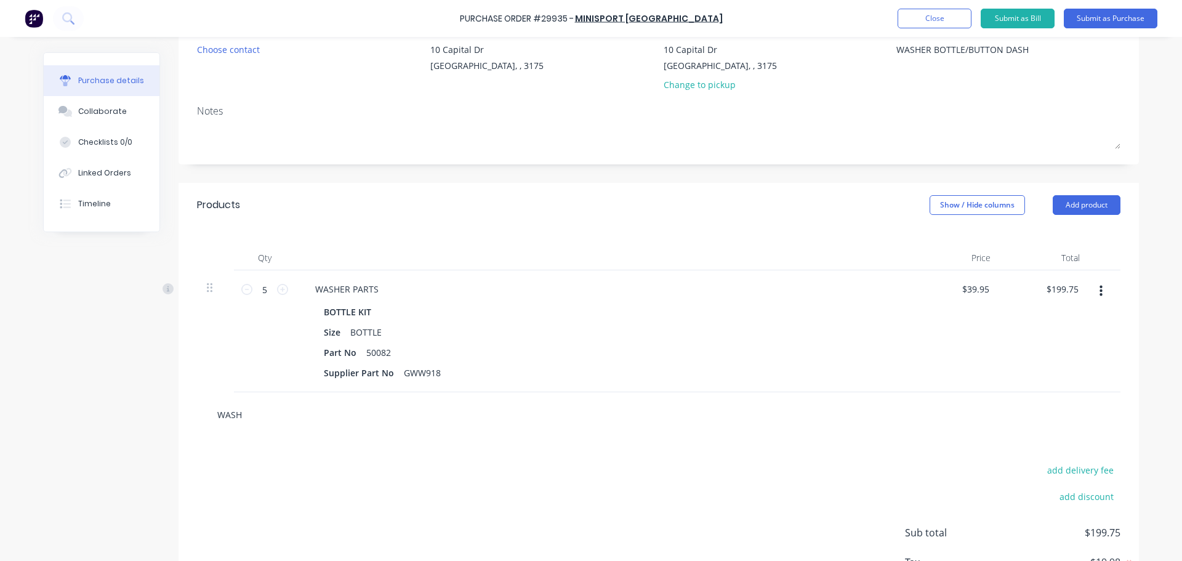
type input "WASHE"
type textarea "x"
type input "WASHER"
type textarea "x"
type input "WASHER PA"
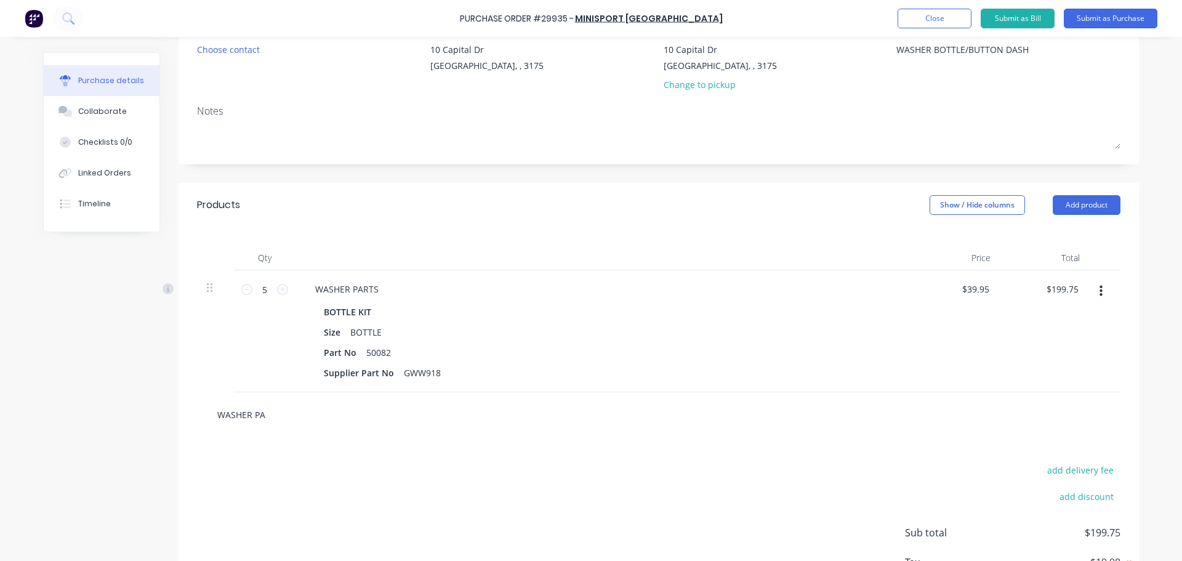
type textarea "x"
type input "WASHER PAR"
type textarea "x"
type input "WASHER PART"
type textarea "x"
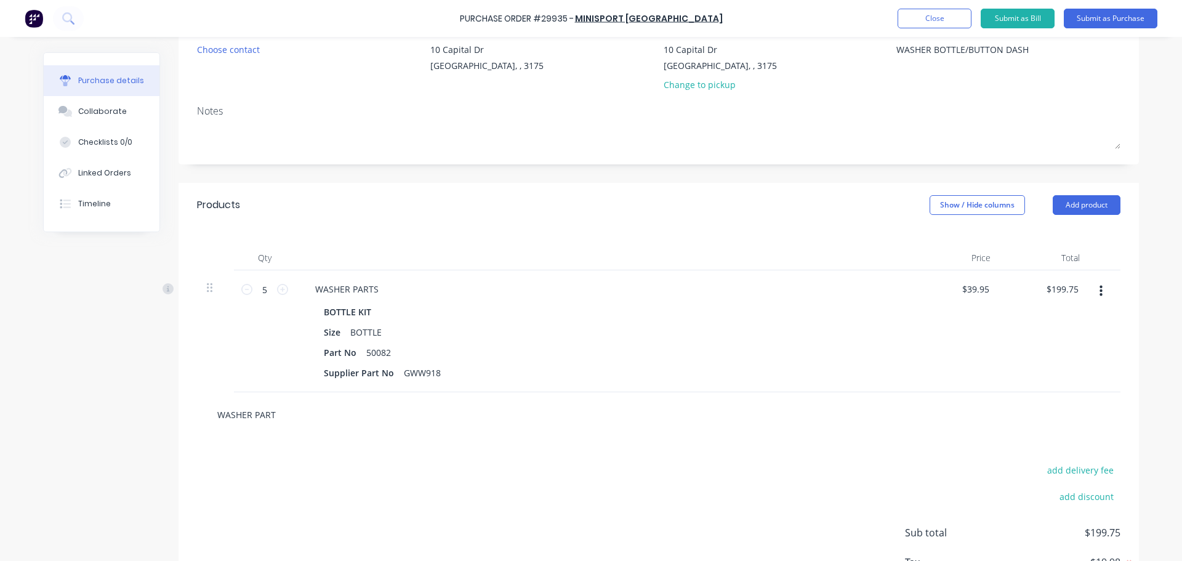
type input "WASHER PARTS"
type textarea "x"
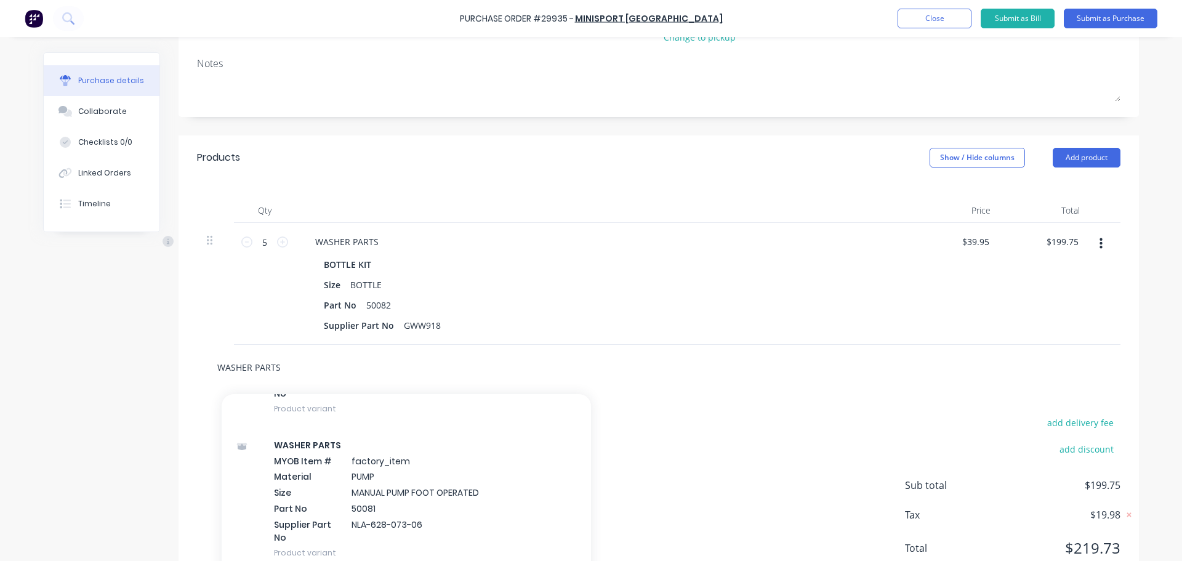
scroll to position [232, 0]
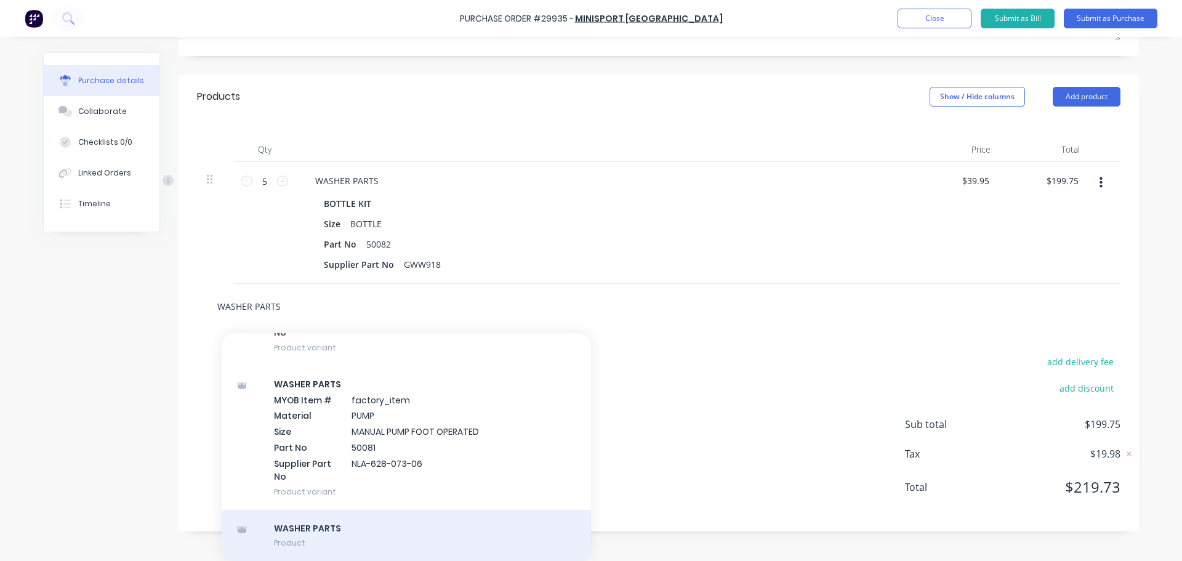
type input "WASHER PARTS"
click at [303, 523] on div "WASHER PARTS Product" at bounding box center [406, 536] width 369 height 52
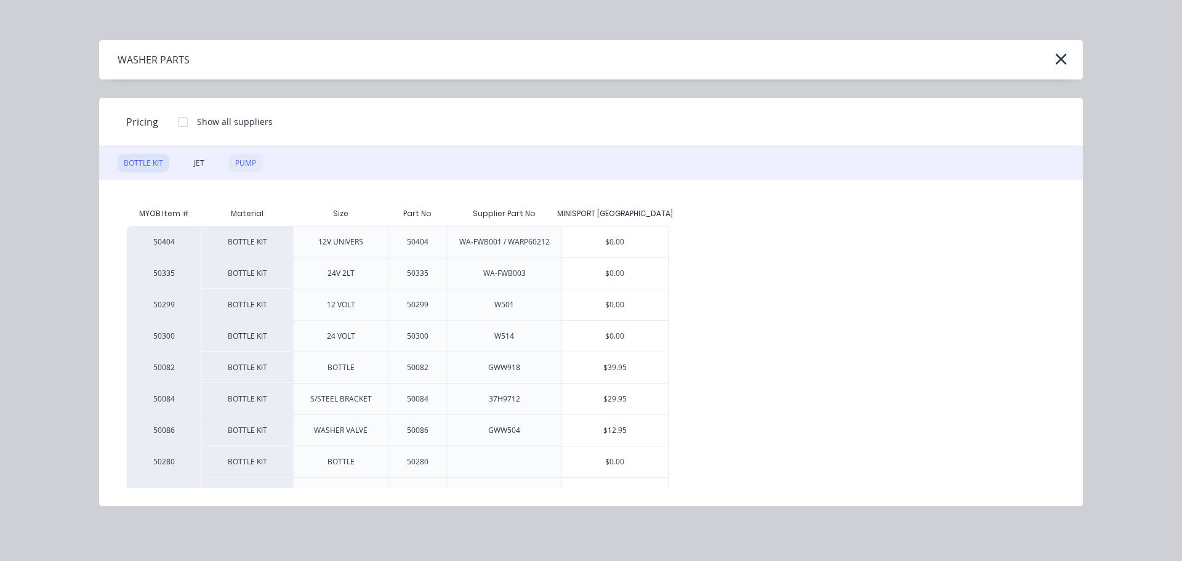
click at [240, 166] on div "PUMP" at bounding box center [245, 163] width 33 height 18
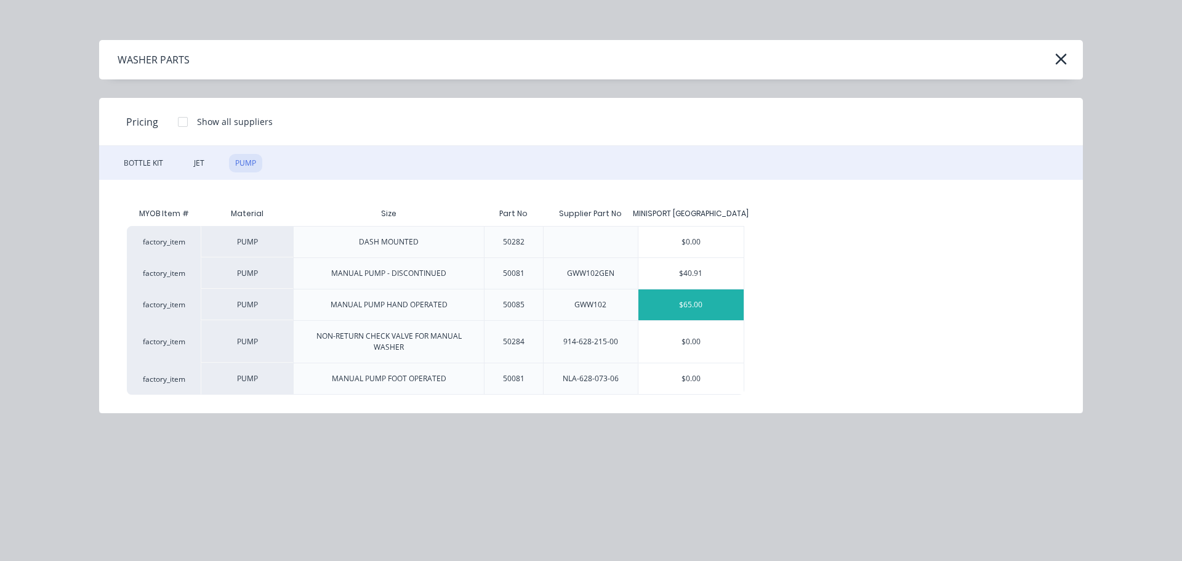
click at [686, 310] on div "$65.00" at bounding box center [692, 304] width 106 height 31
type textarea "x"
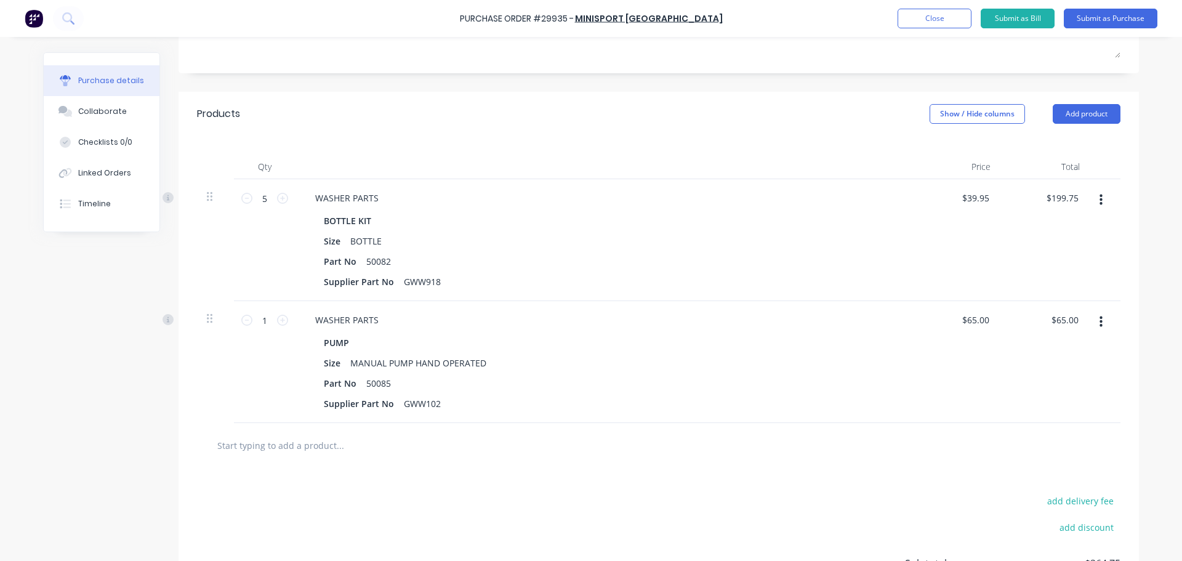
scroll to position [232, 0]
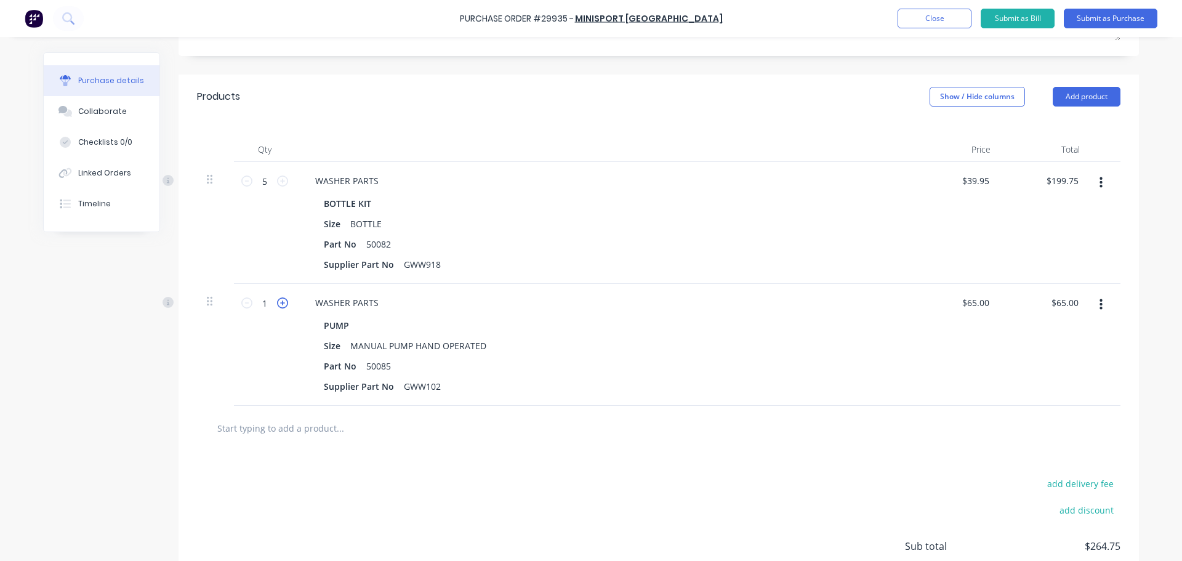
click at [277, 297] on icon at bounding box center [282, 302] width 11 height 11
type textarea "x"
type input "2"
type input "$130.00"
click at [277, 297] on icon at bounding box center [282, 302] width 11 height 11
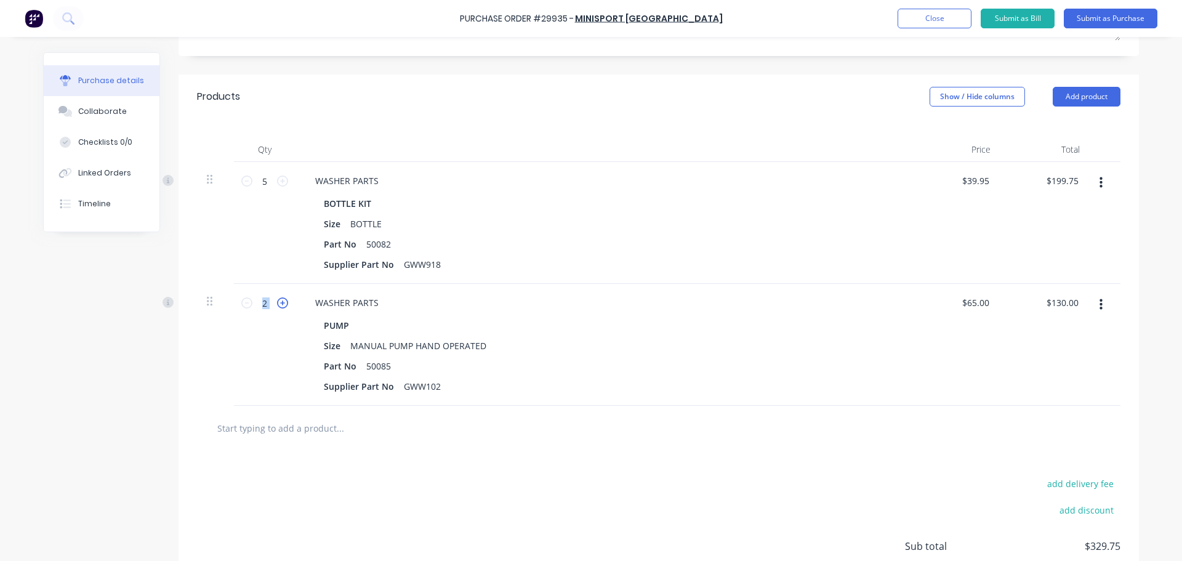
type textarea "x"
type input "3"
type input "$195.00"
click at [277, 297] on icon at bounding box center [282, 302] width 11 height 11
type textarea "x"
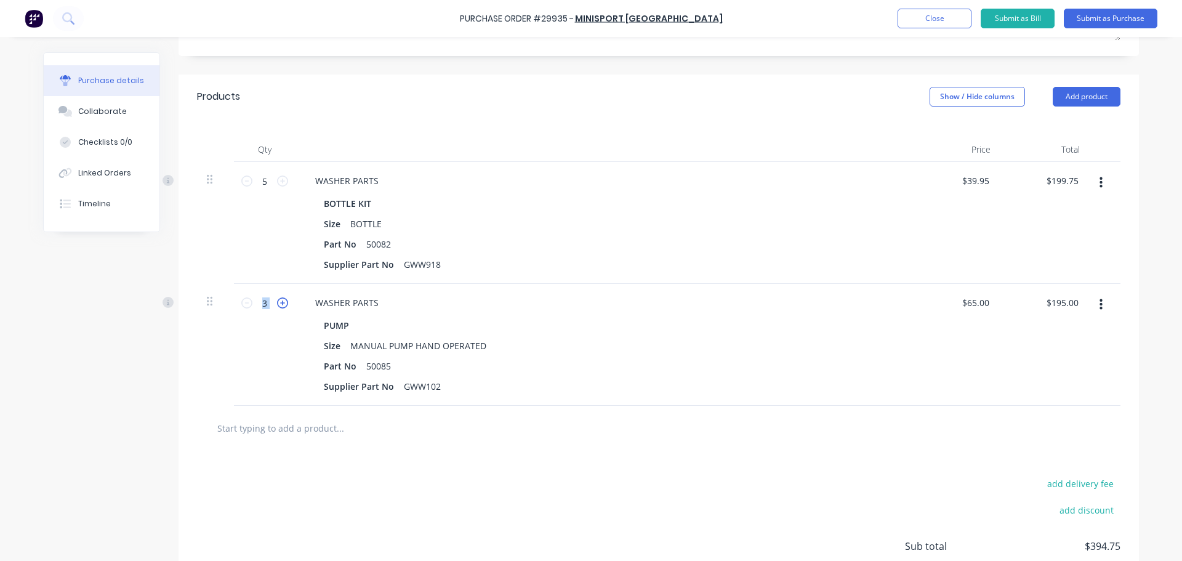
type input "4"
type input "$260.00"
click at [277, 298] on icon at bounding box center [282, 302] width 11 height 11
type textarea "x"
type input "5"
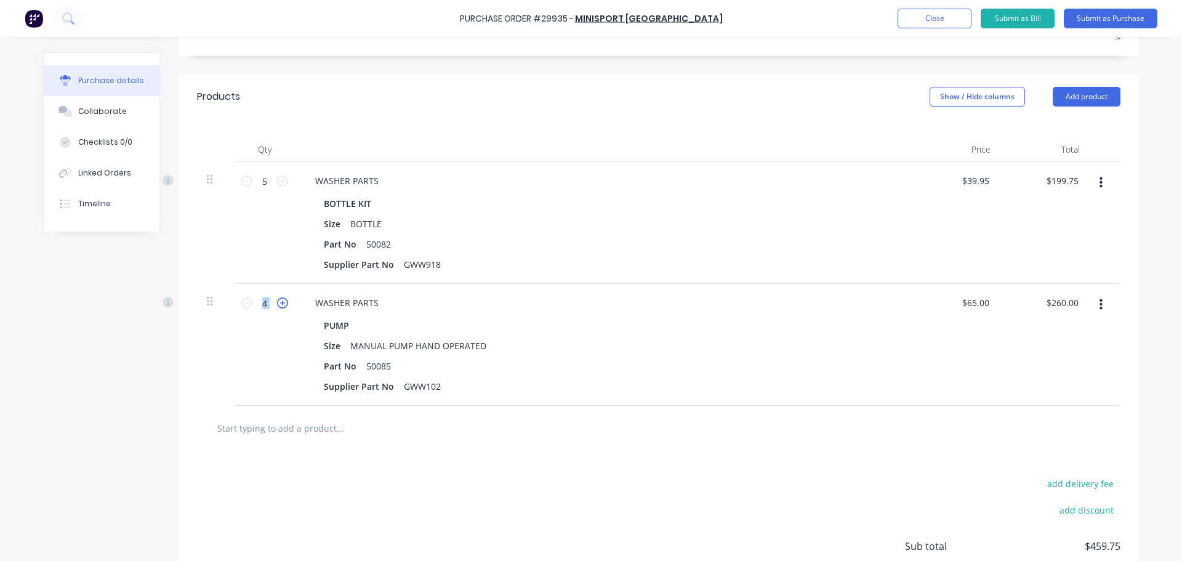
type input "$325.00"
click at [1110, 18] on button "Submit as Purchase" at bounding box center [1111, 19] width 94 height 20
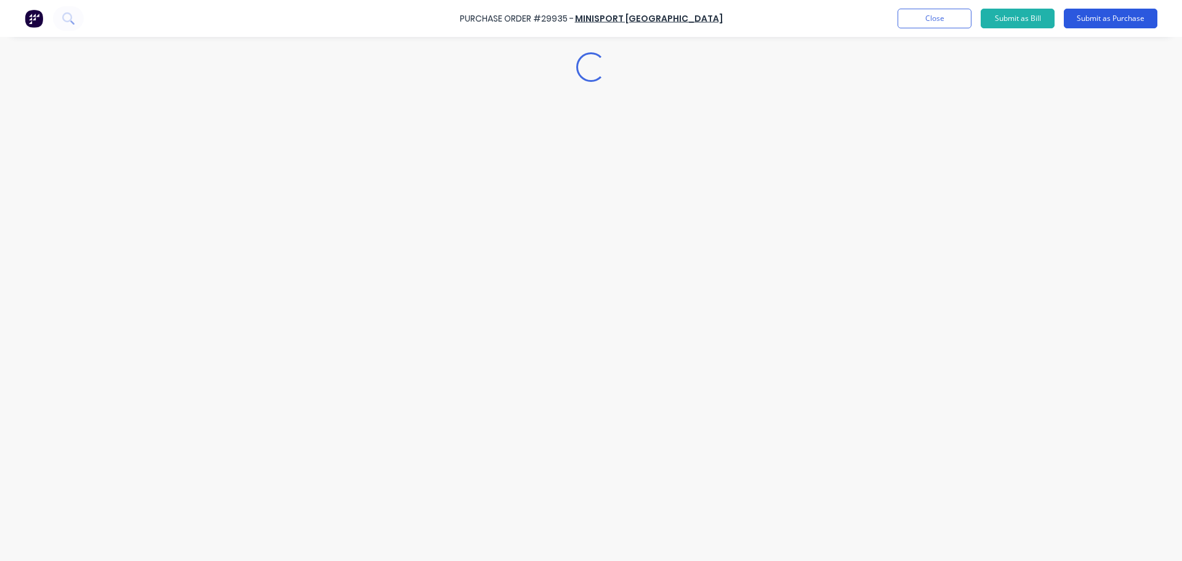
scroll to position [0, 0]
type textarea "x"
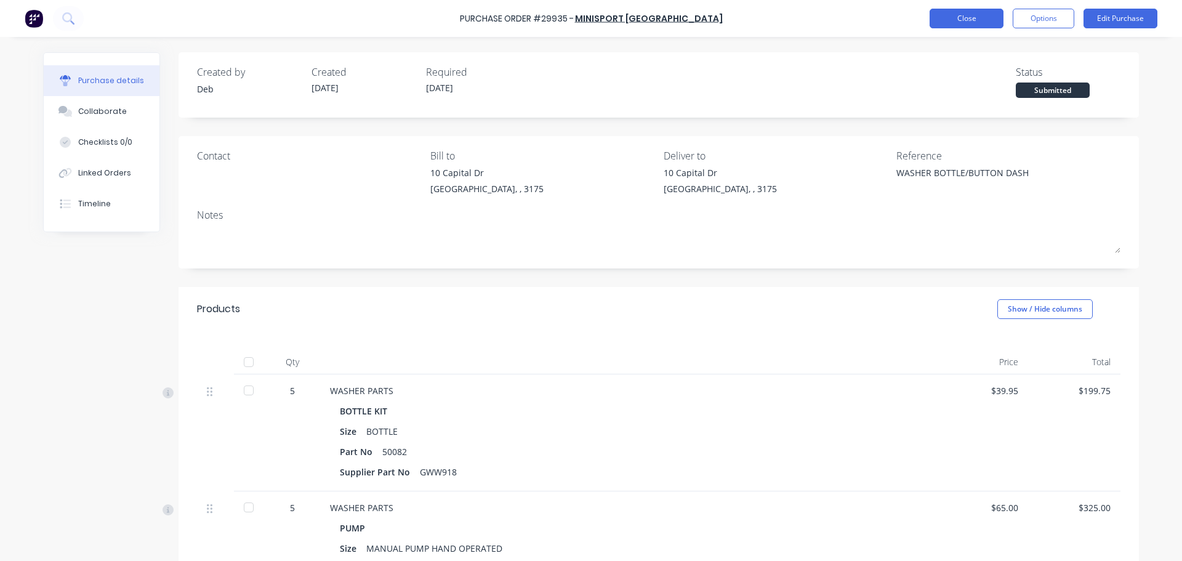
click at [951, 22] on button "Close" at bounding box center [967, 19] width 74 height 20
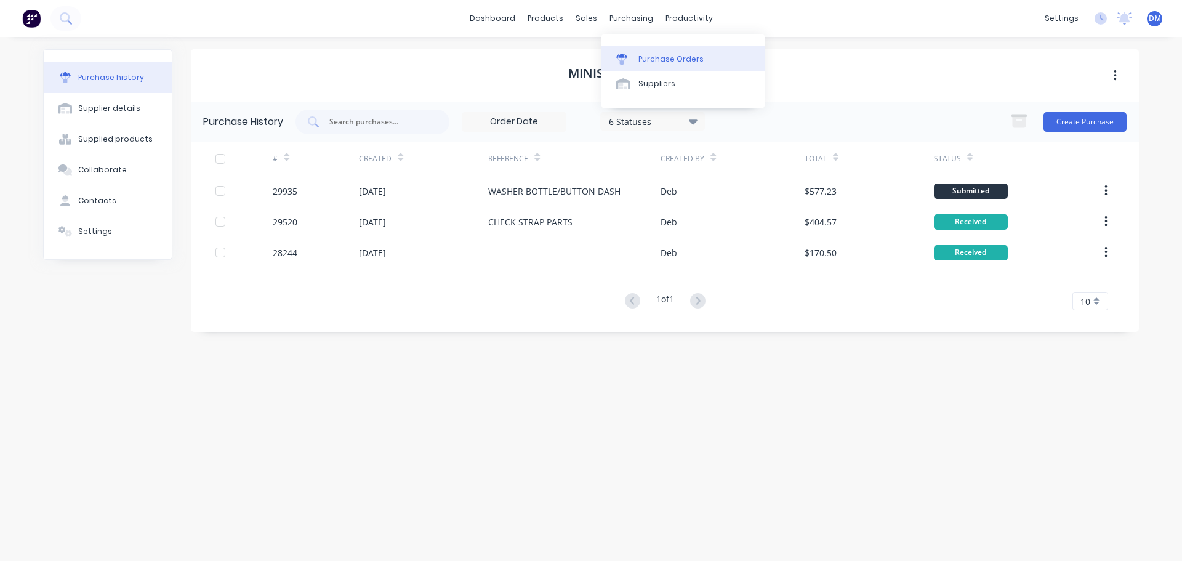
click at [647, 55] on div "Purchase Orders" at bounding box center [671, 59] width 65 height 11
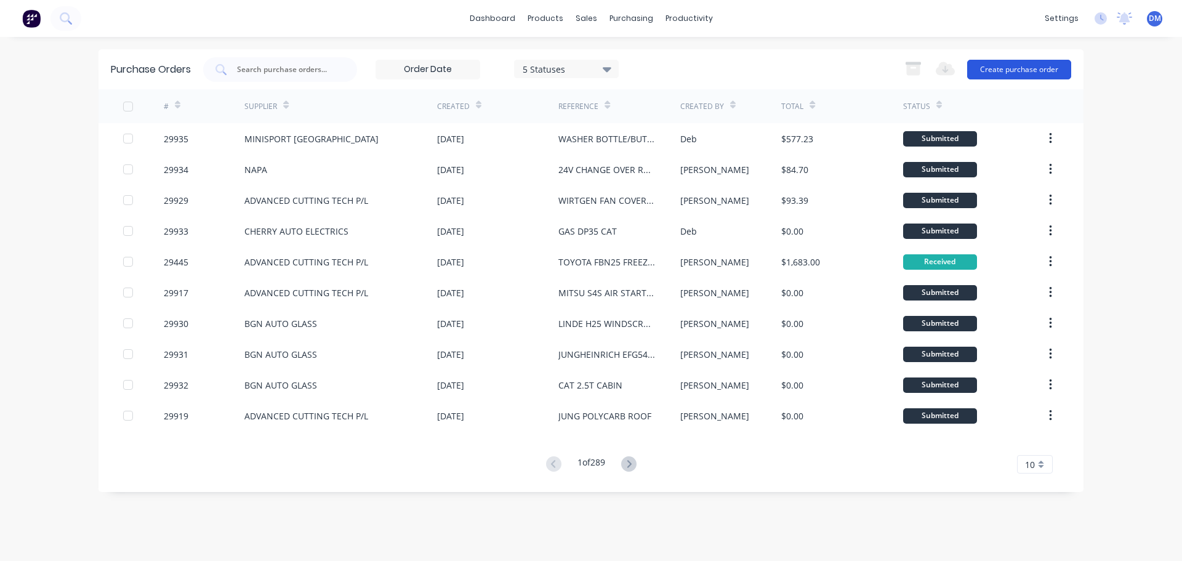
click at [1004, 71] on button "Create purchase order" at bounding box center [1019, 70] width 104 height 20
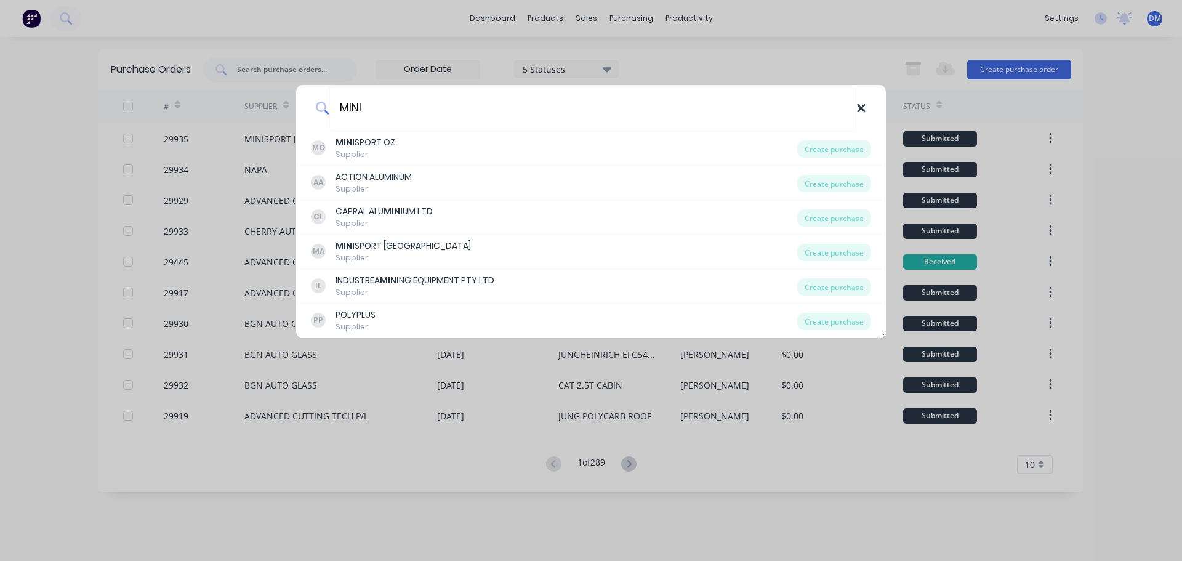
type input "MINI"
click at [857, 109] on icon at bounding box center [862, 109] width 10 height 14
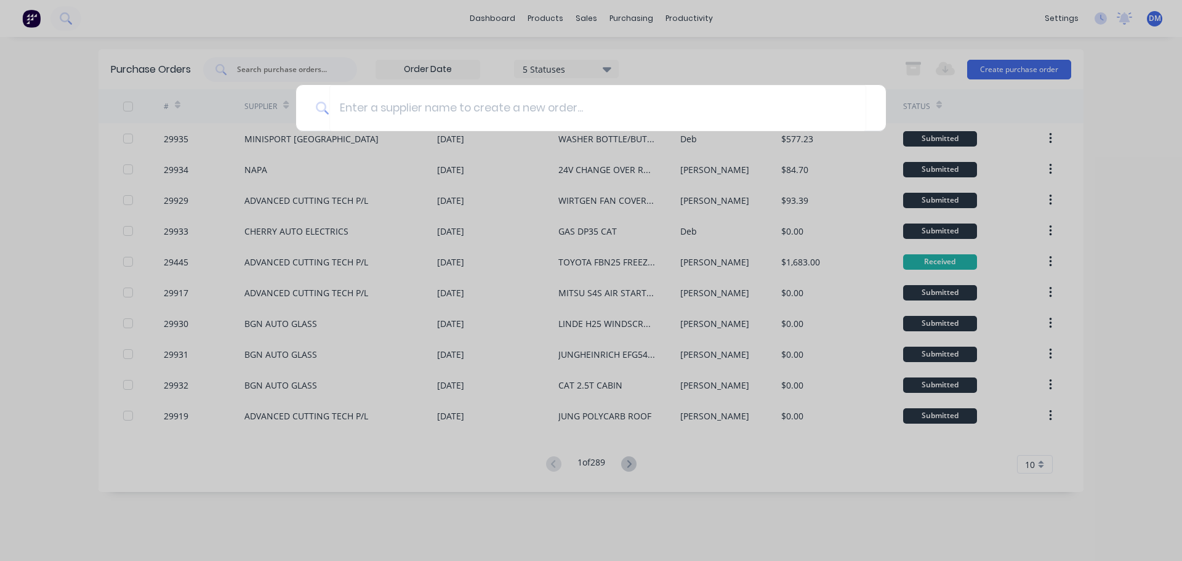
click at [617, 10] on div at bounding box center [591, 280] width 1182 height 561
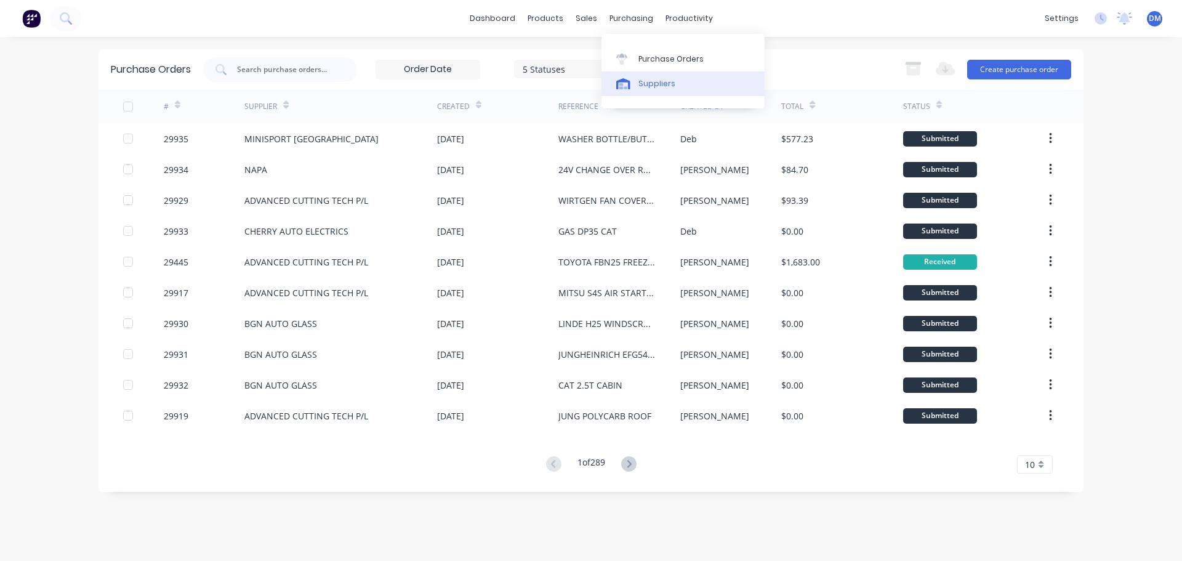
click at [658, 84] on div "Suppliers" at bounding box center [657, 83] width 37 height 11
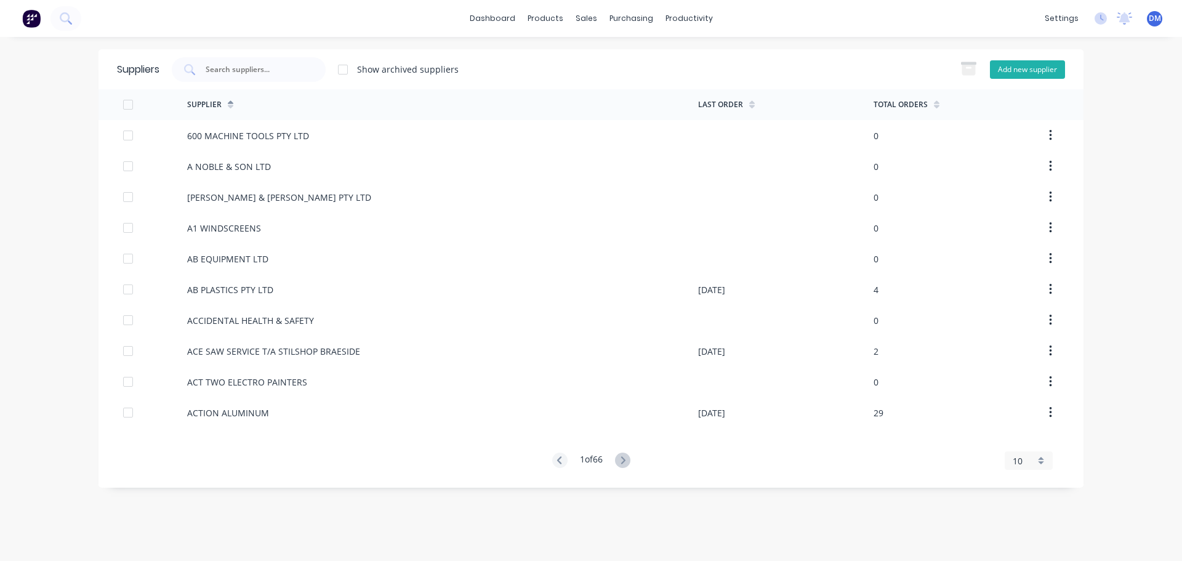
click at [1006, 71] on button "Add new supplier" at bounding box center [1027, 69] width 75 height 18
select select "AU"
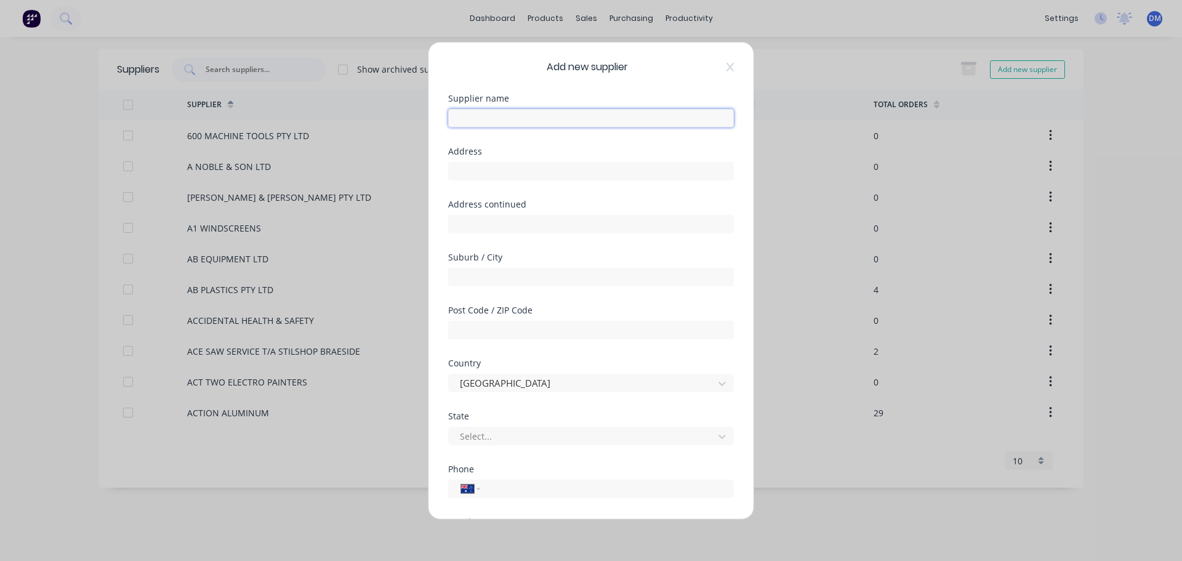
drag, startPoint x: 524, startPoint y: 117, endPoint x: 498, endPoint y: 234, distance: 120.0
click at [525, 118] on input "text" at bounding box center [591, 117] width 286 height 18
type input "m"
type input "MINI MAKEOVERS"
type input "[STREET_ADDRESS][PERSON_NAME]"
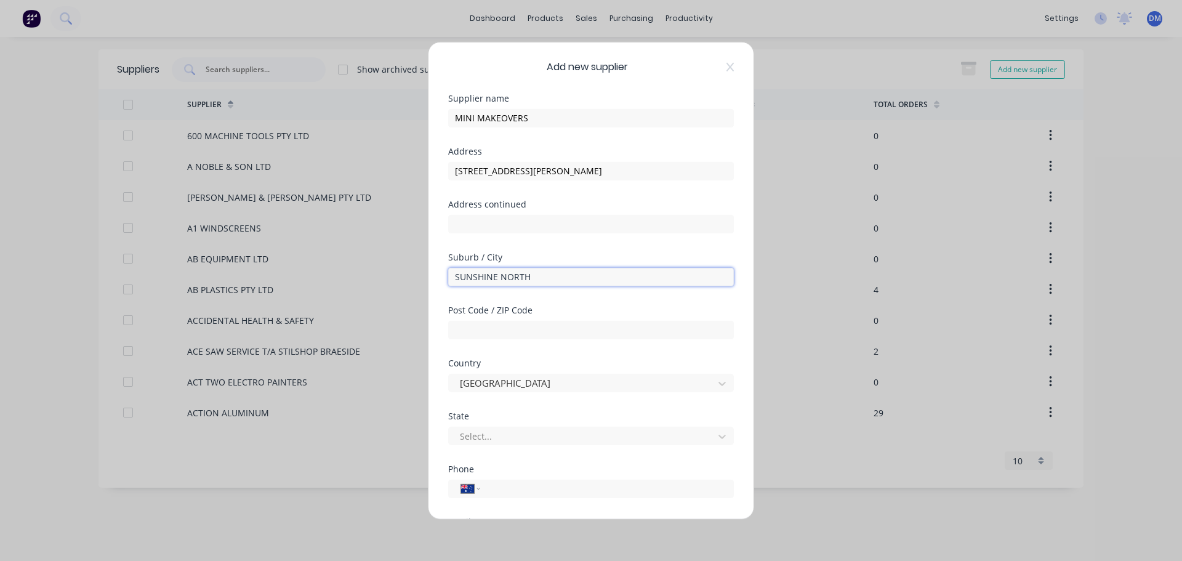
type input "SUNSHINE NORTH"
type input "3020"
type input "V"
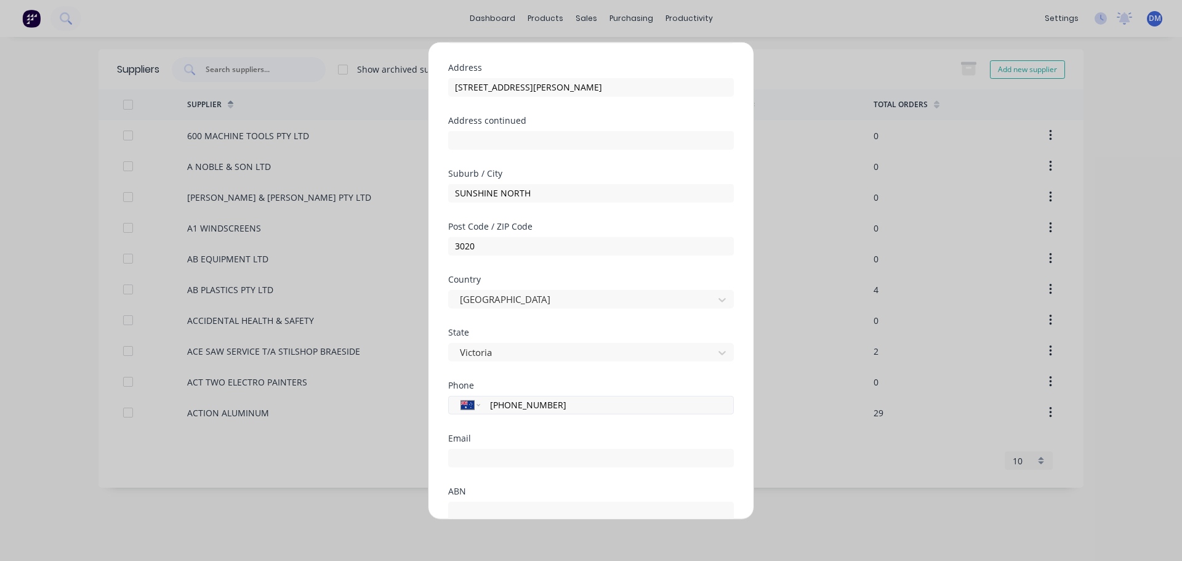
scroll to position [177, 0]
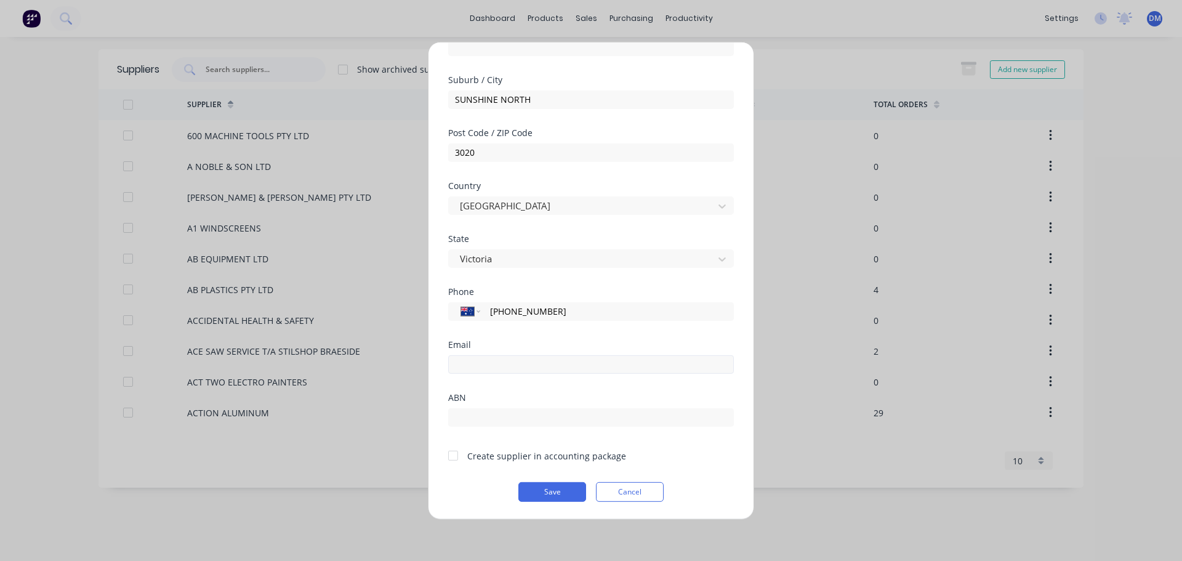
type input "[PHONE_NUMBER]"
click at [499, 359] on input "email" at bounding box center [591, 364] width 286 height 18
click at [517, 360] on input "email" at bounding box center [591, 364] width 286 height 18
type input "E"
type input "[EMAIL_ADDRESS][DOMAIN_NAME]"
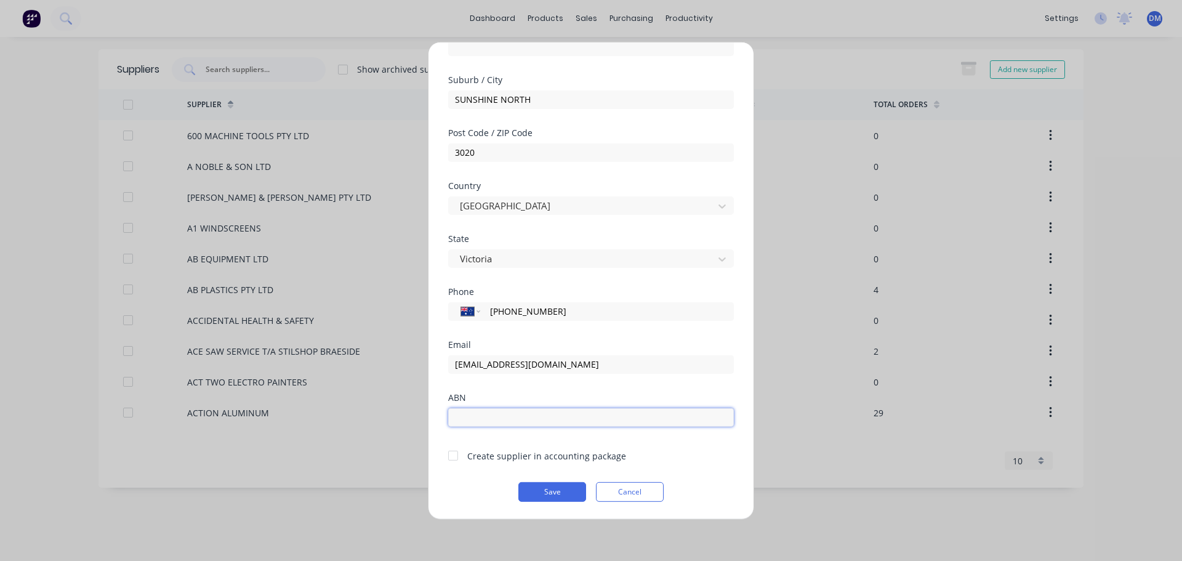
click at [595, 418] on input "text" at bounding box center [591, 417] width 286 height 18
type input "97125470259"
click at [458, 456] on div at bounding box center [453, 455] width 25 height 25
click at [525, 489] on button "Save" at bounding box center [553, 492] width 68 height 20
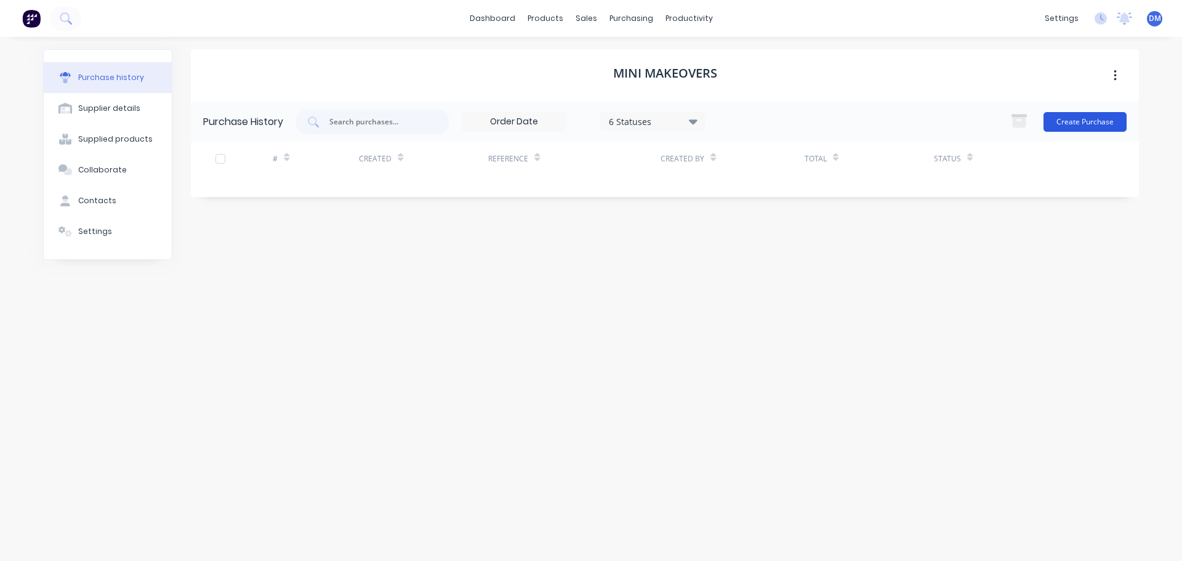
click at [1079, 127] on button "Create Purchase" at bounding box center [1085, 122] width 83 height 20
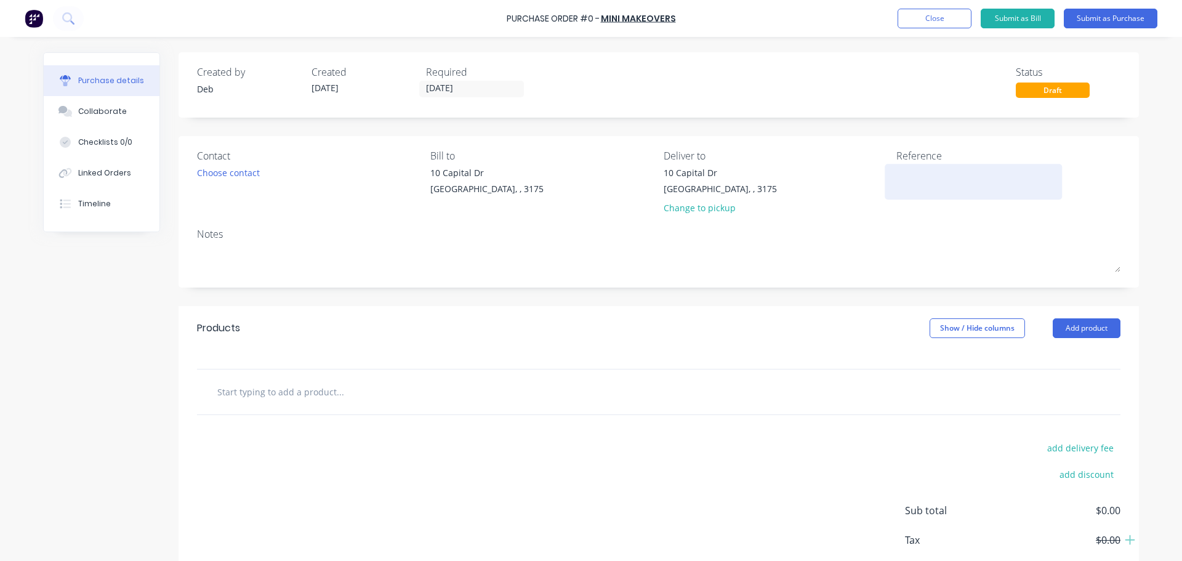
click at [906, 174] on textarea at bounding box center [974, 180] width 154 height 28
type textarea "b"
type textarea "S/STEEL BRACKETS"
type textarea "x"
type textarea "S/STEEL BRACKETS"
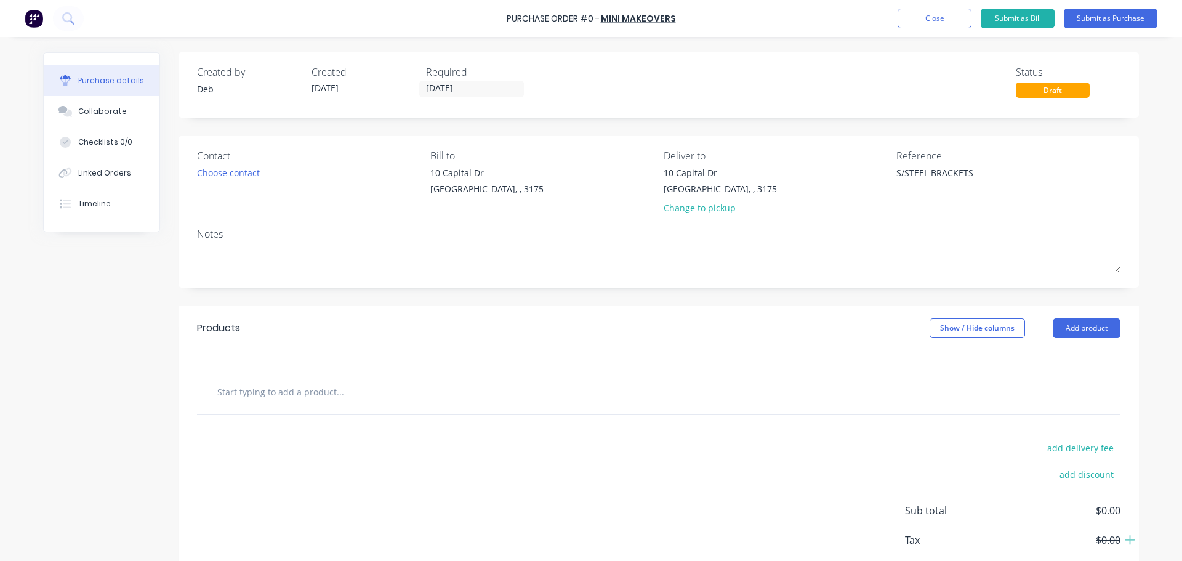
click at [263, 393] on input "text" at bounding box center [340, 391] width 246 height 25
type textarea "x"
type input "W"
type textarea "x"
type input "WA"
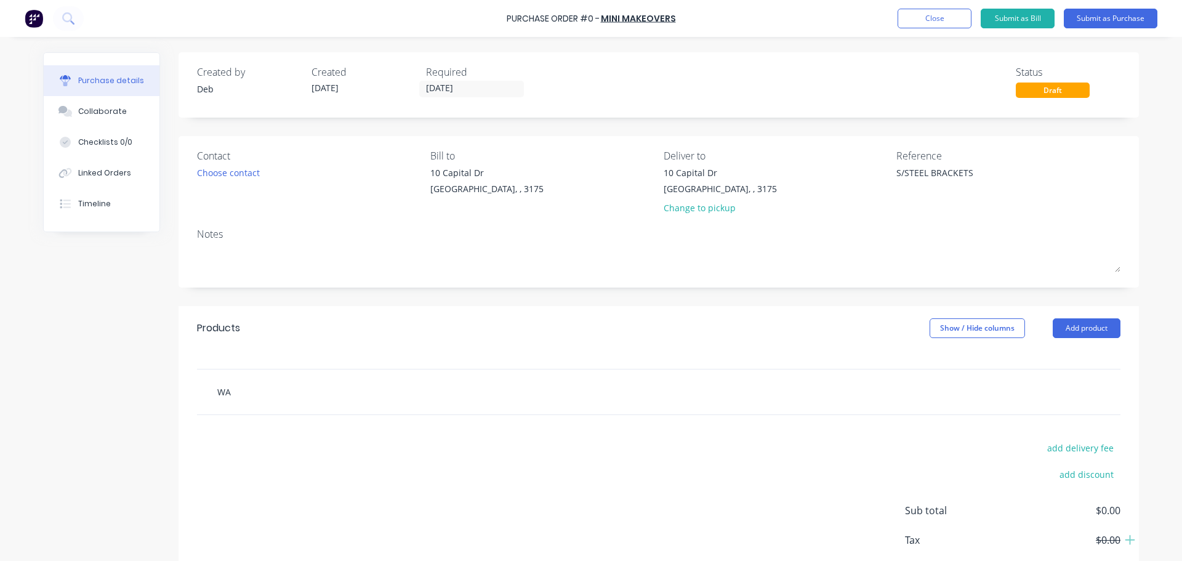
type textarea "x"
type input "WAH"
type textarea "x"
type input "WAHE"
type textarea "x"
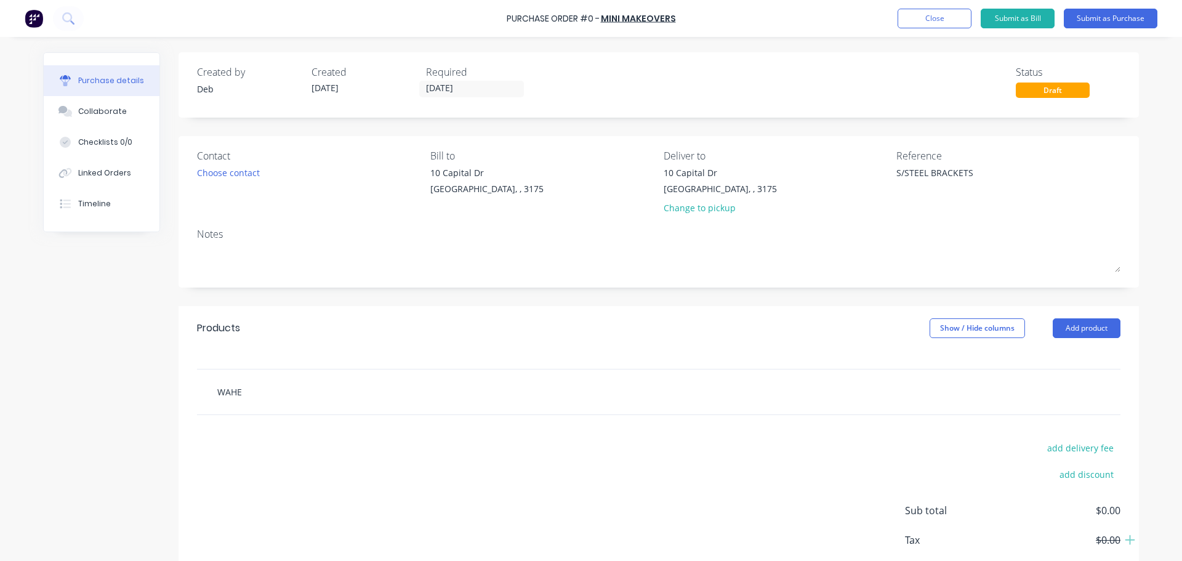
type input "WAHER"
type textarea "x"
type input "WAHER"
type textarea "x"
type input "WAHER"
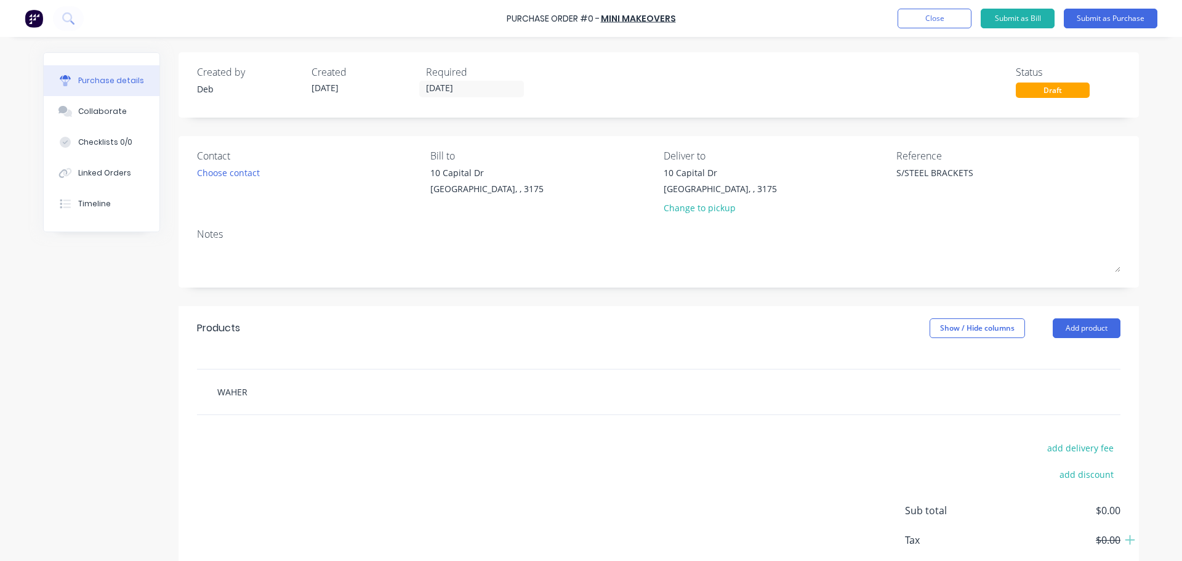
type textarea "x"
type input "WAHE"
type textarea "x"
type input "WAH"
type textarea "x"
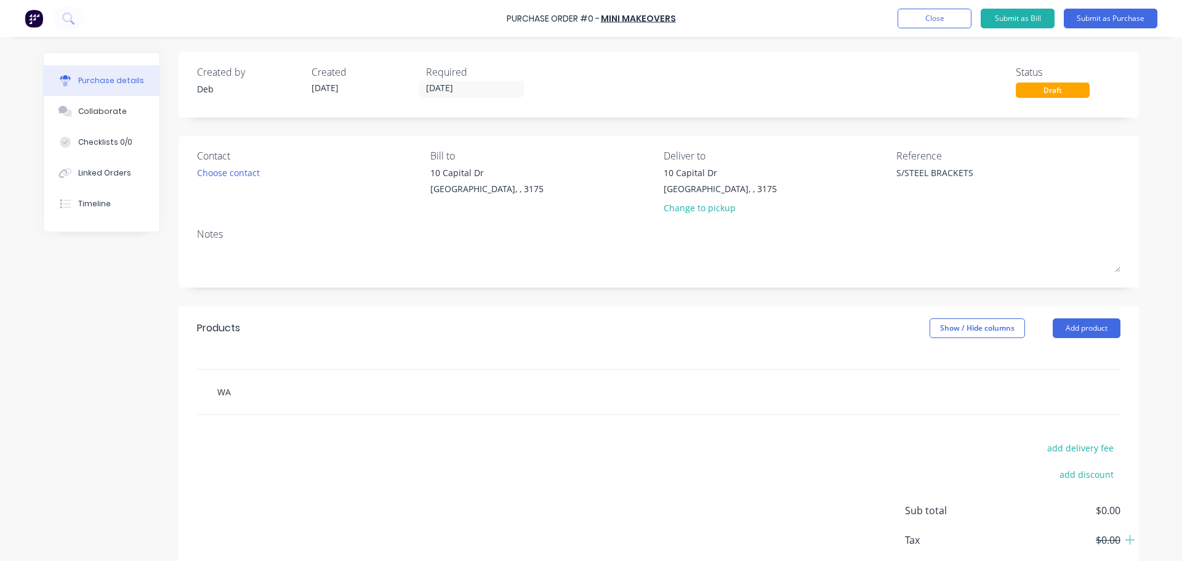
type input "WAS"
type textarea "x"
type input "WASH"
type textarea "x"
type input "WASHE"
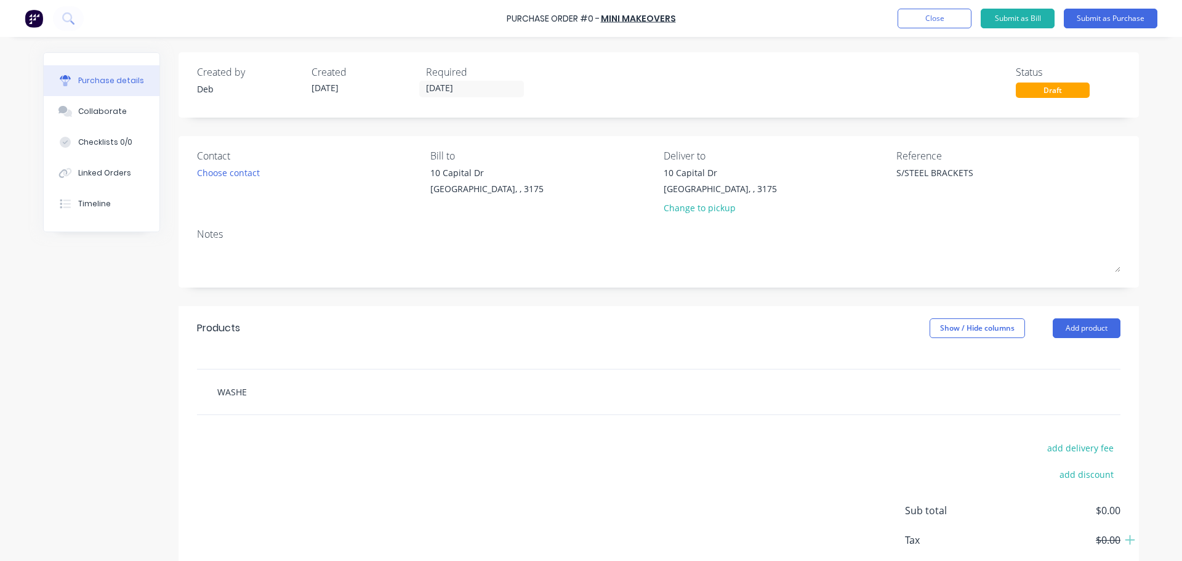
type textarea "x"
type input "WASHER"
type textarea "x"
type input "WASHER P"
type textarea "x"
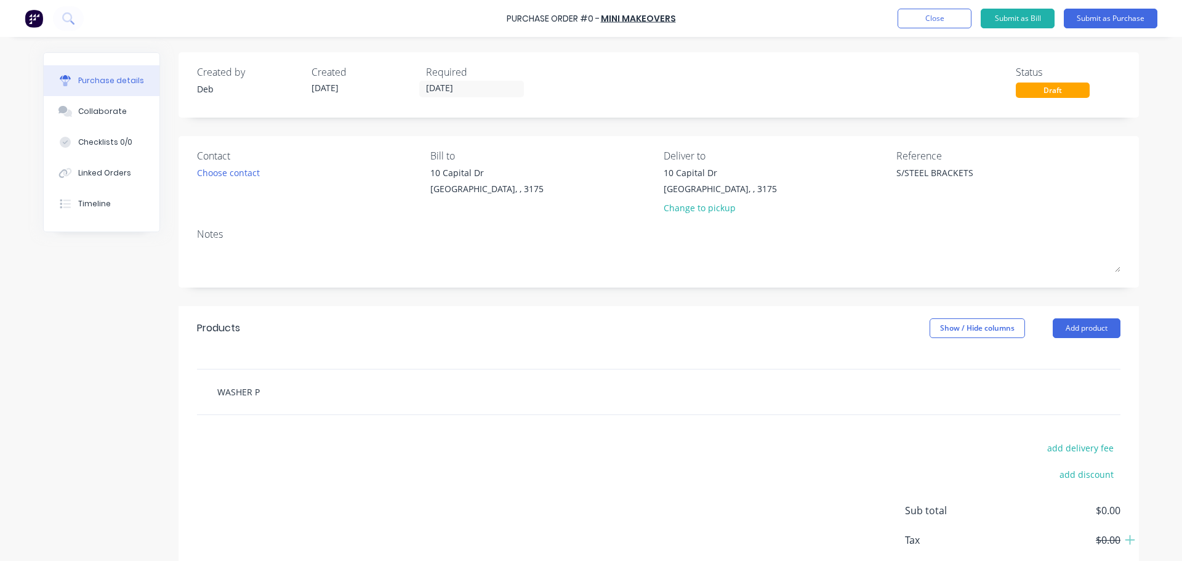
type input "WASHER PA"
type textarea "x"
type input "WASHER PAR"
type textarea "x"
type input "WASHER PART"
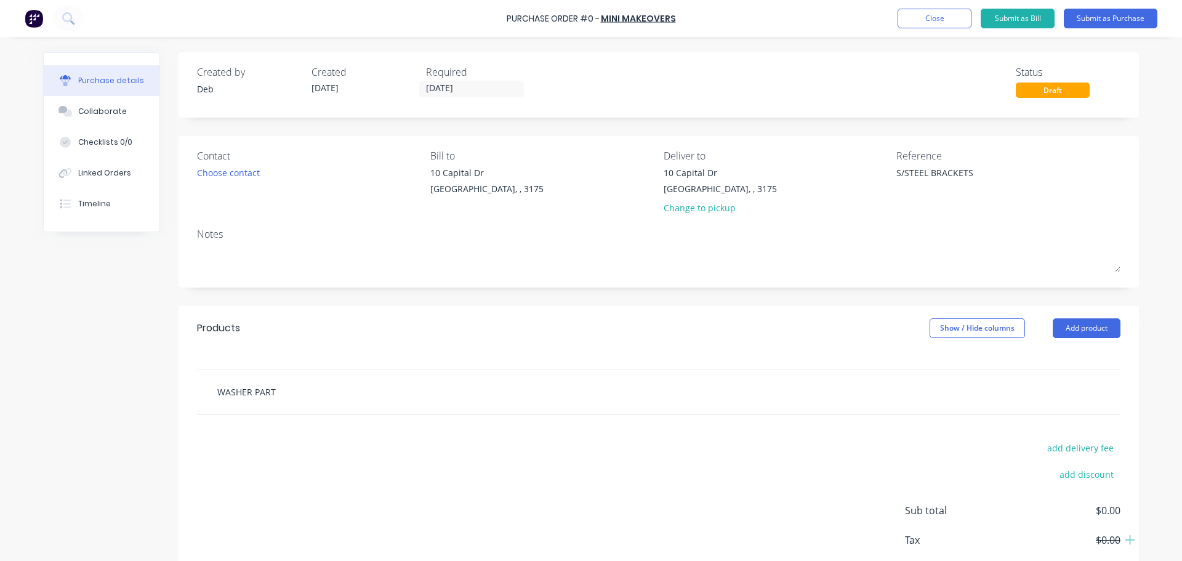
type textarea "x"
type input "WASHER PARTS"
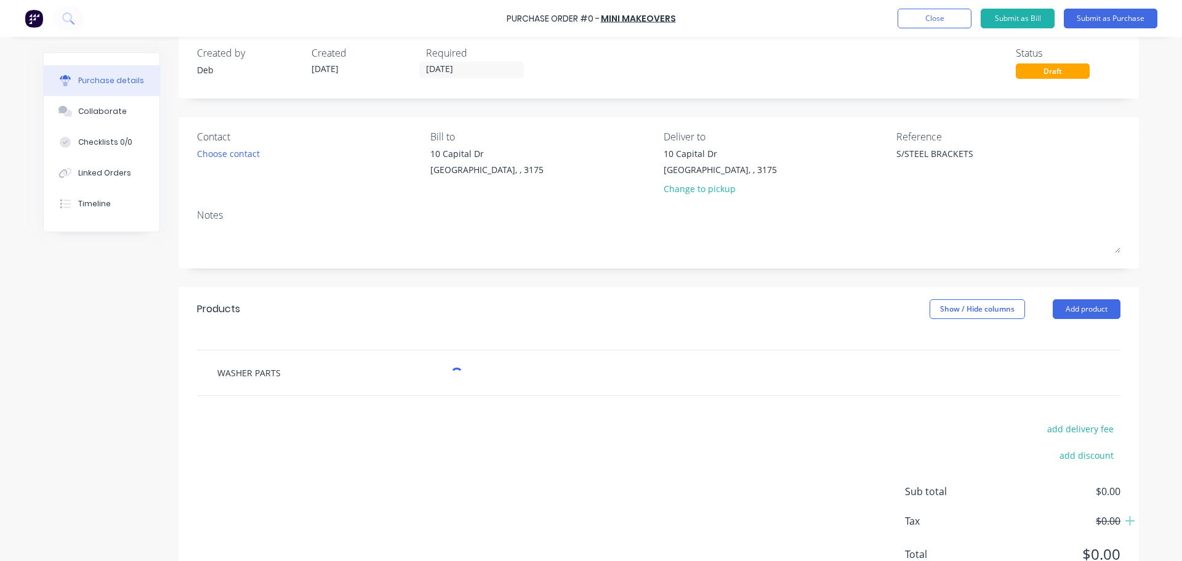
type textarea "x"
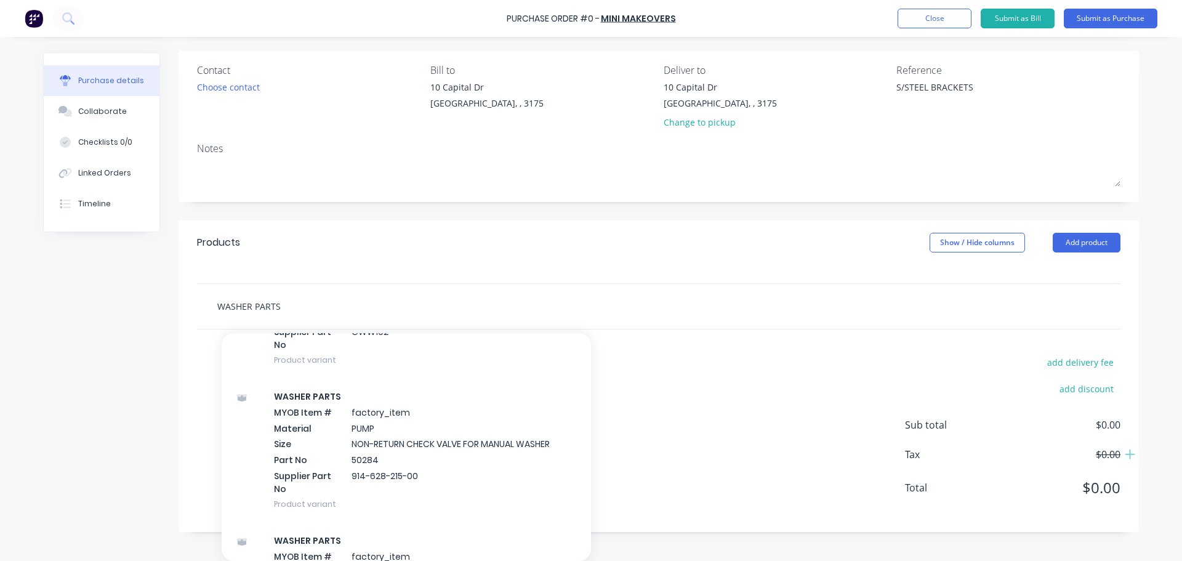
scroll to position [2742, 0]
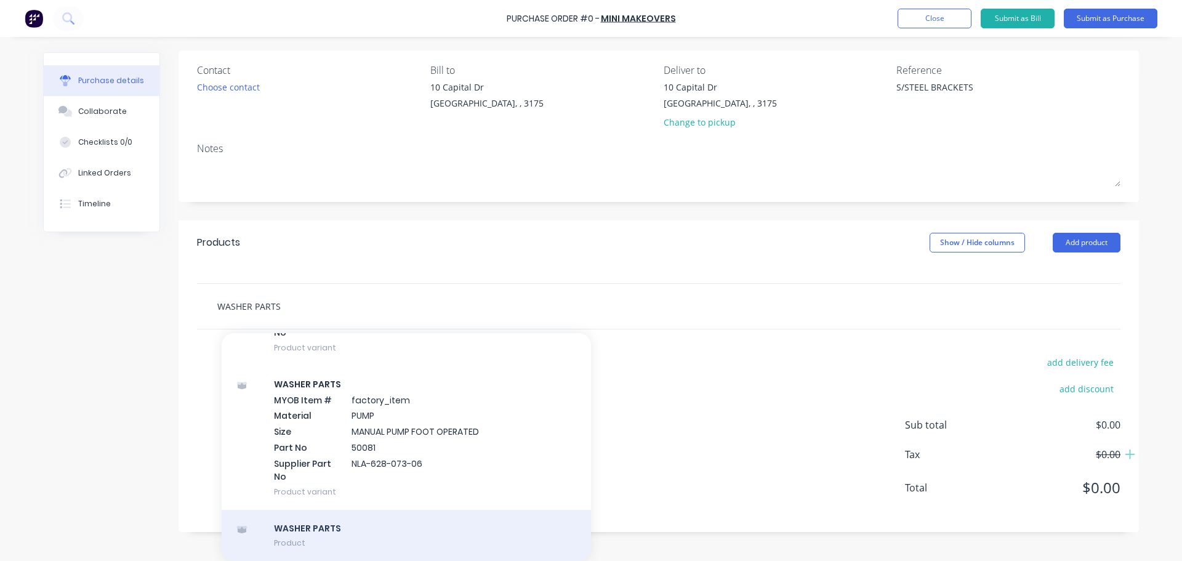
type input "WASHER PARTS"
click at [325, 535] on div "WASHER PARTS Product" at bounding box center [406, 536] width 369 height 52
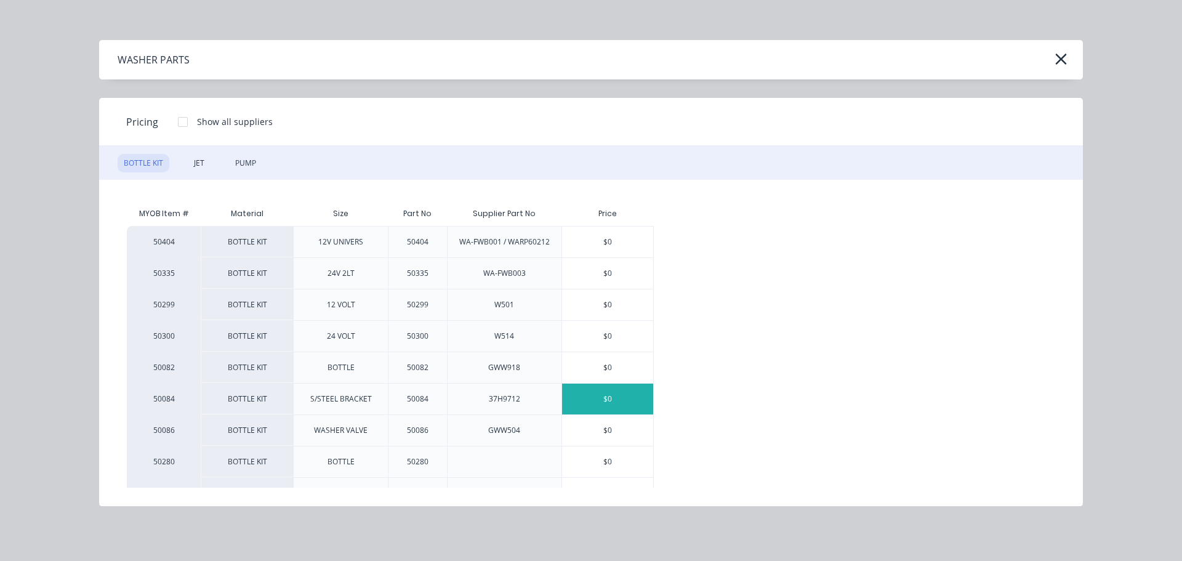
click at [589, 405] on div "$0" at bounding box center [607, 399] width 91 height 31
type textarea "x"
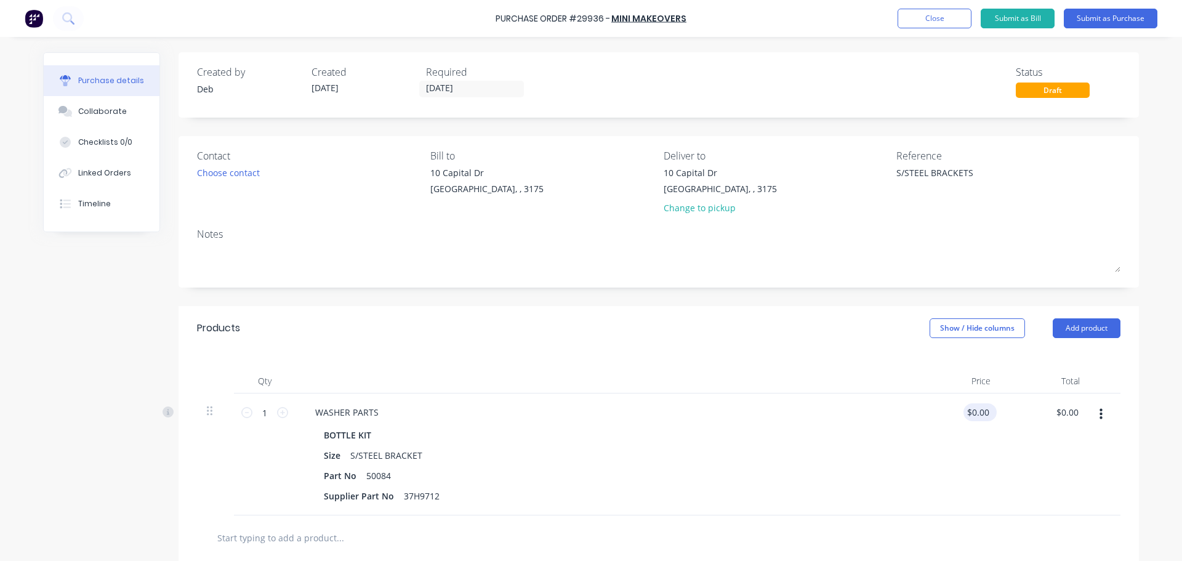
click at [991, 412] on div "$0.00 $0.00" at bounding box center [980, 412] width 33 height 18
type textarea "x"
drag, startPoint x: 986, startPoint y: 413, endPoint x: 897, endPoint y: 418, distance: 88.8
click at [897, 418] on div "1 1 WASHER PARTS BOTTLE KIT Size S/STEEL BRACKET Part No 50084 Supplier Part No…" at bounding box center [659, 454] width 924 height 122
type input "24.95"
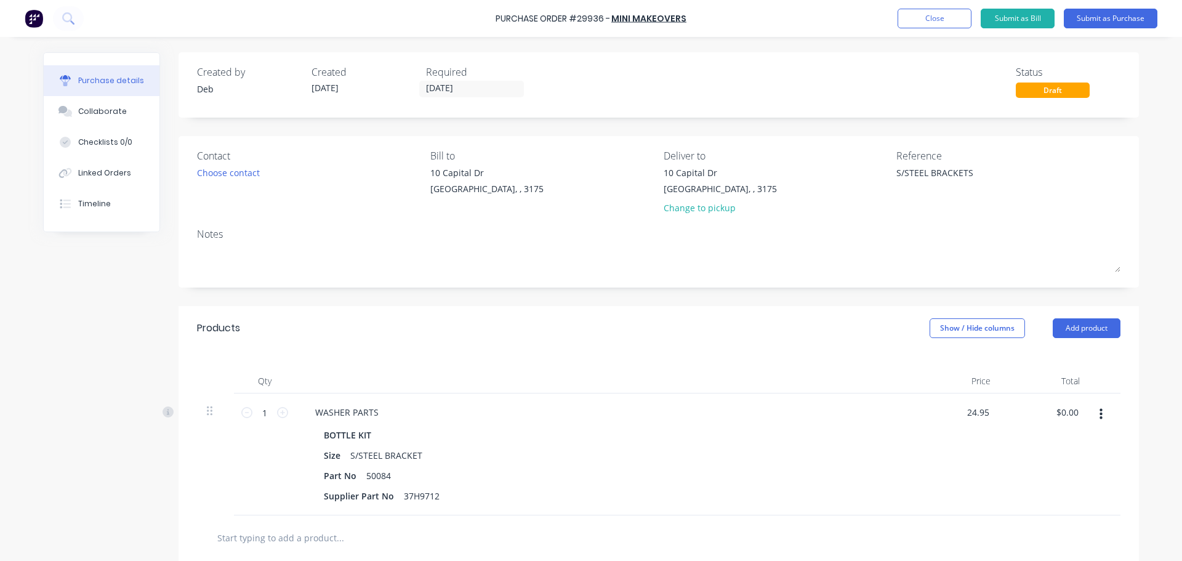
type textarea "x"
type input "$24.95"
type input "24.95"
type textarea "x"
type input "$24.95"
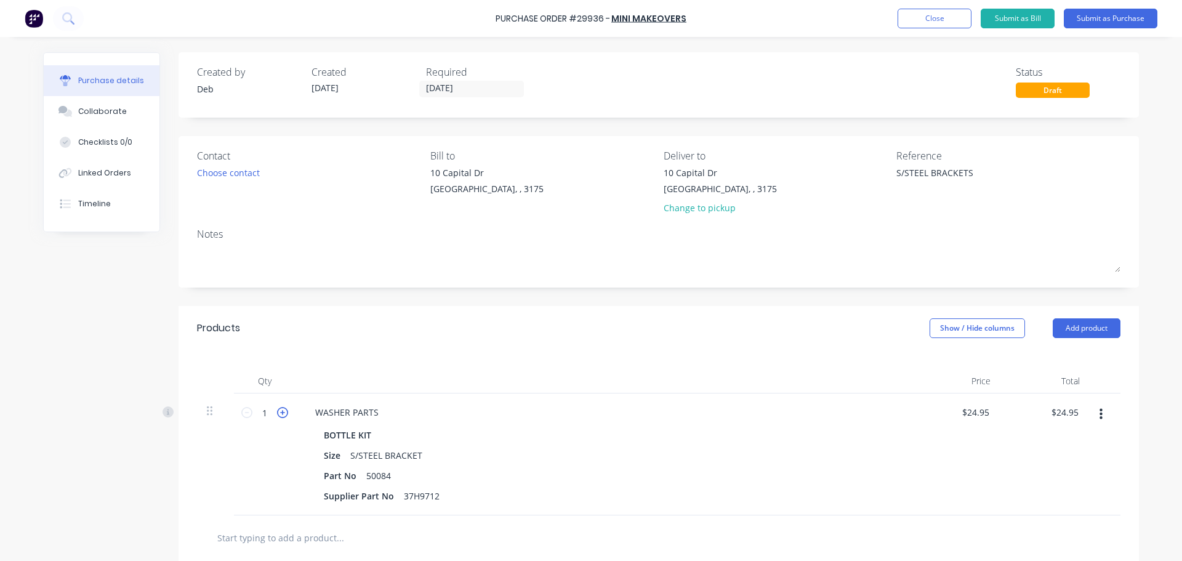
click at [281, 410] on icon at bounding box center [282, 412] width 11 height 11
type textarea "x"
type input "2"
type input "$49.90"
click at [281, 410] on icon at bounding box center [282, 412] width 11 height 11
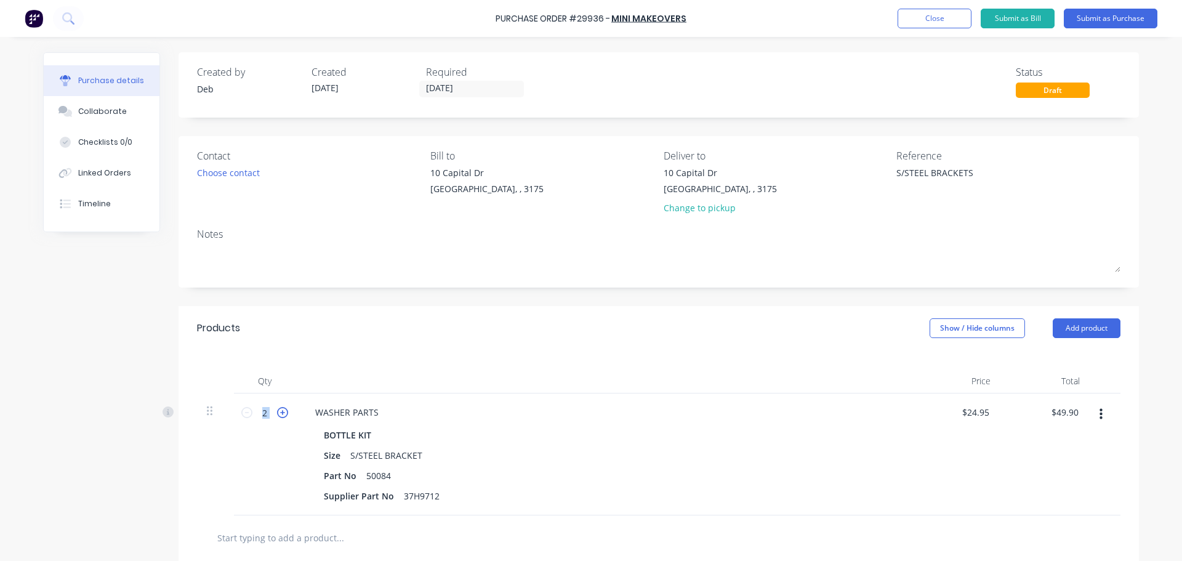
type textarea "x"
type input "3"
type input "$74.85"
click at [281, 410] on icon at bounding box center [282, 412] width 11 height 11
type textarea "x"
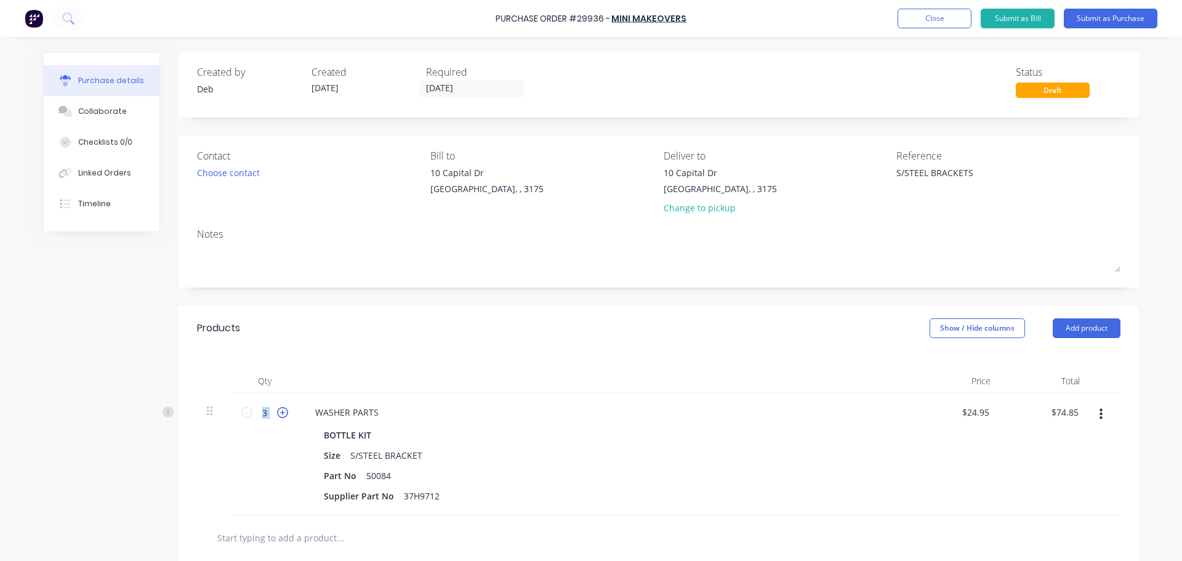
type input "4"
type input "$99.80"
click at [281, 410] on icon at bounding box center [282, 412] width 11 height 11
type textarea "x"
type input "5"
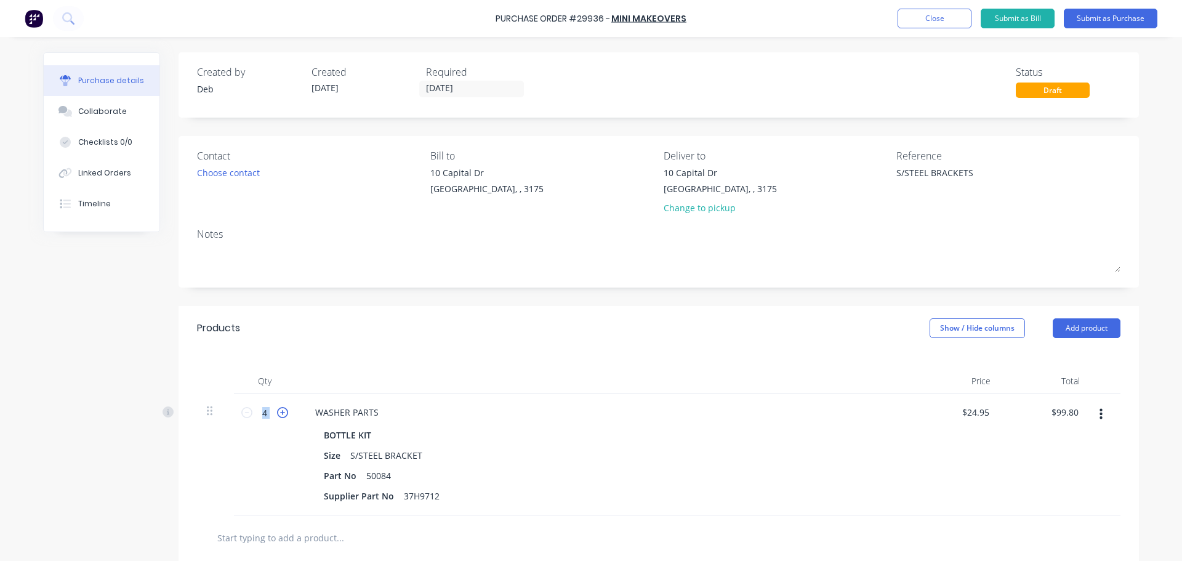
type input "$124.75"
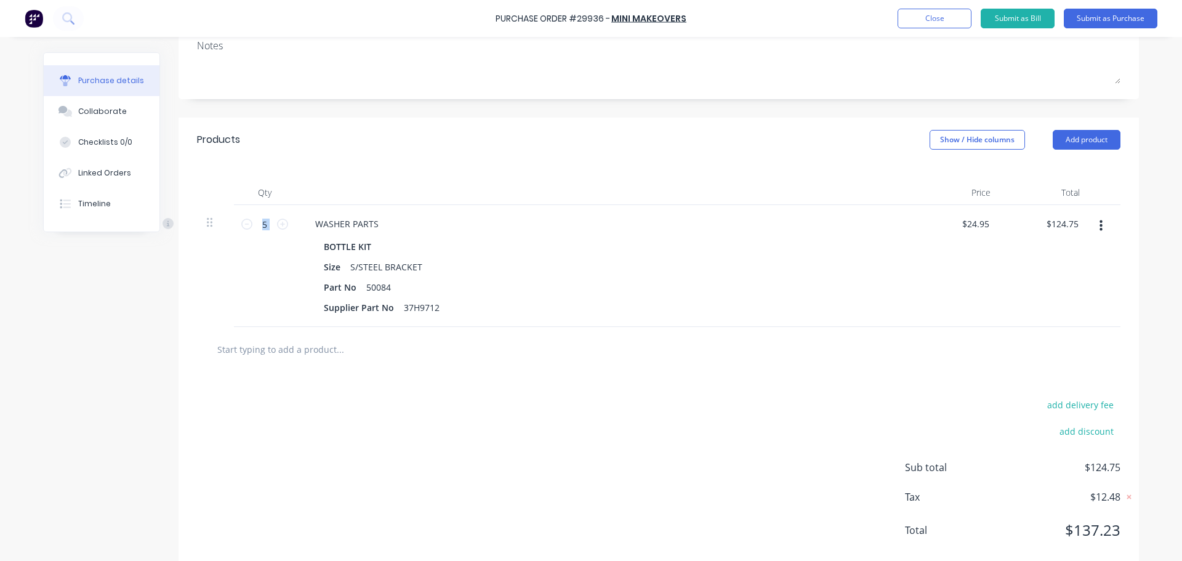
scroll to position [214, 0]
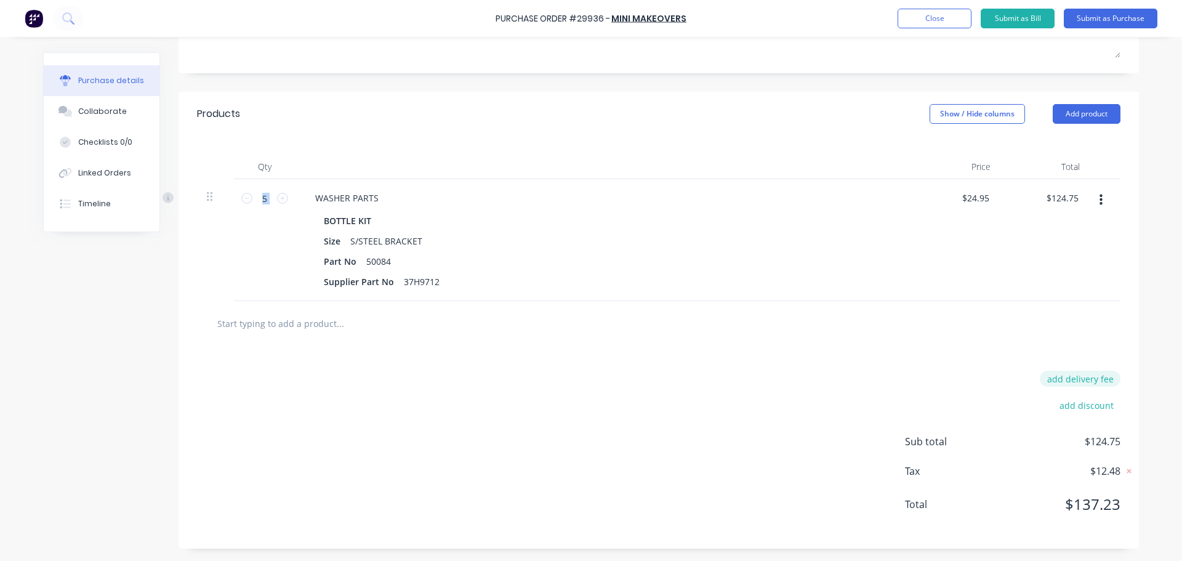
type textarea "x"
click at [1073, 376] on button "add delivery fee" at bounding box center [1080, 379] width 81 height 16
type input "15.95"
type textarea "x"
type input "$15.95"
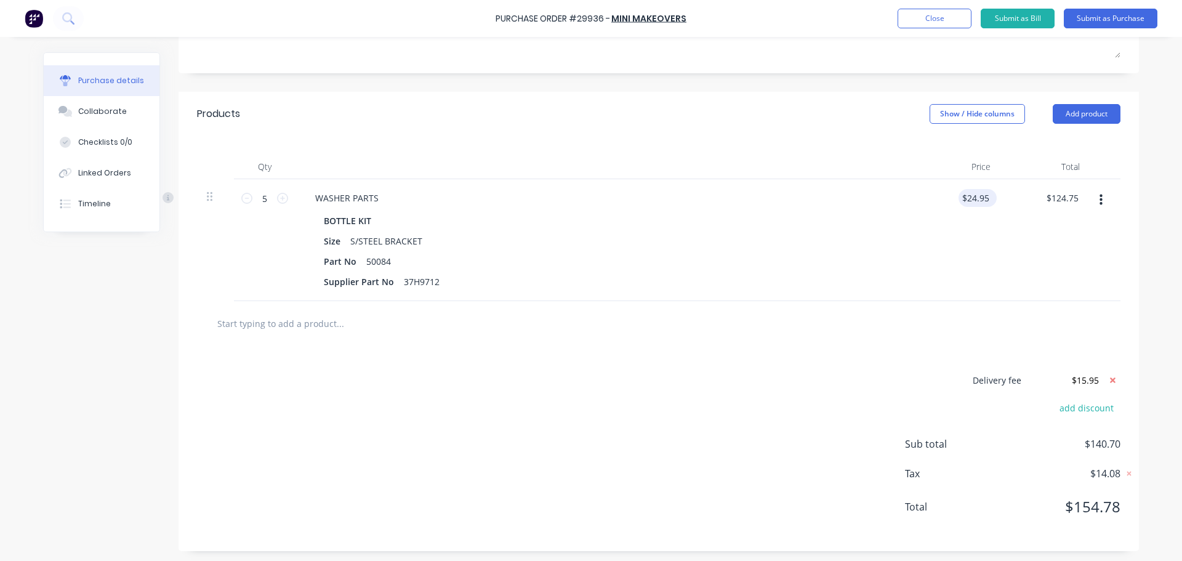
click at [990, 195] on div "$24.95 $24.95" at bounding box center [978, 198] width 38 height 18
type textarea "x"
drag, startPoint x: 984, startPoint y: 195, endPoint x: 938, endPoint y: 193, distance: 46.2
click at [938, 193] on div "24.9500 24.9500" at bounding box center [955, 240] width 89 height 122
type input "22.69"
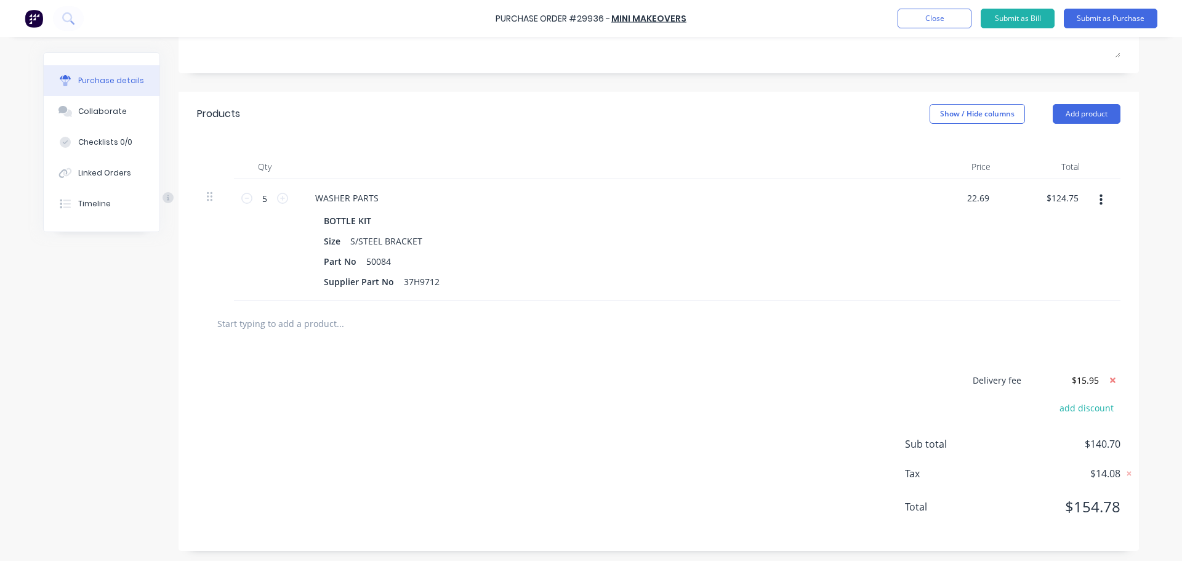
type textarea "x"
type input "$22.69"
type input "113.45"
type textarea "x"
type input "22.6900"
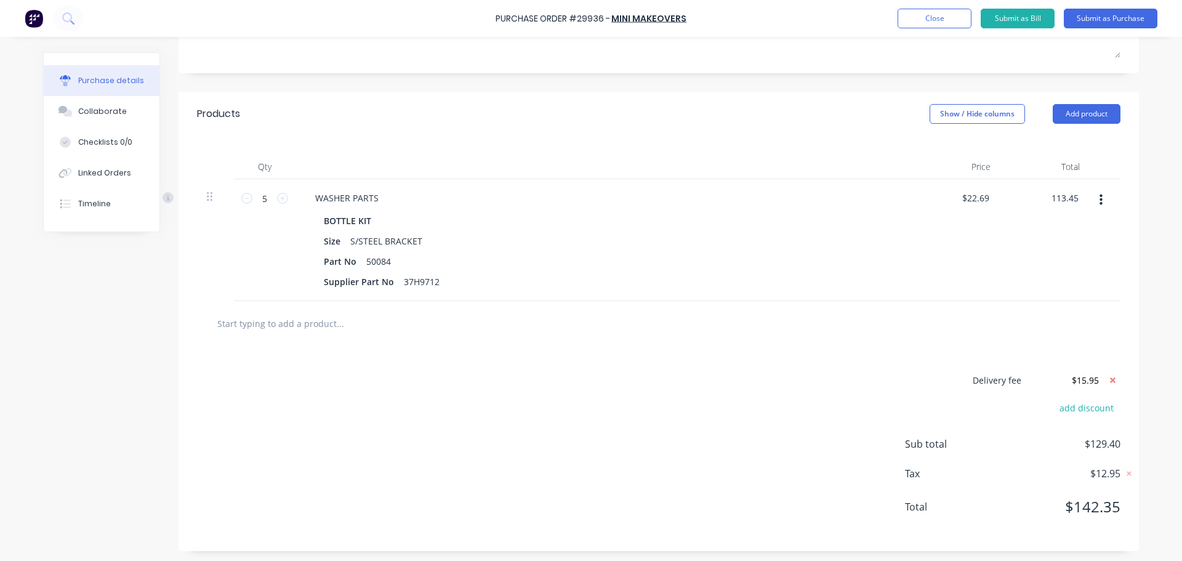
type input "$113.45"
type input "22.68"
type textarea "x"
type input "$22.68"
type input "113.40"
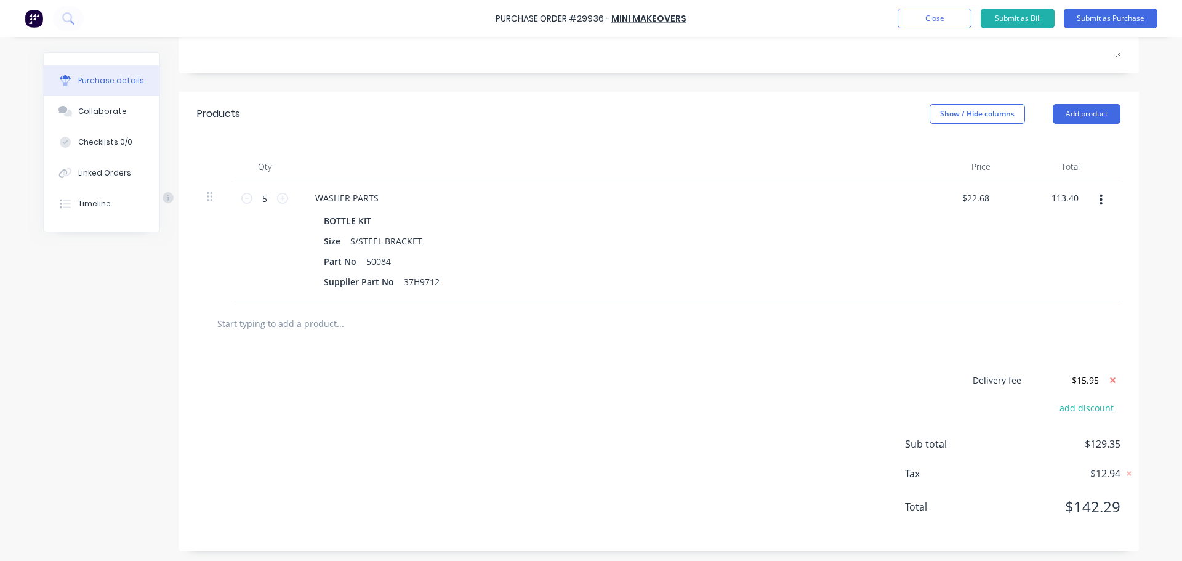
type textarea "x"
type input "$113.40"
type textarea "x"
drag, startPoint x: 1069, startPoint y: 381, endPoint x: 1102, endPoint y: 379, distance: 32.7
click at [1102, 379] on div "Delivery fee $15.95" at bounding box center [1013, 380] width 216 height 18
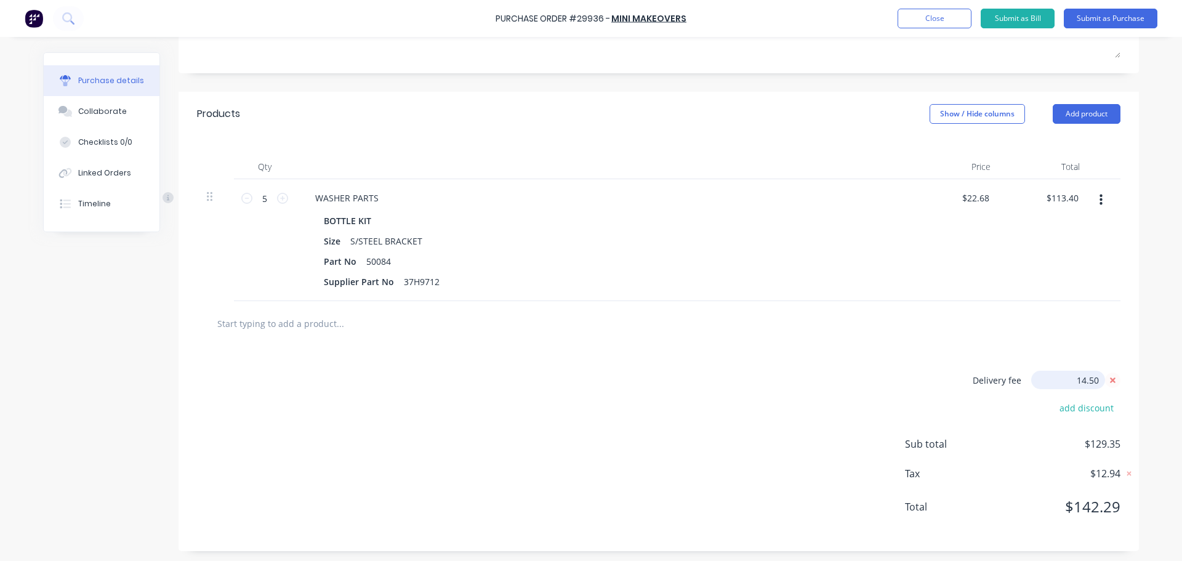
type input "14.50"
type textarea "x"
type input "14.51"
type textarea "x"
type input "$14.51"
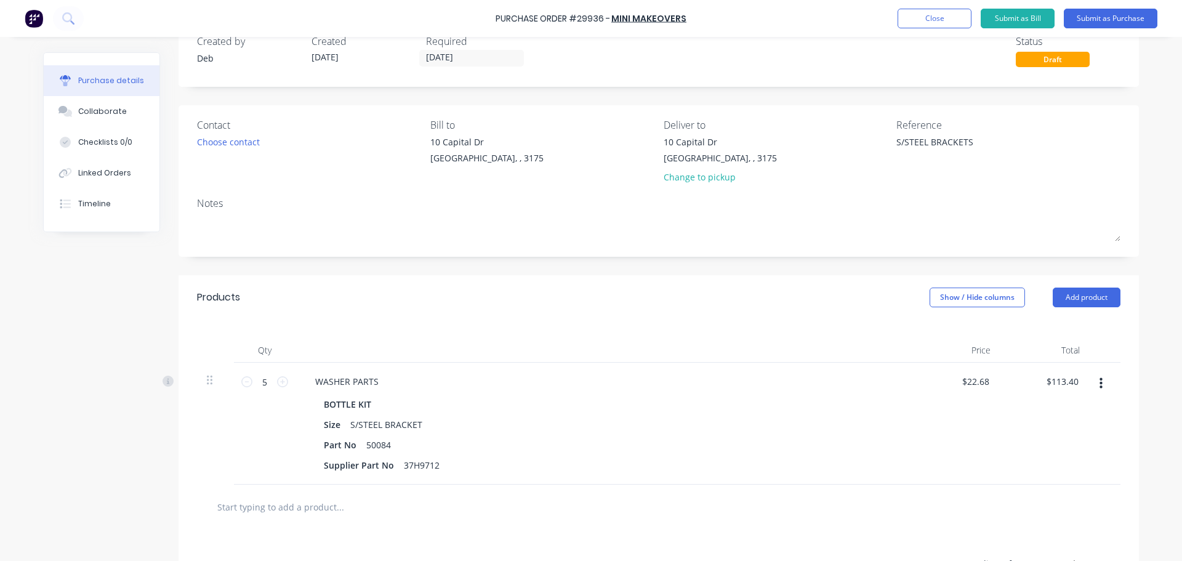
scroll to position [30, 0]
click at [1121, 20] on button "Submit as Purchase" at bounding box center [1111, 19] width 94 height 20
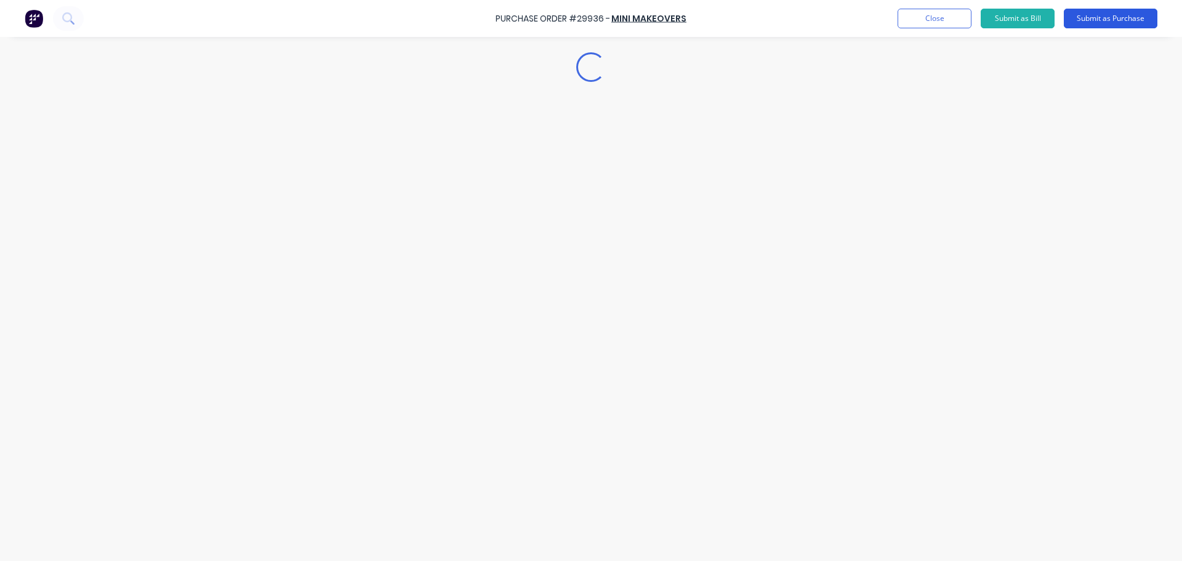
type textarea "x"
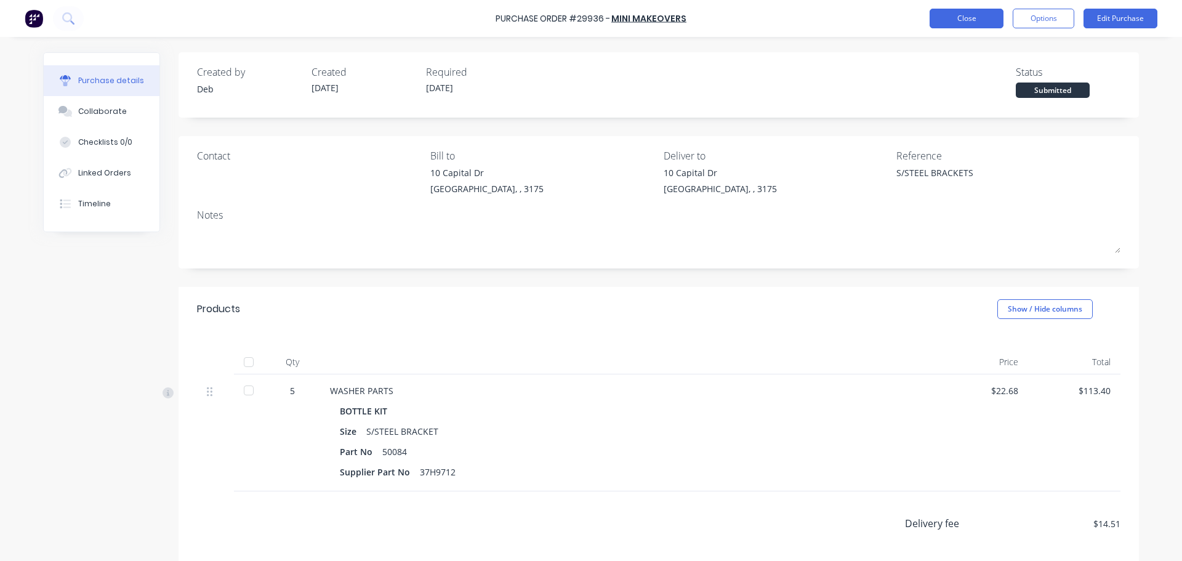
click at [974, 22] on button "Close" at bounding box center [967, 19] width 74 height 20
